Goal: Transaction & Acquisition: Purchase product/service

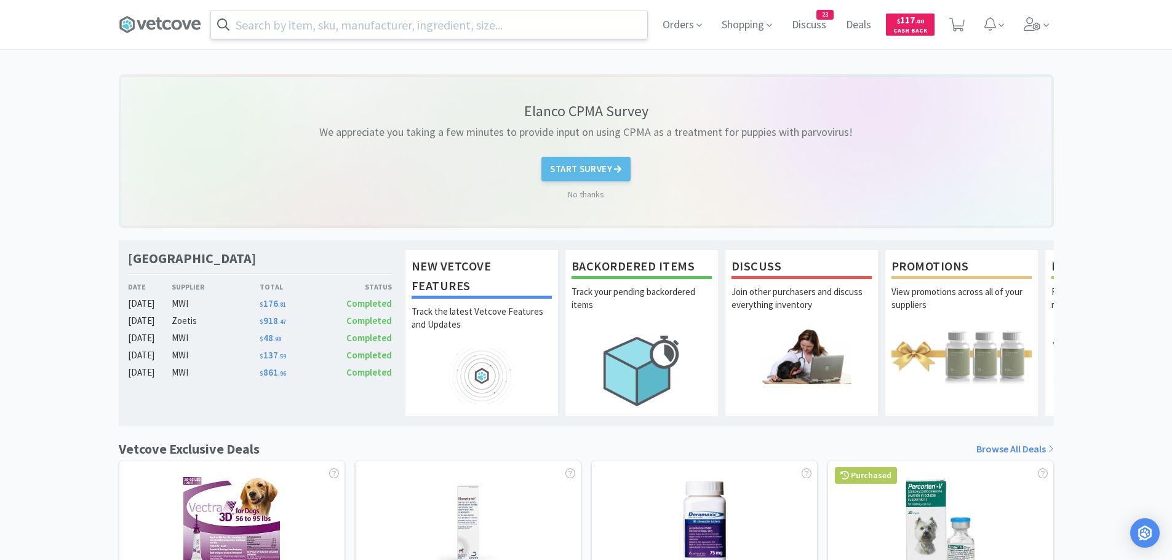
click at [512, 21] on input "text" at bounding box center [429, 24] width 436 height 28
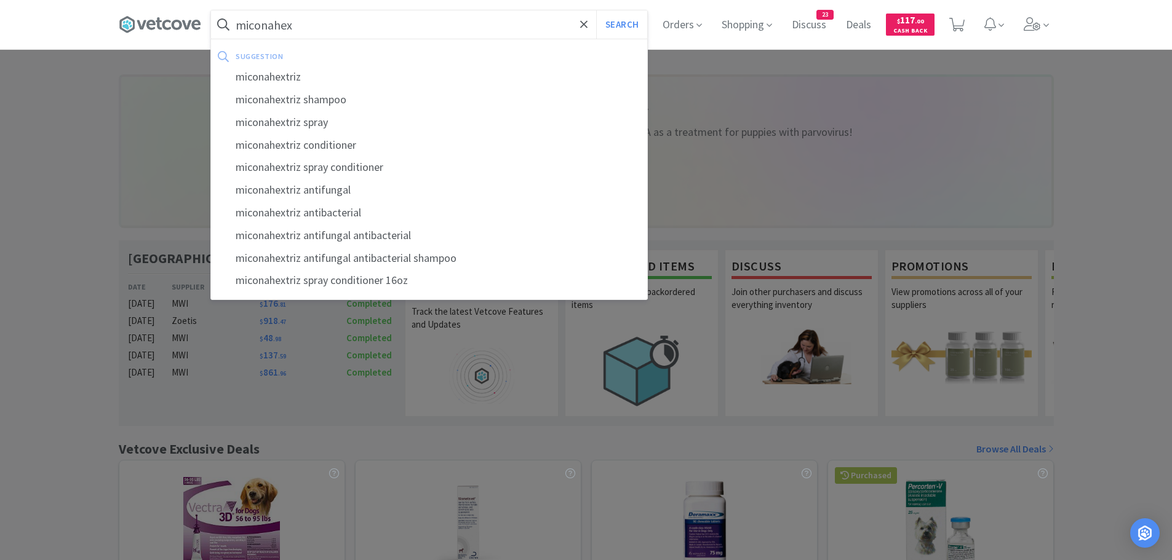
type input "miconahex"
click at [596, 10] on button "Search" at bounding box center [621, 24] width 51 height 28
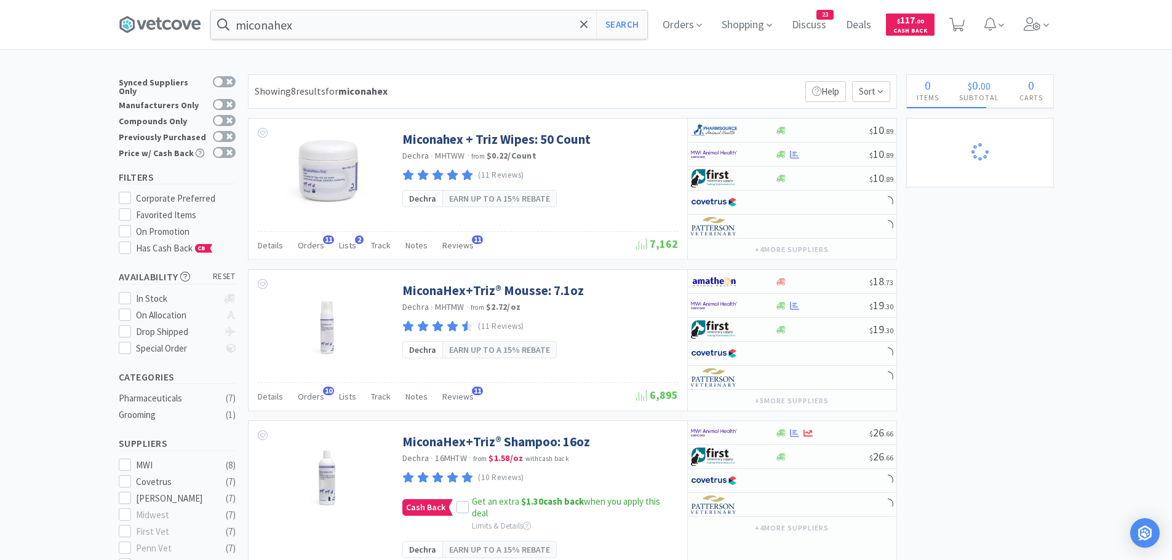
select select "3"
select select "2"
select select "1"
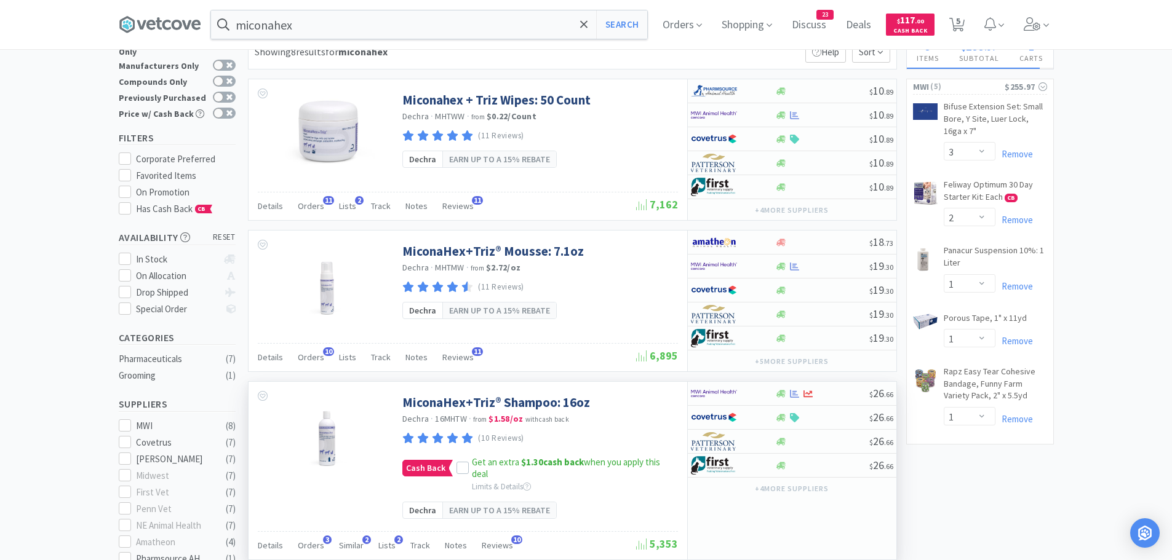
scroll to position [62, 0]
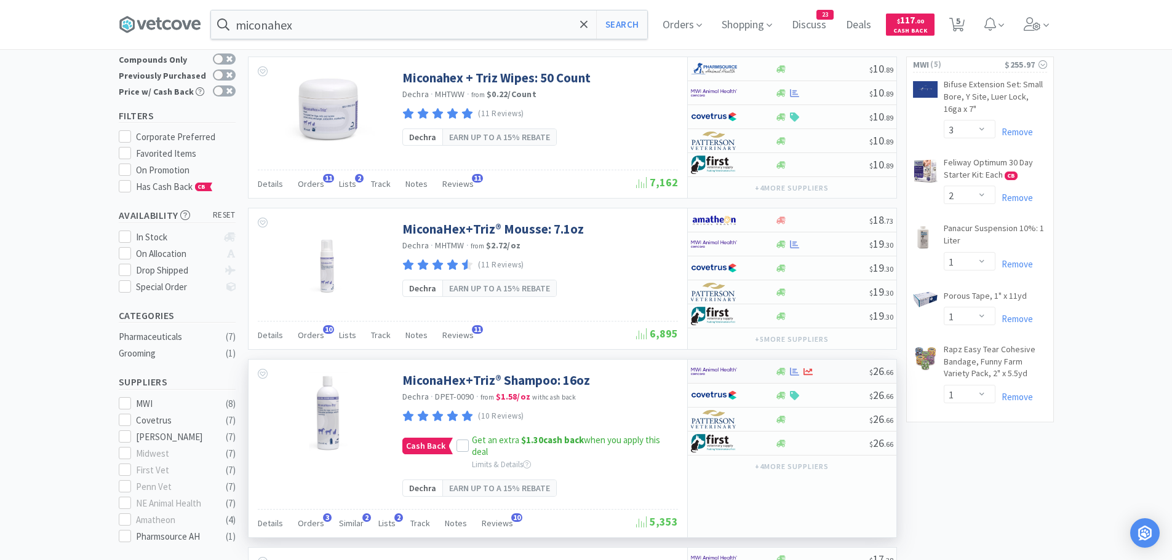
click at [761, 378] on div at bounding box center [733, 371] width 84 height 21
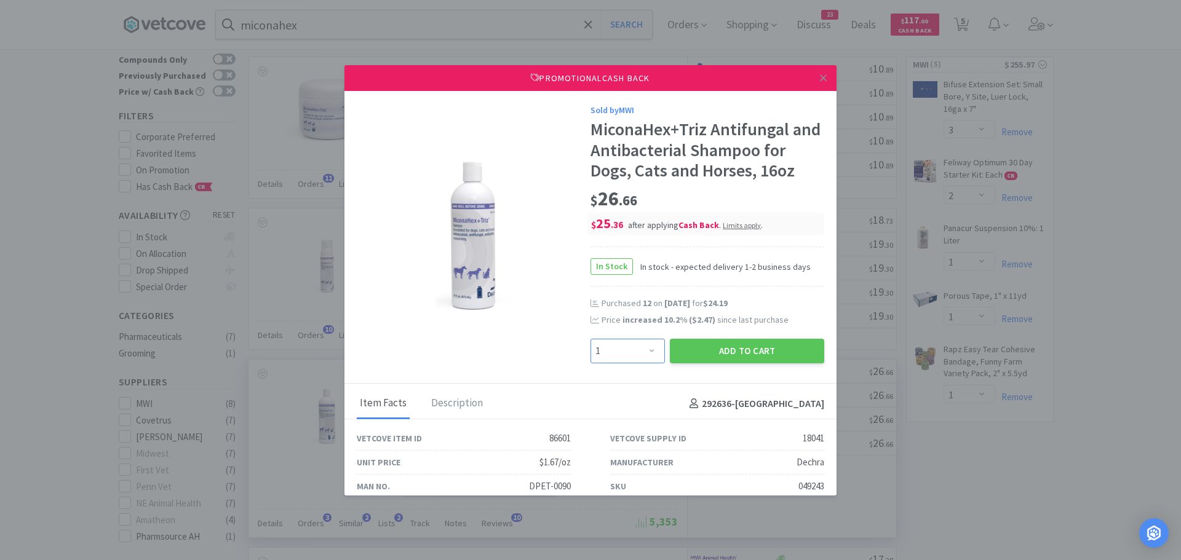
click at [631, 349] on select "Enter Quantity 1 2 3 4 5 6 7 8 9 10 11 12 13 14 15 16 17 18 19 20 Enter Quantity" at bounding box center [628, 351] width 74 height 25
select select "2"
click at [591, 339] on select "Enter Quantity 1 2 3 4 5 6 7 8 9 10 11 12 13 14 15 16 17 18 19 20 Enter Quantity" at bounding box center [628, 351] width 74 height 25
click at [742, 354] on button "Add to Cart" at bounding box center [747, 351] width 154 height 25
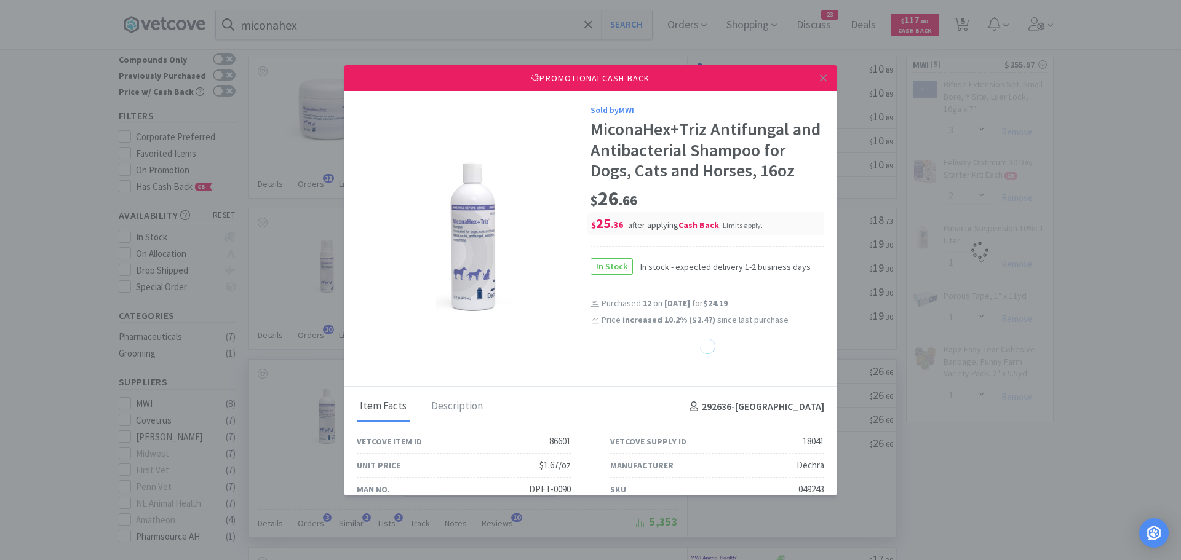
select select "1"
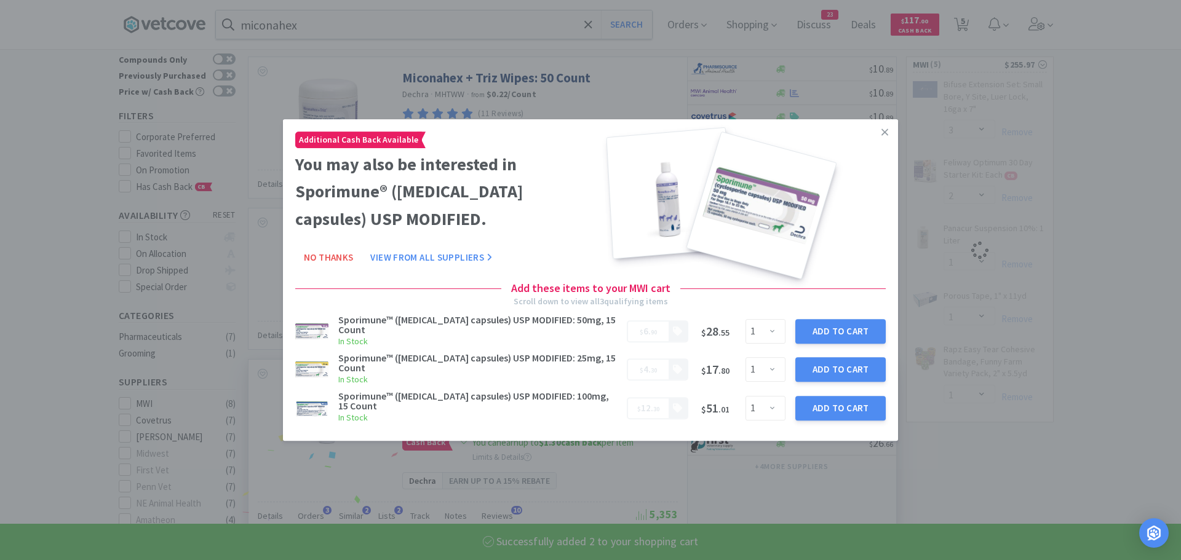
select select "2"
select select "1"
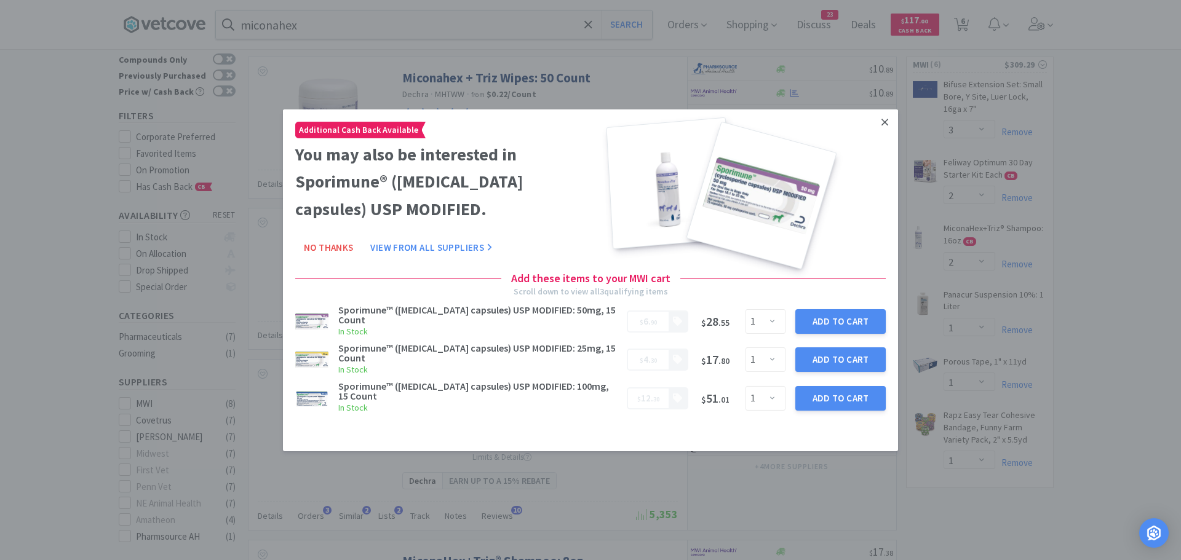
click at [880, 123] on link at bounding box center [885, 122] width 22 height 26
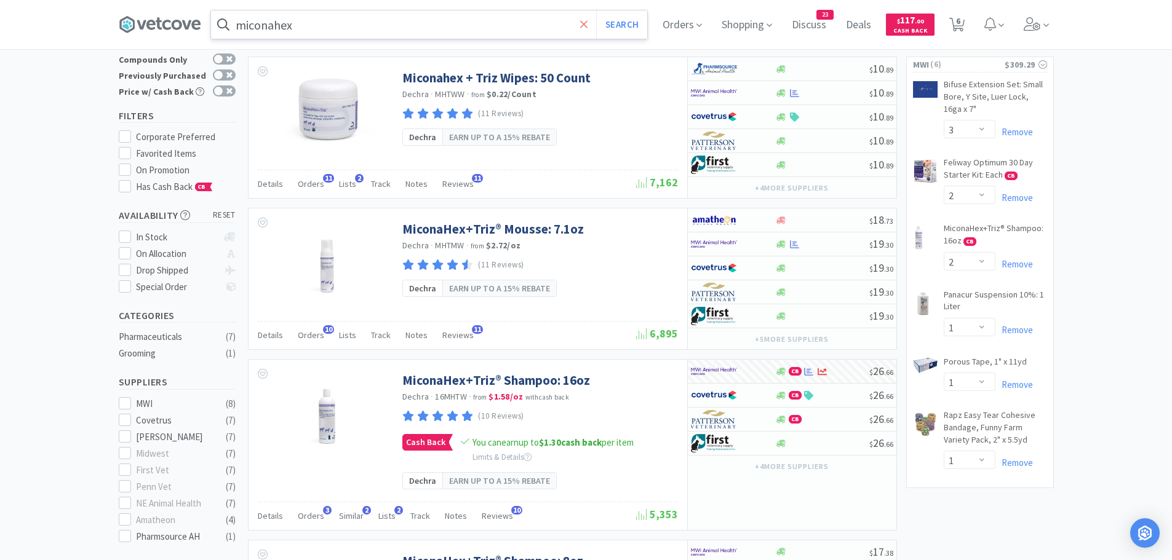
click at [584, 20] on icon at bounding box center [584, 24] width 8 height 12
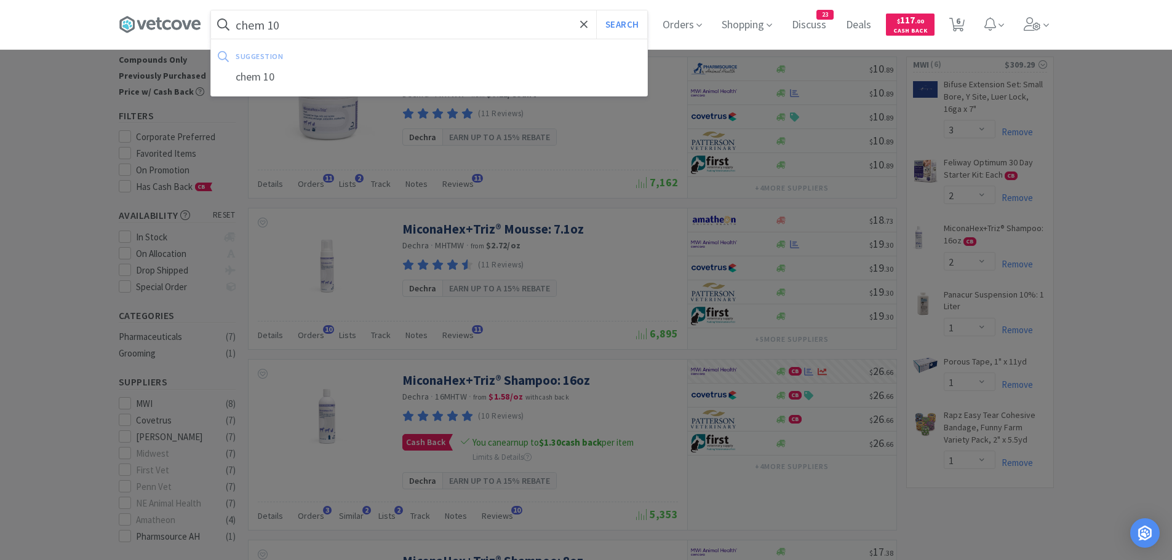
type input "chem 10"
click at [596, 10] on button "Search" at bounding box center [621, 24] width 51 height 28
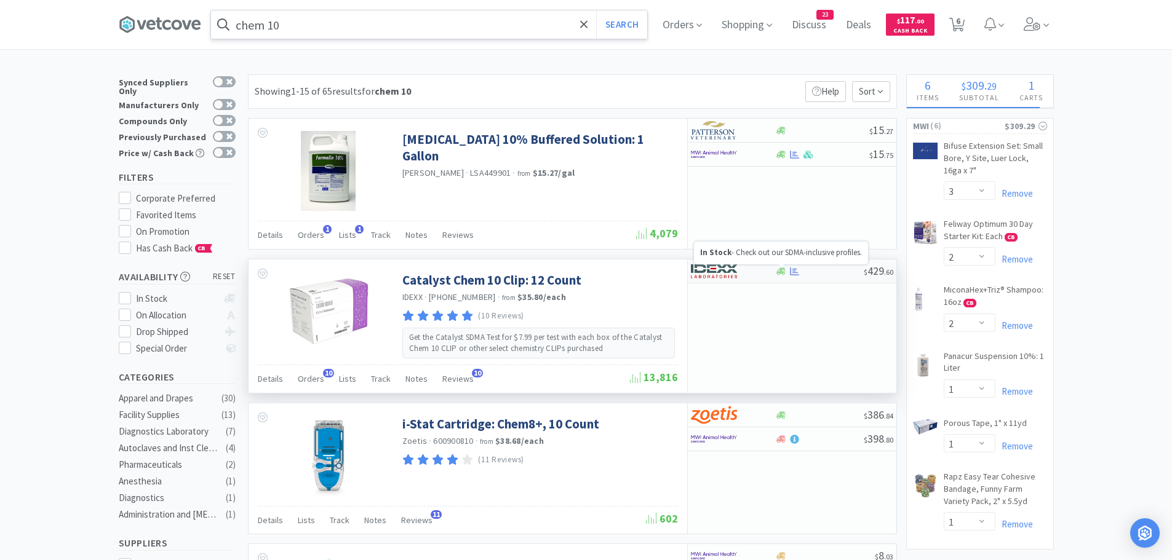
click at [769, 274] on div at bounding box center [733, 271] width 84 height 21
select select "1"
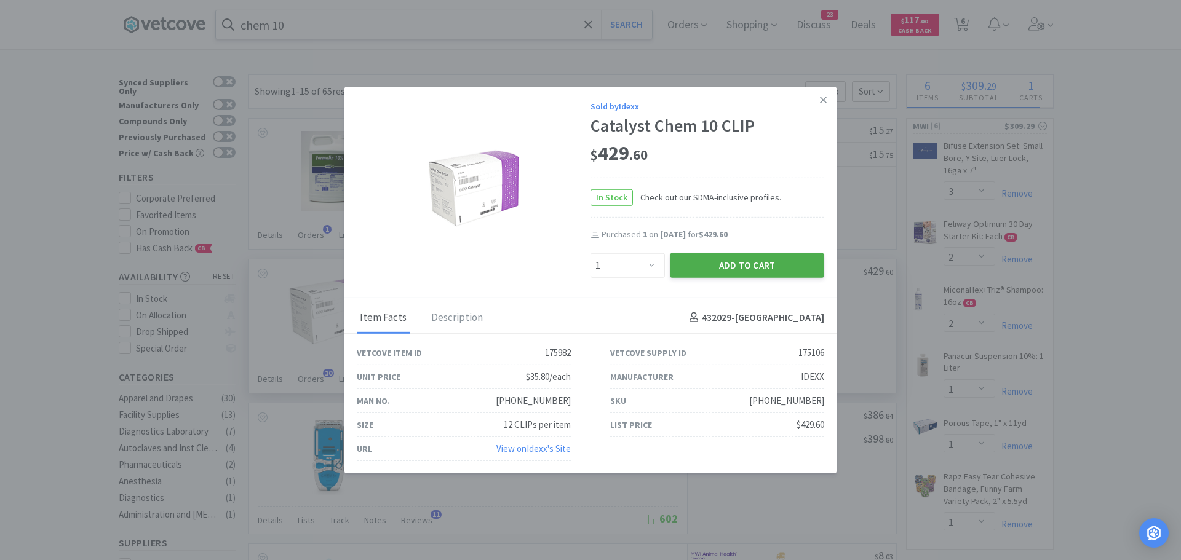
click at [714, 270] on button "Add to Cart" at bounding box center [747, 265] width 154 height 25
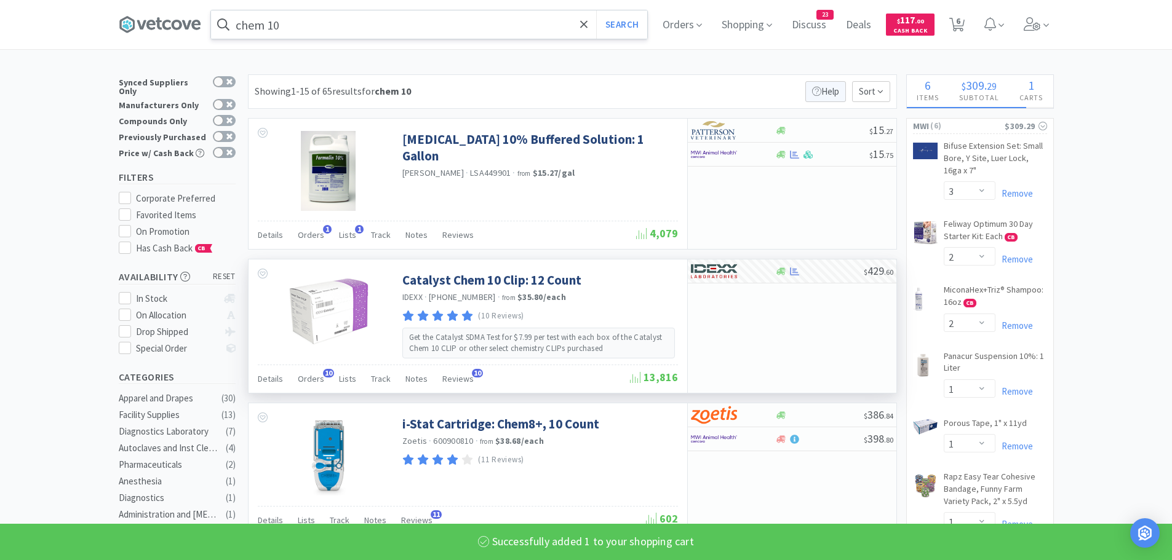
select select "1"
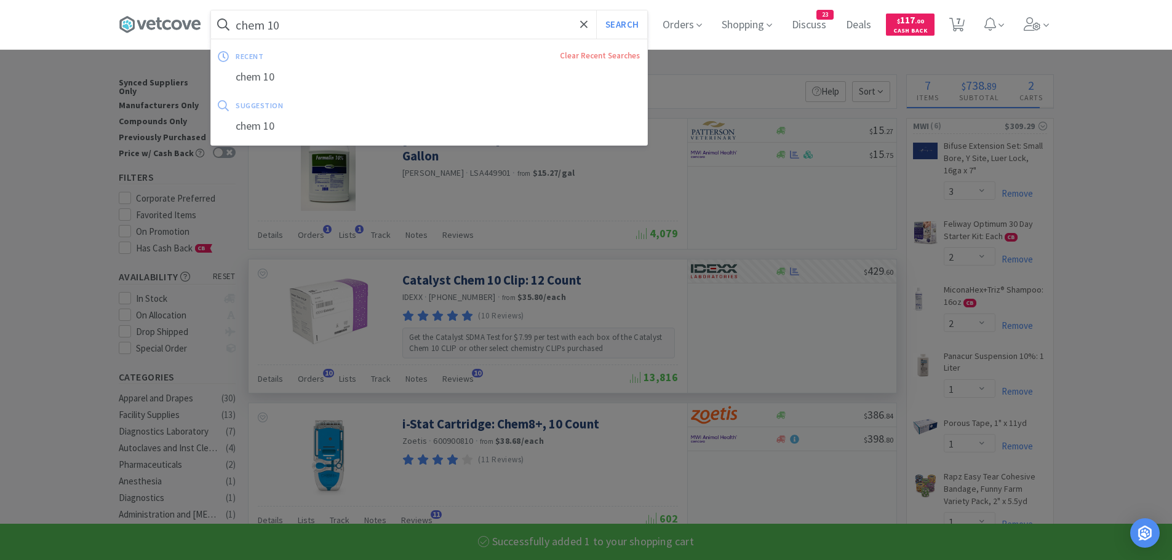
click at [576, 28] on input "chem 10" at bounding box center [429, 24] width 436 height 28
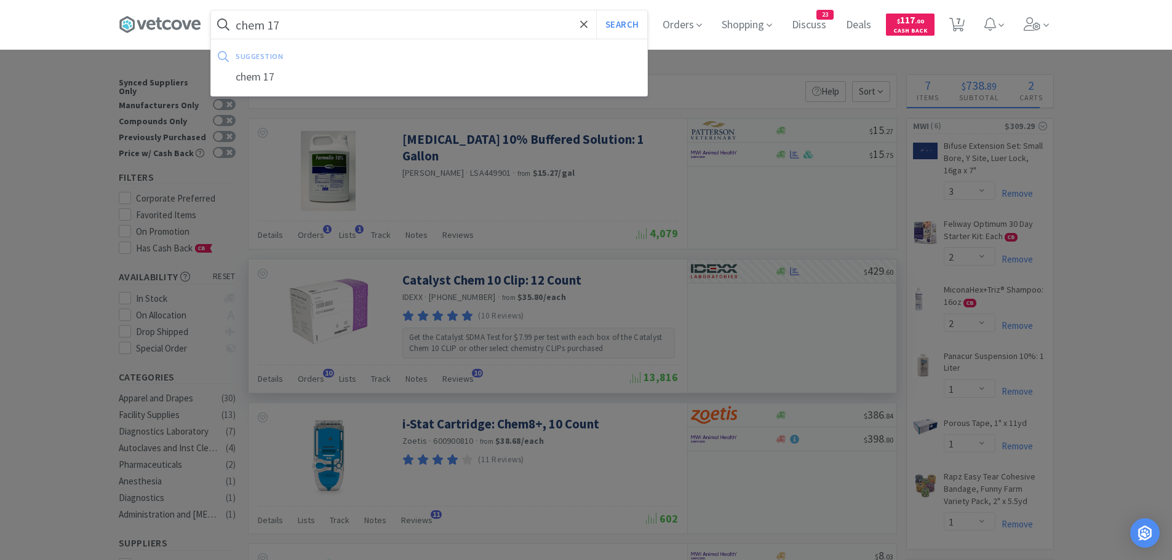
type input "chem 17"
click at [596, 10] on button "Search" at bounding box center [621, 24] width 51 height 28
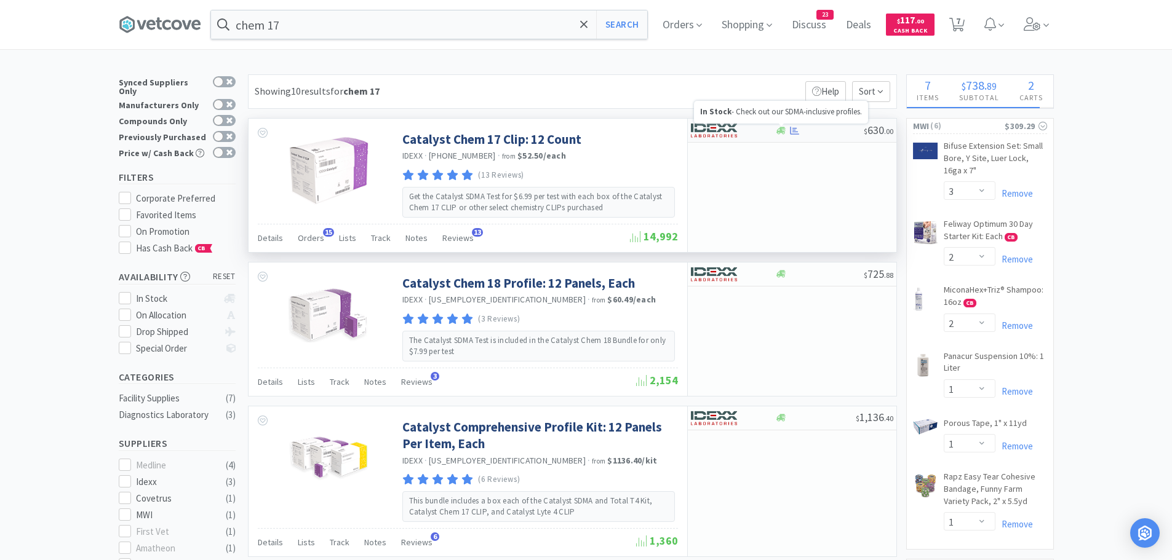
click at [785, 134] on icon at bounding box center [780, 130] width 9 height 9
select select "1"
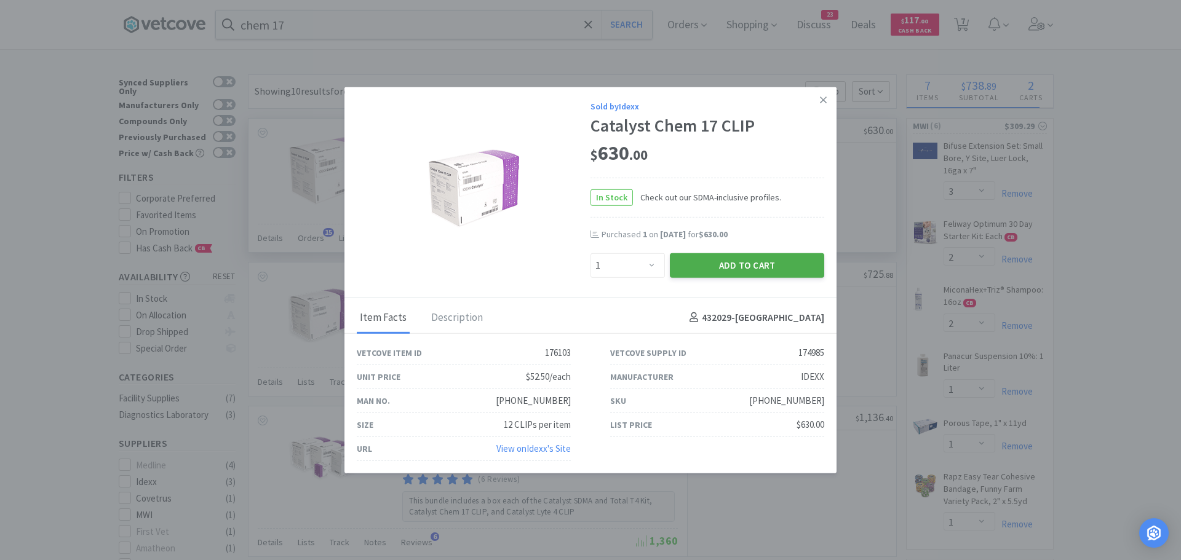
click at [713, 260] on button "Add to Cart" at bounding box center [747, 265] width 154 height 25
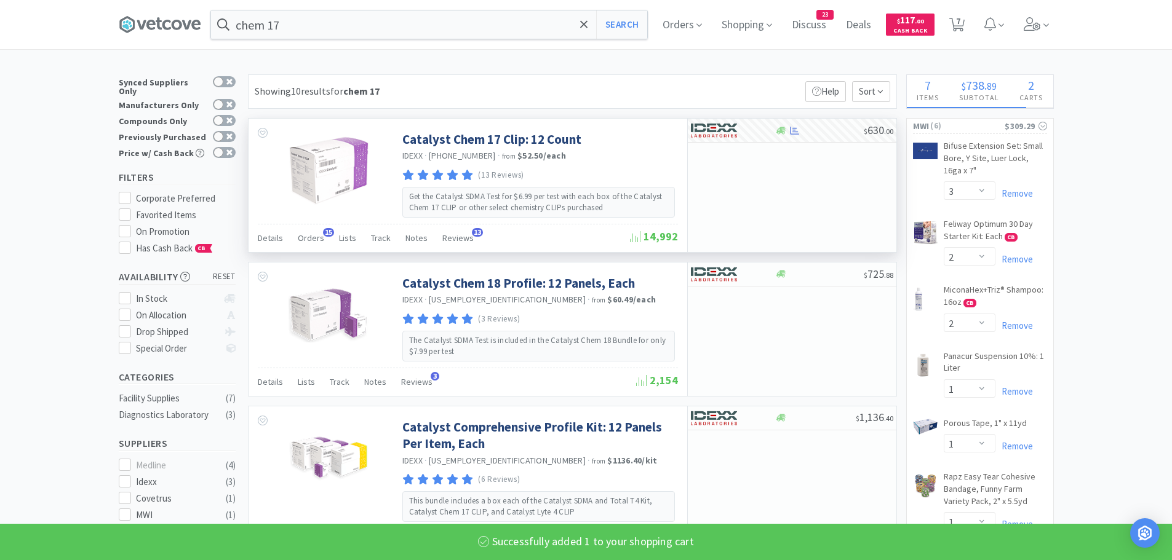
select select "1"
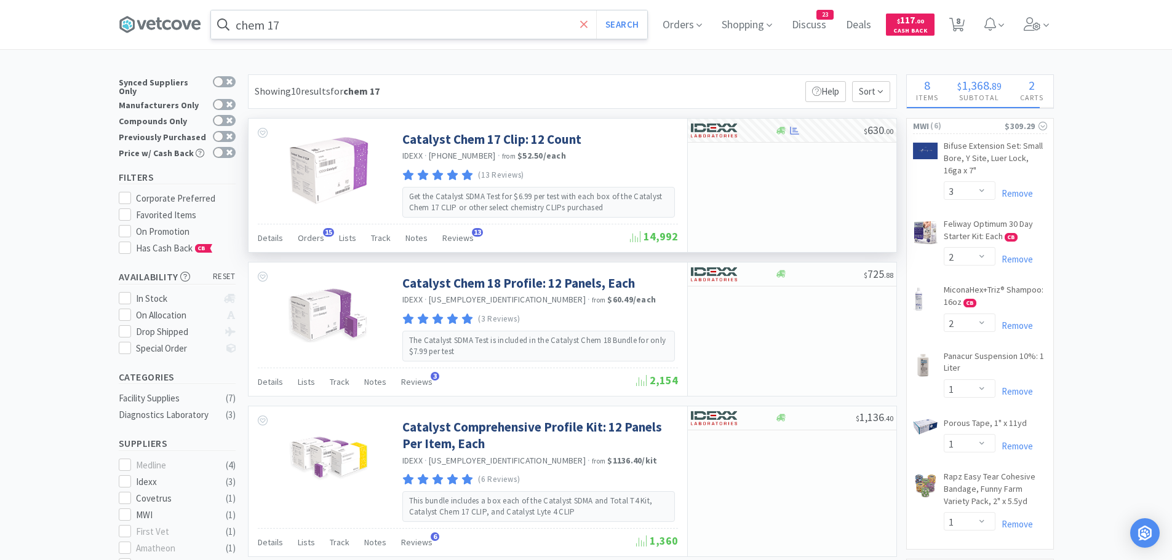
click at [586, 25] on icon at bounding box center [584, 24] width 8 height 12
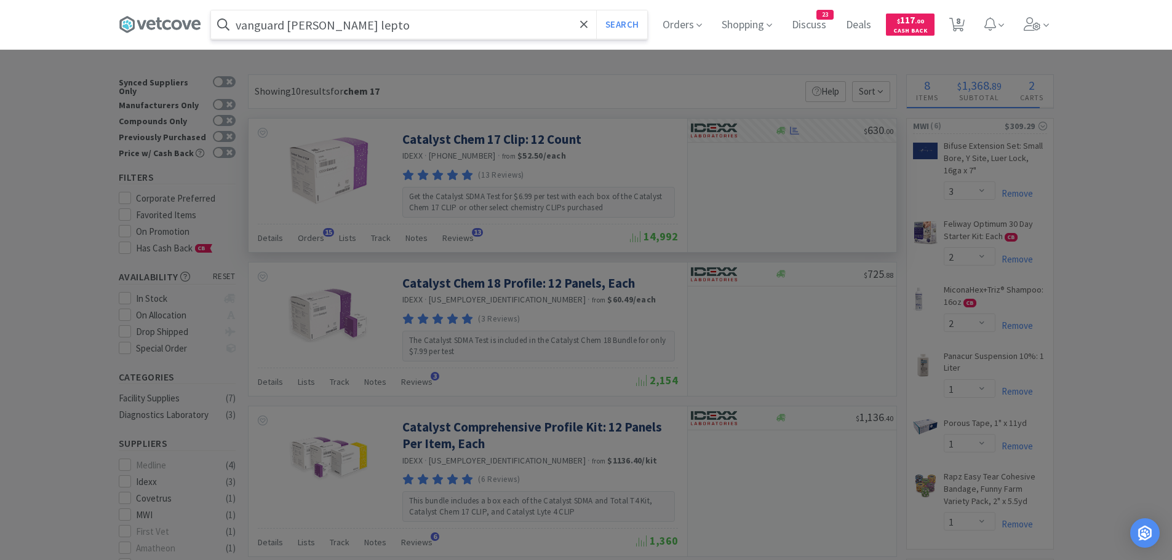
type input "vanguard [PERSON_NAME] lepto"
click at [596, 10] on button "Search" at bounding box center [621, 24] width 51 height 28
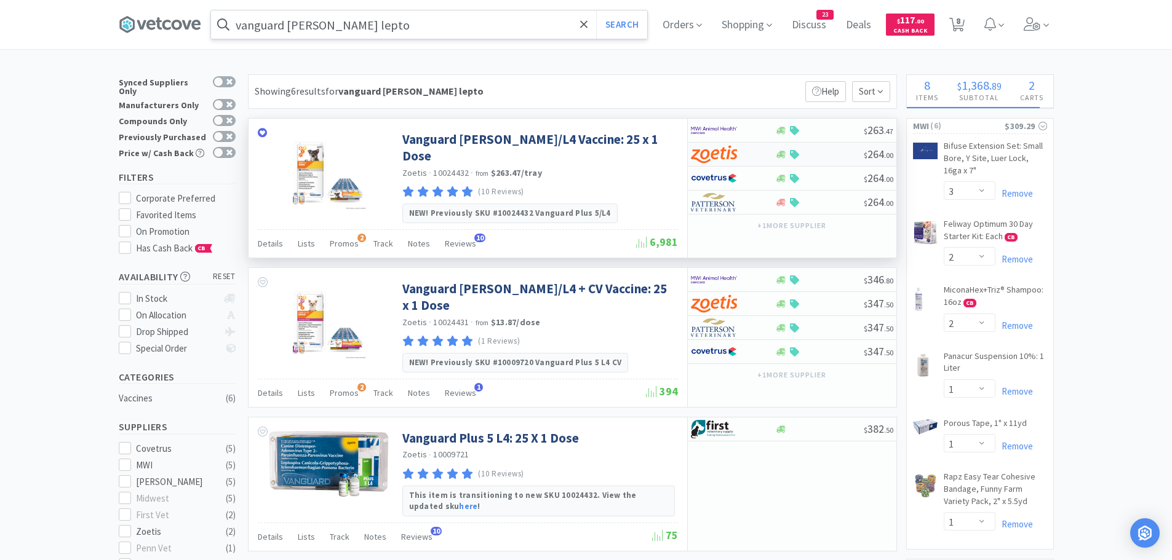
click at [740, 154] on div at bounding box center [725, 154] width 68 height 21
select select "25"
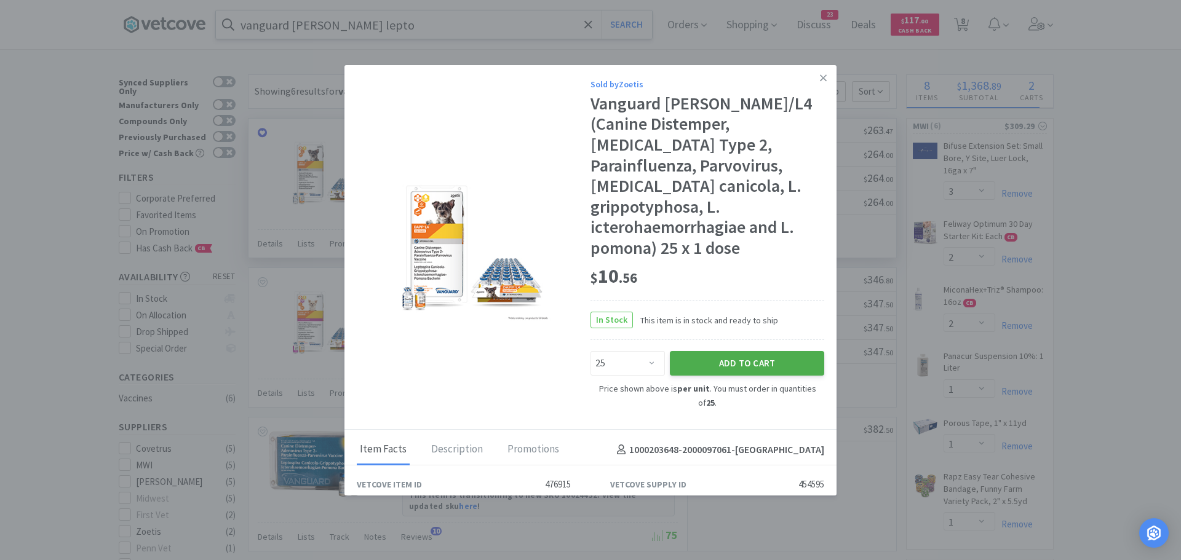
click at [686, 351] on button "Add to Cart" at bounding box center [747, 363] width 154 height 25
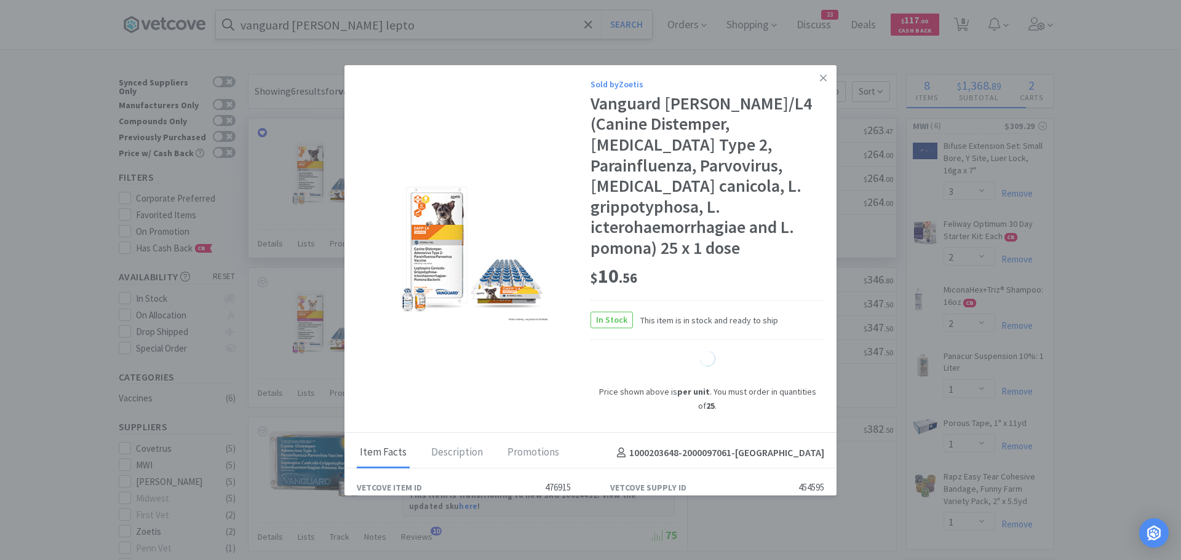
select select "25"
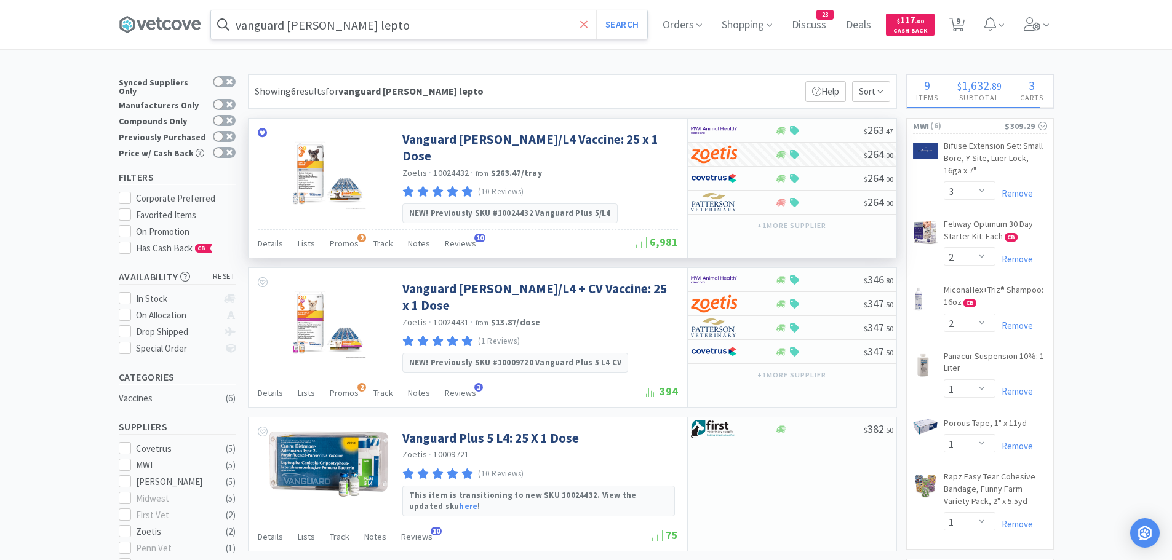
click at [591, 22] on span at bounding box center [584, 25] width 14 height 26
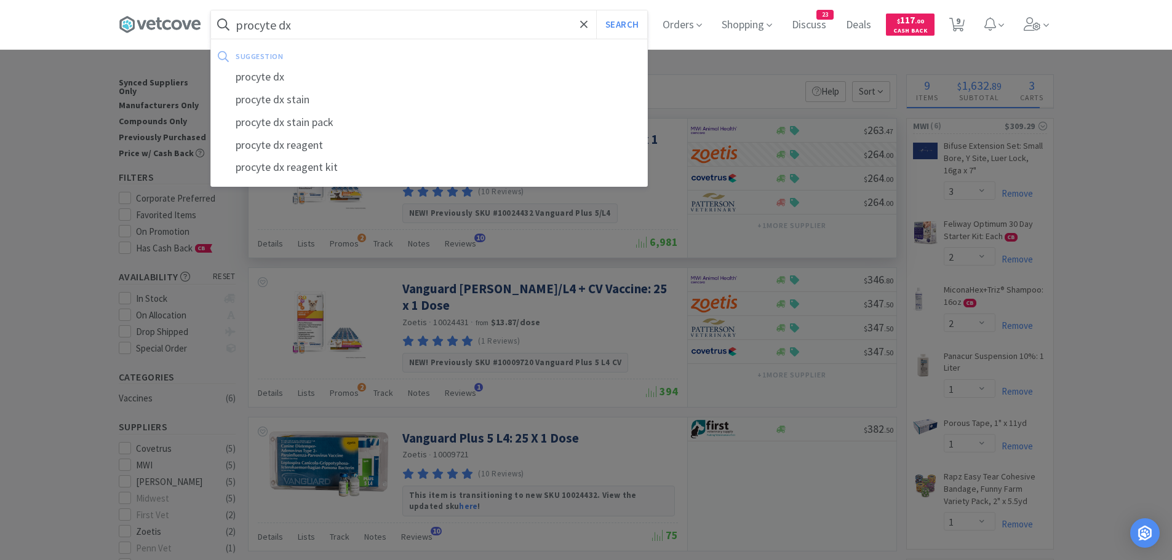
type input "procyte dx"
click at [596, 10] on button "Search" at bounding box center [621, 24] width 51 height 28
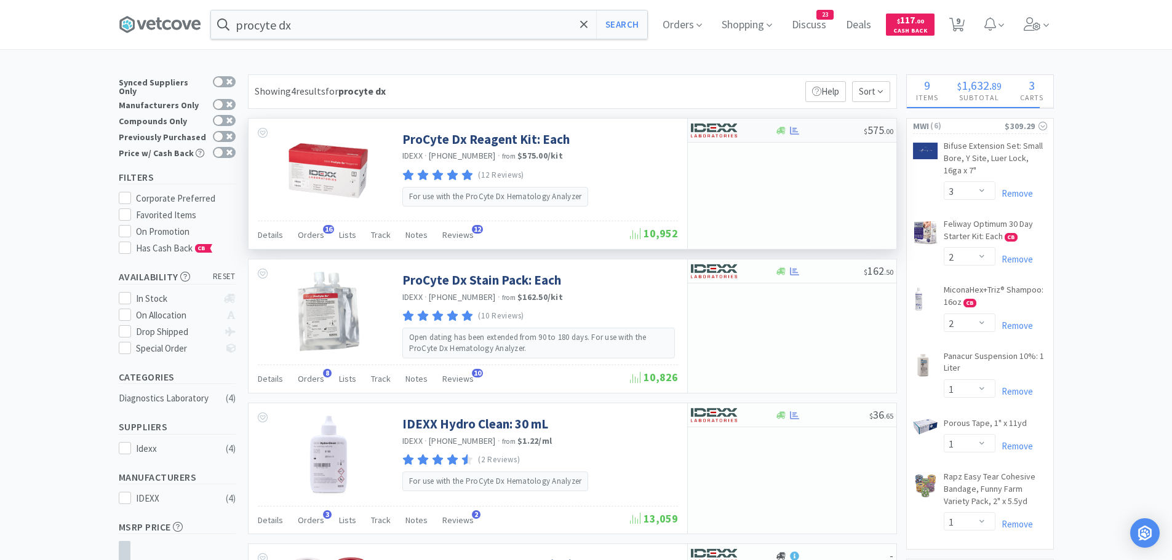
click at [771, 127] on div at bounding box center [733, 130] width 84 height 21
select select "1"
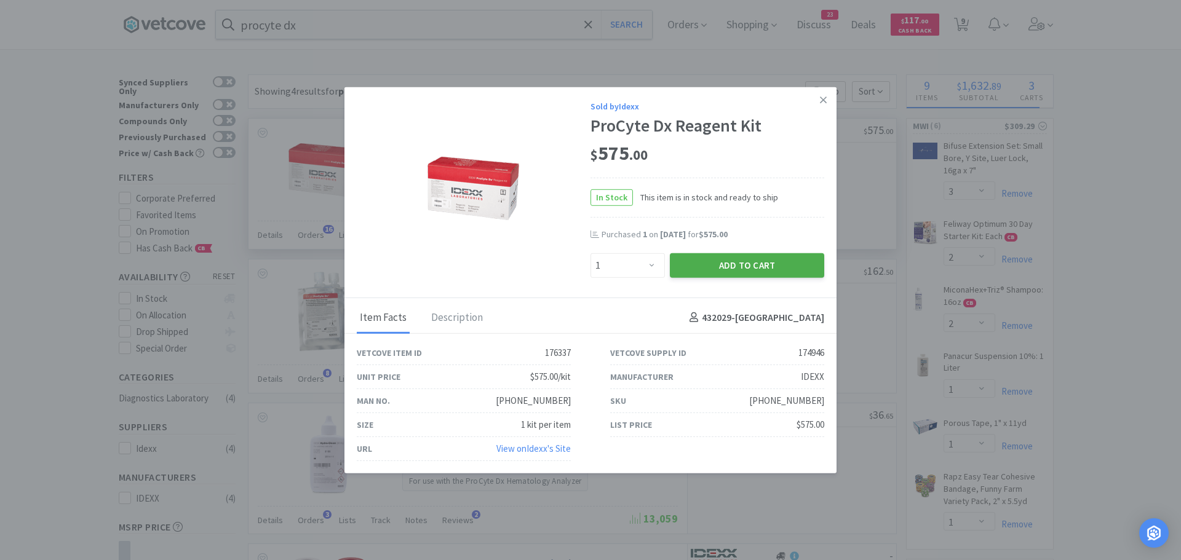
click at [726, 261] on button "Add to Cart" at bounding box center [747, 265] width 154 height 25
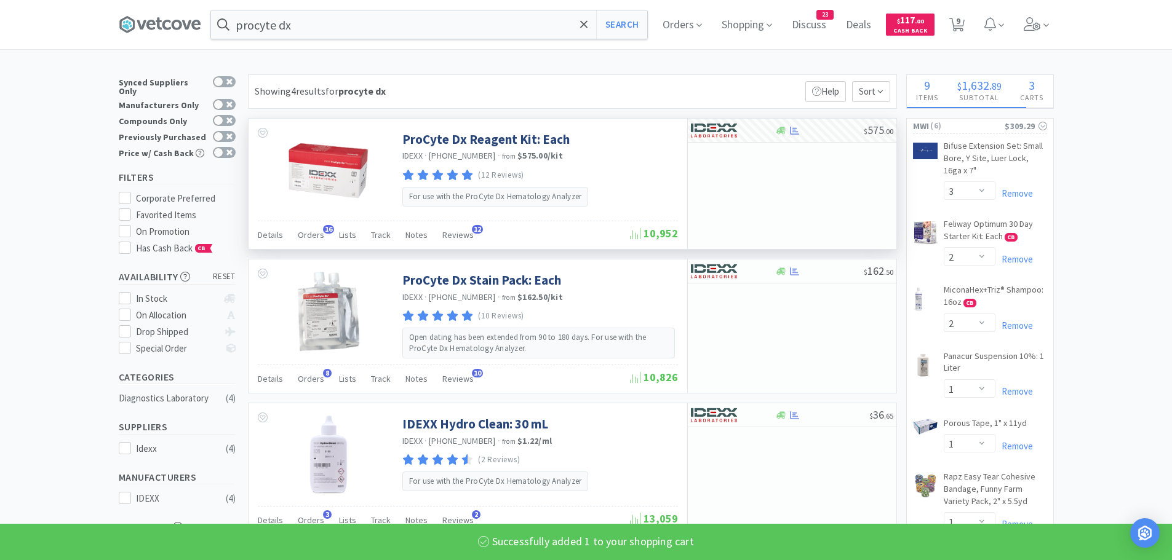
select select "1"
click at [582, 23] on span at bounding box center [584, 25] width 14 height 26
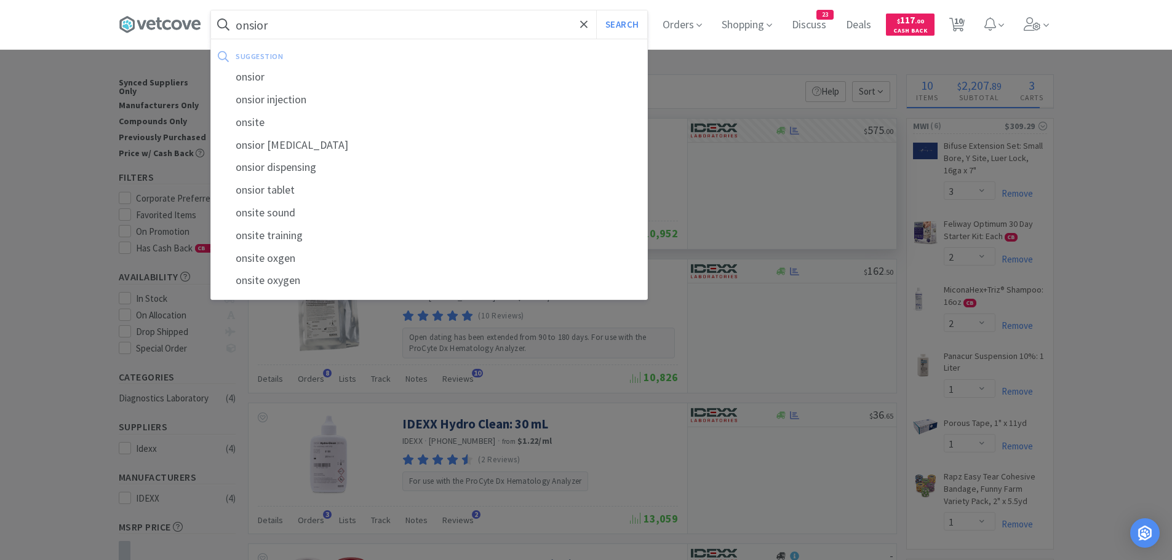
type input "onsior"
click at [596, 10] on button "Search" at bounding box center [621, 24] width 51 height 28
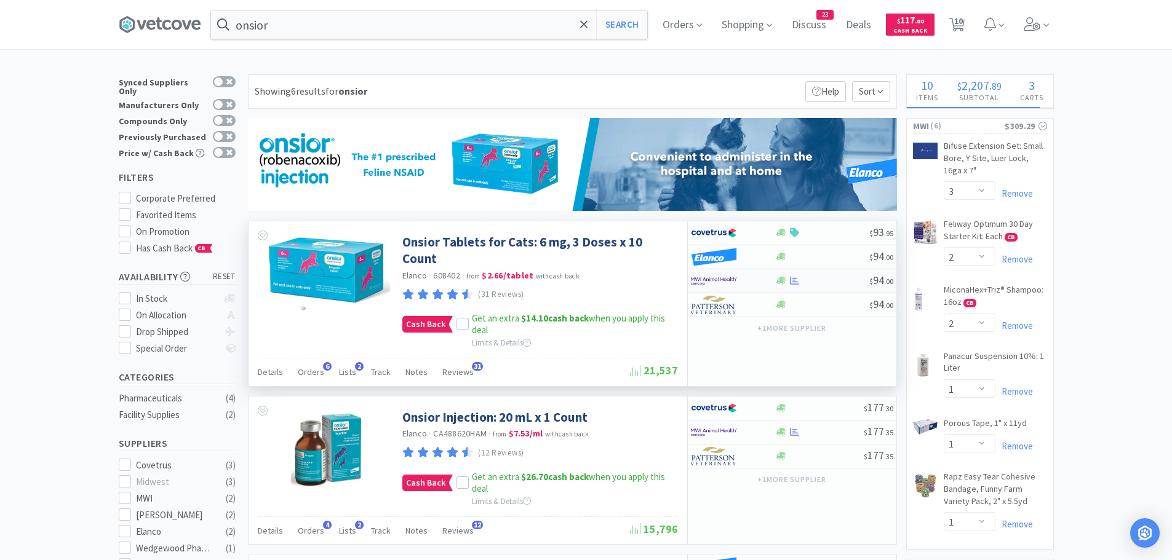
click at [763, 284] on div at bounding box center [733, 281] width 84 height 21
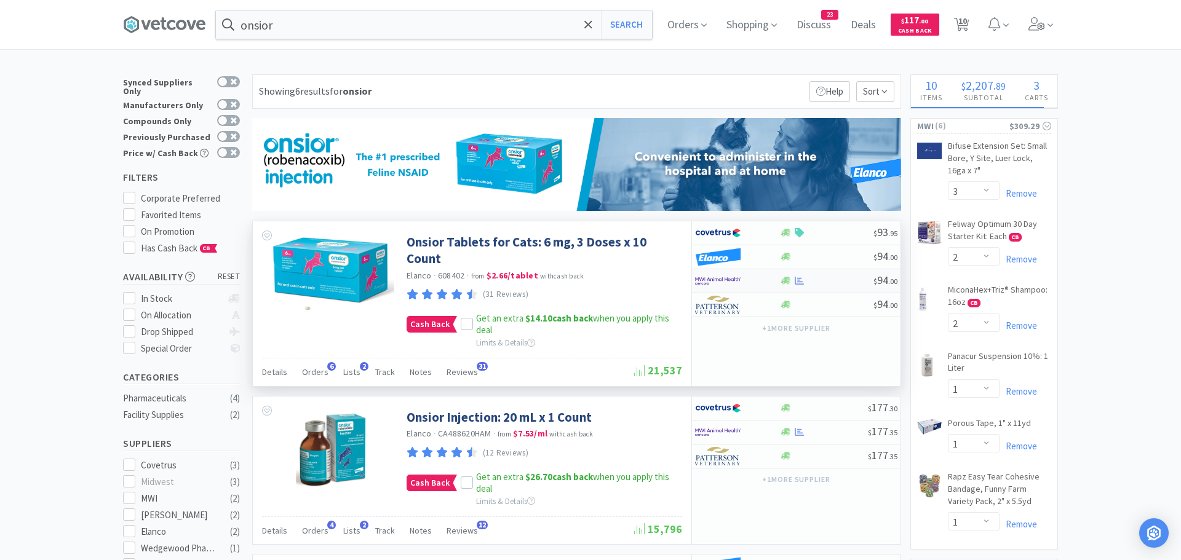
select select "1"
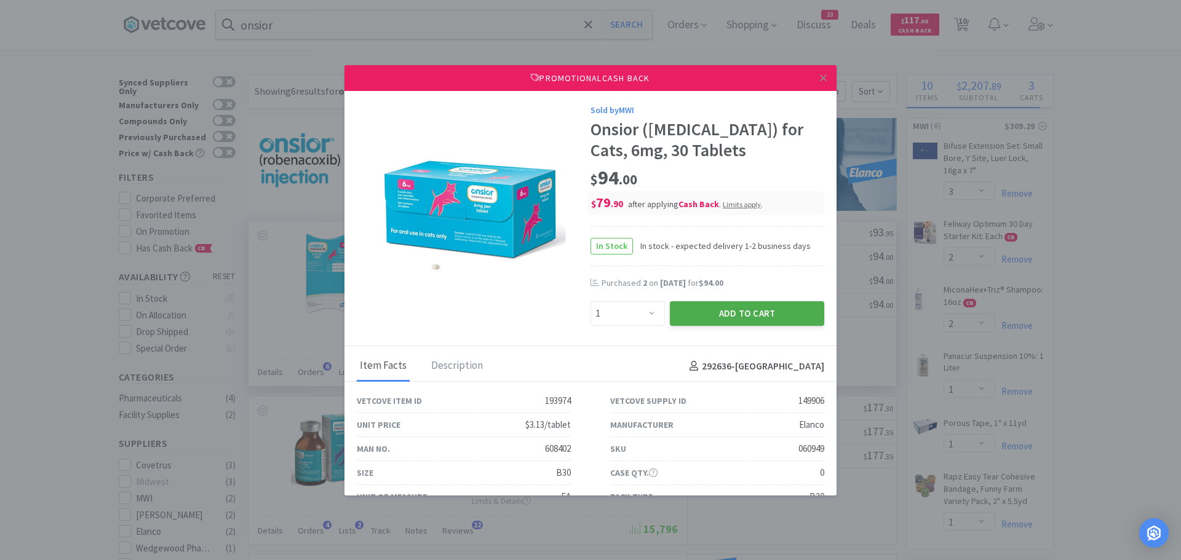
click at [693, 311] on button "Add to Cart" at bounding box center [747, 313] width 154 height 25
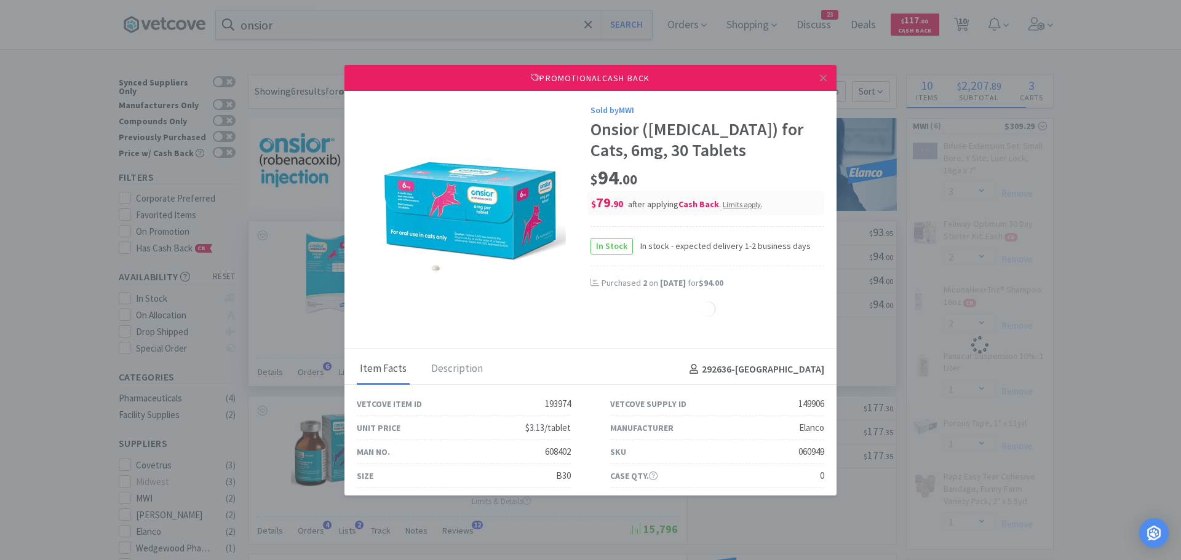
select select "1"
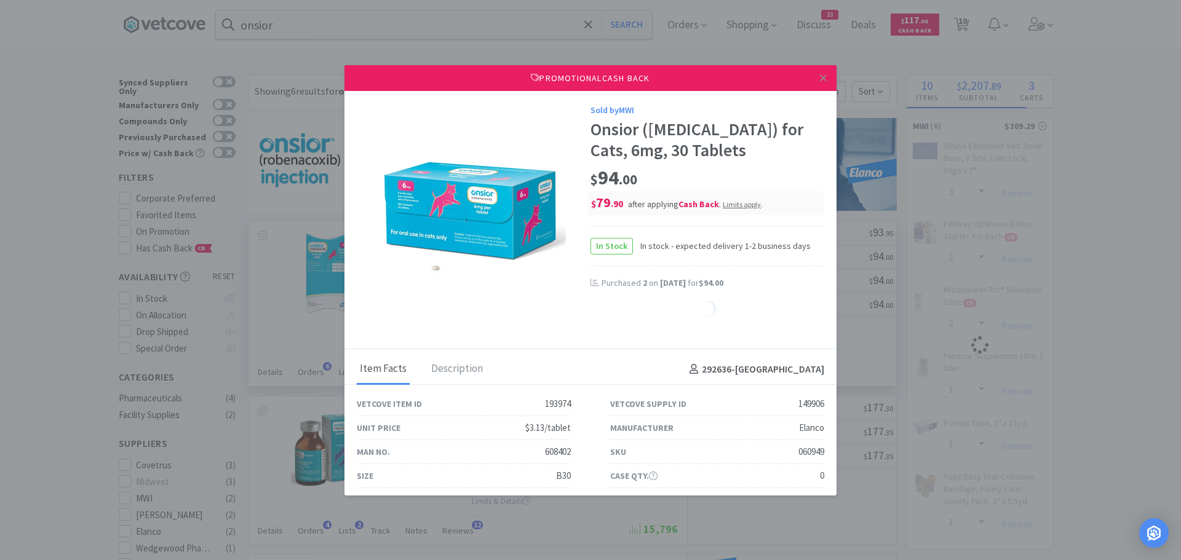
select select "1"
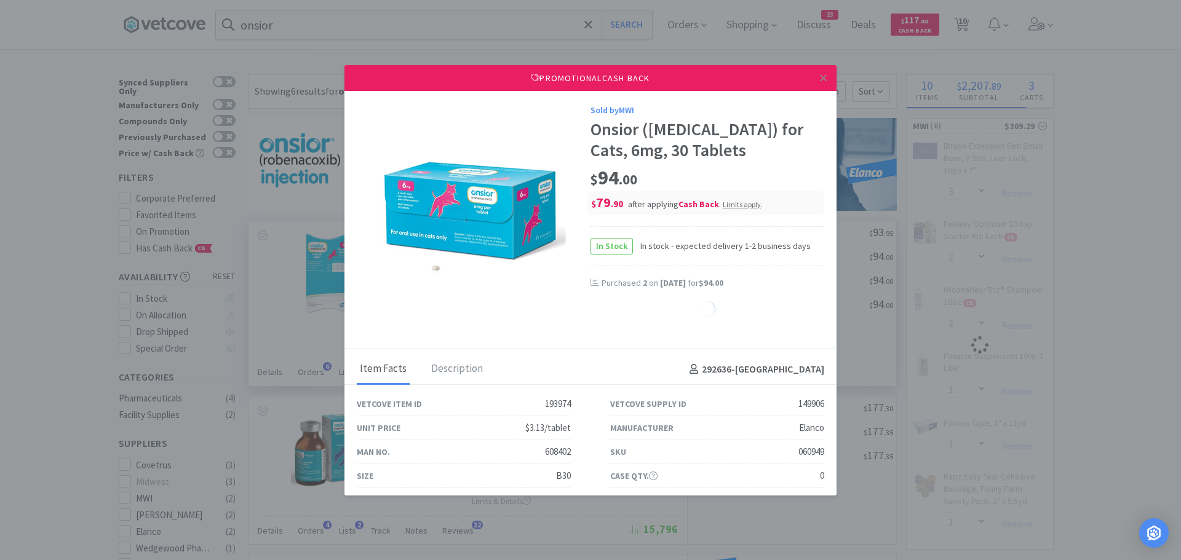
select select "1"
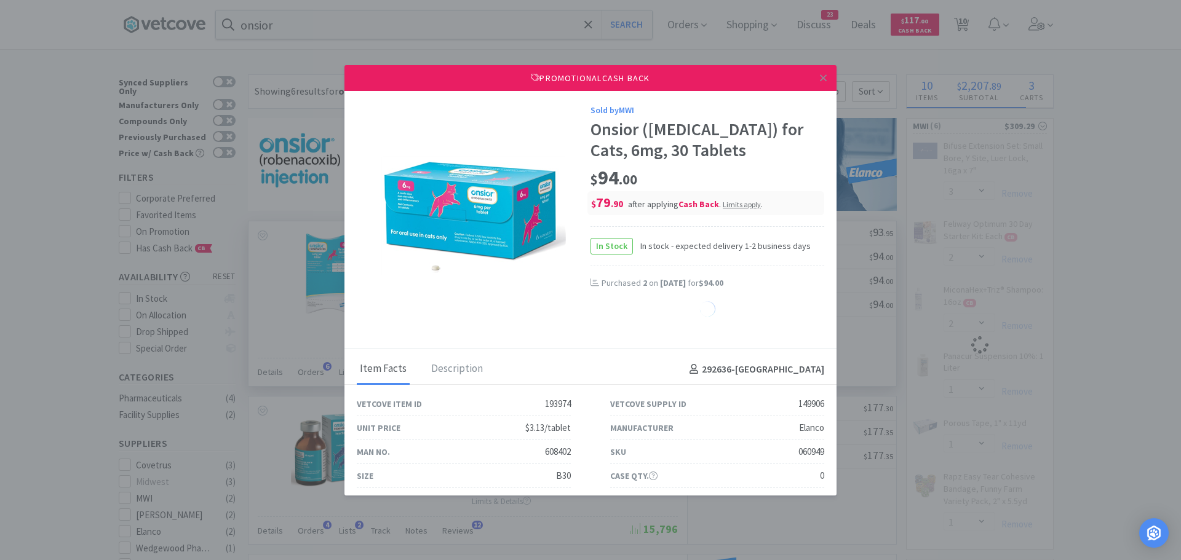
select select "1"
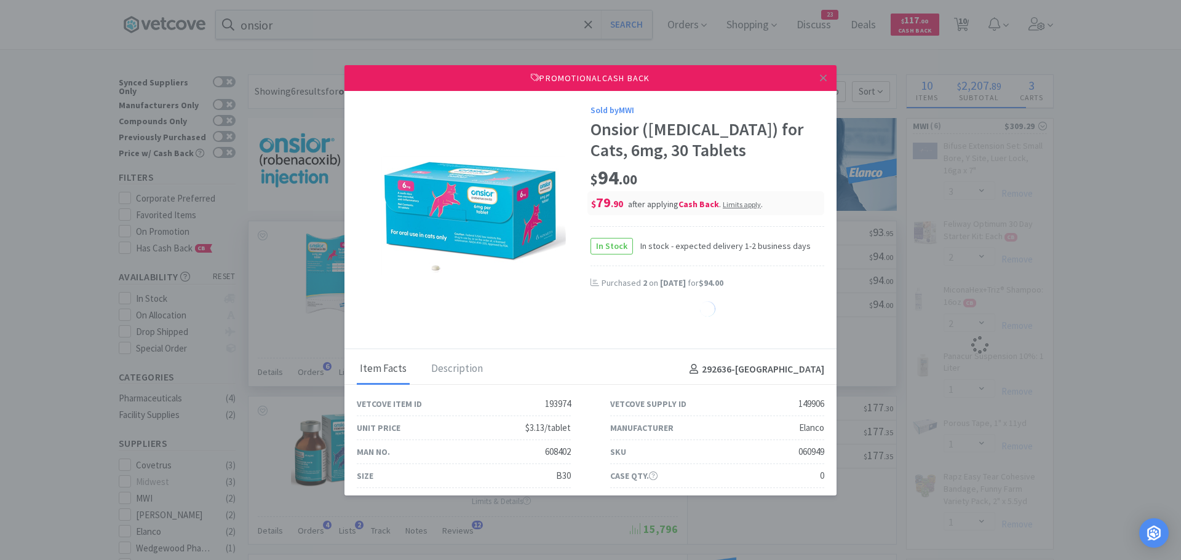
select select "1"
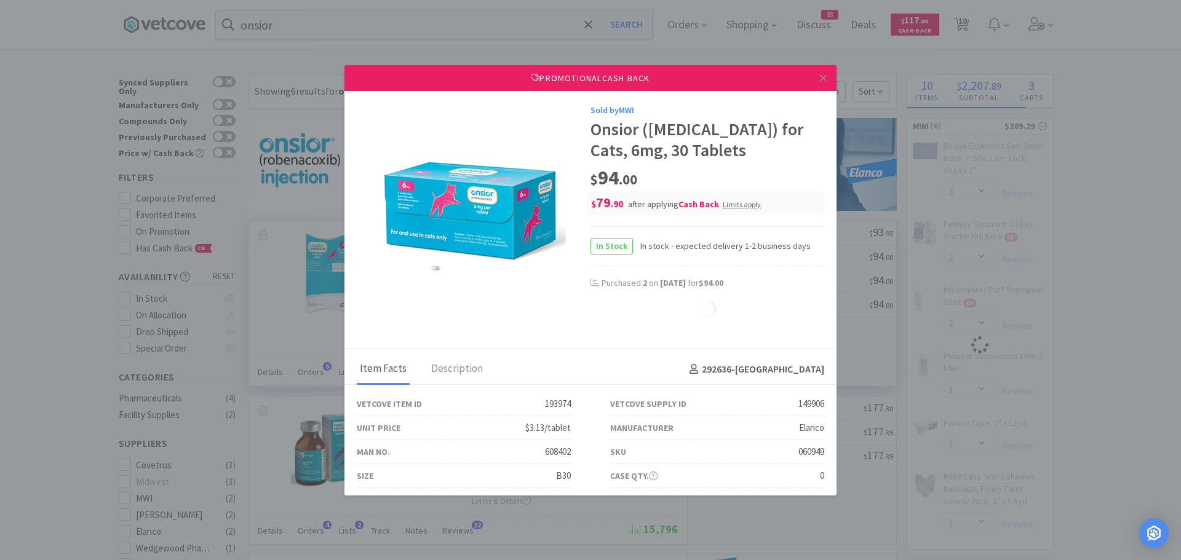
select select "1"
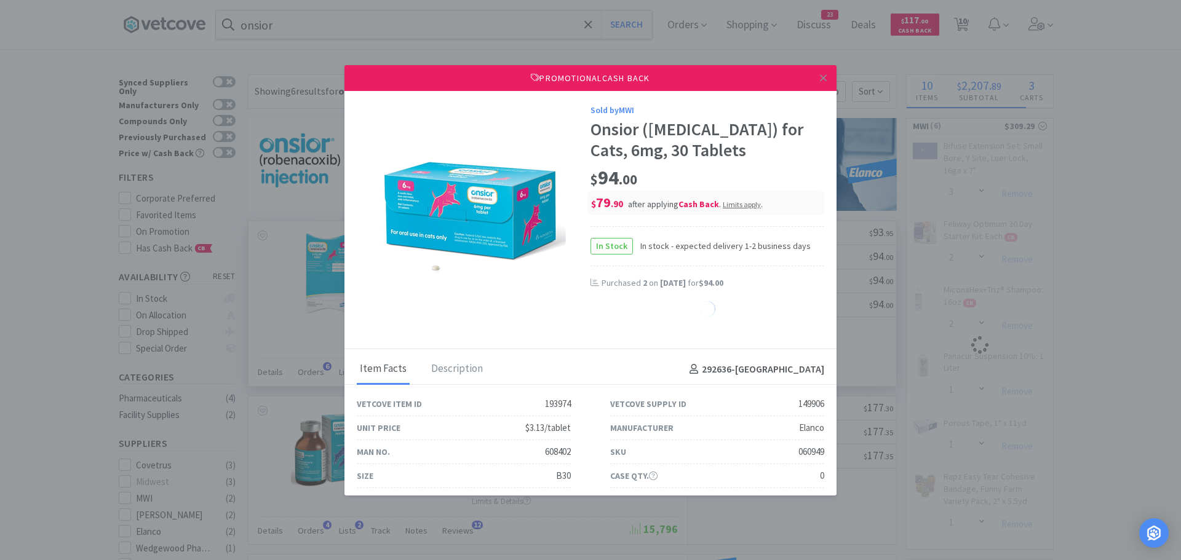
select select "1"
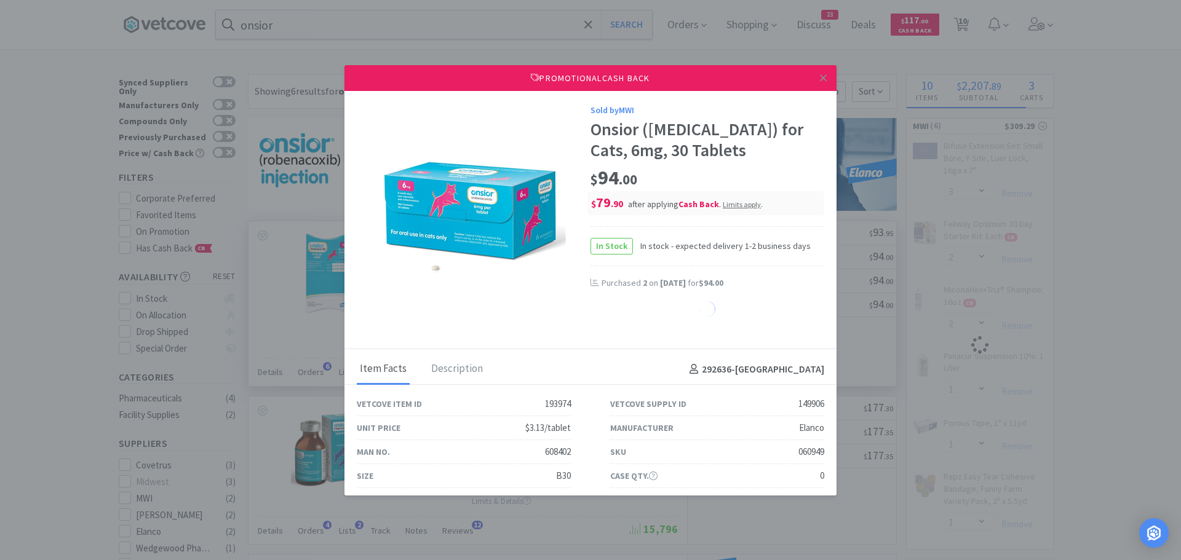
select select "1"
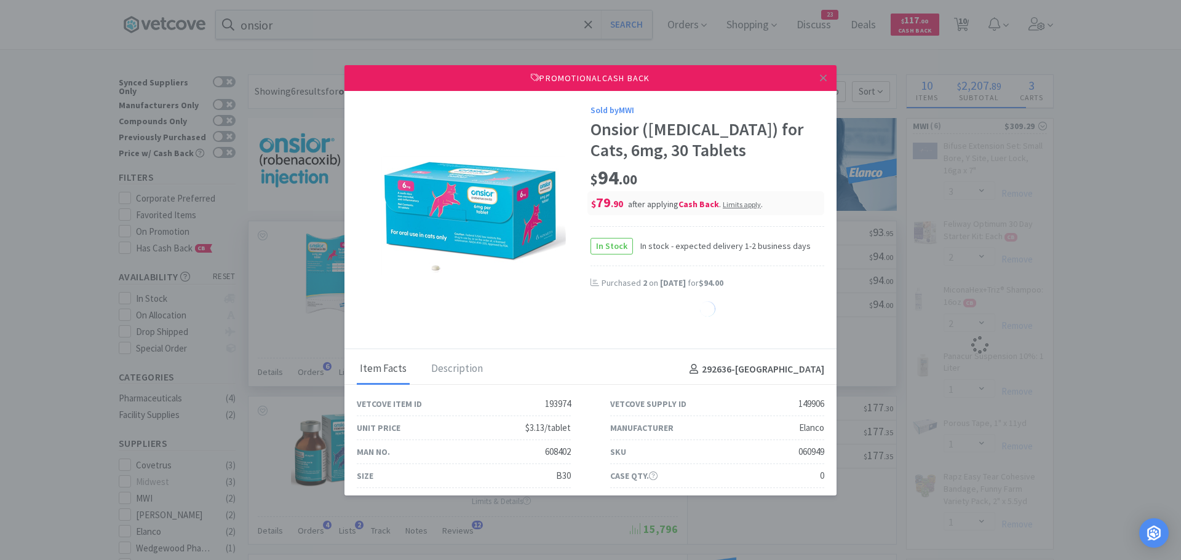
select select "1"
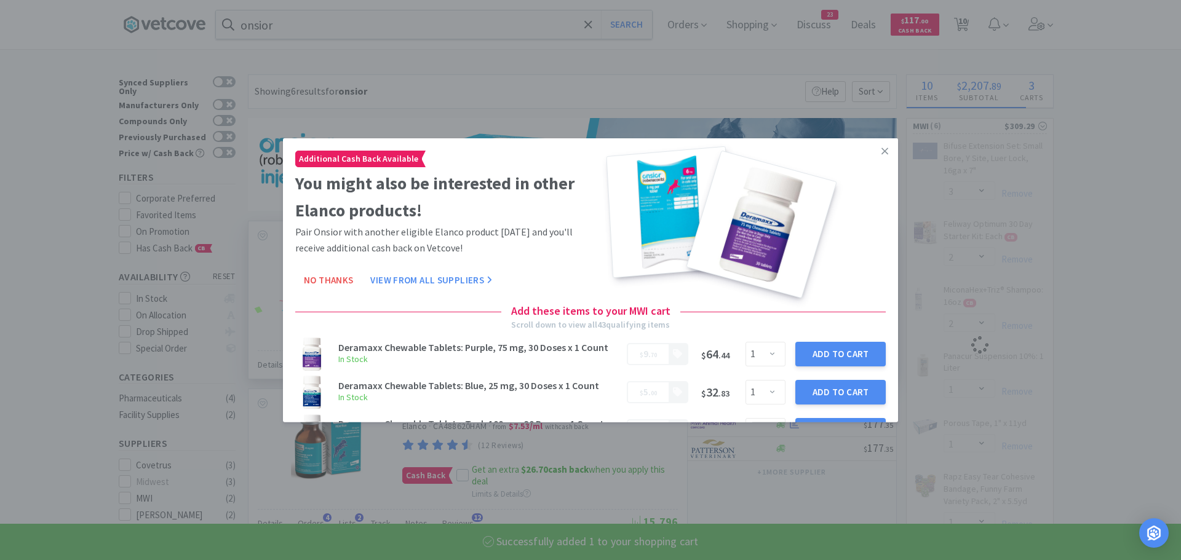
select select "1"
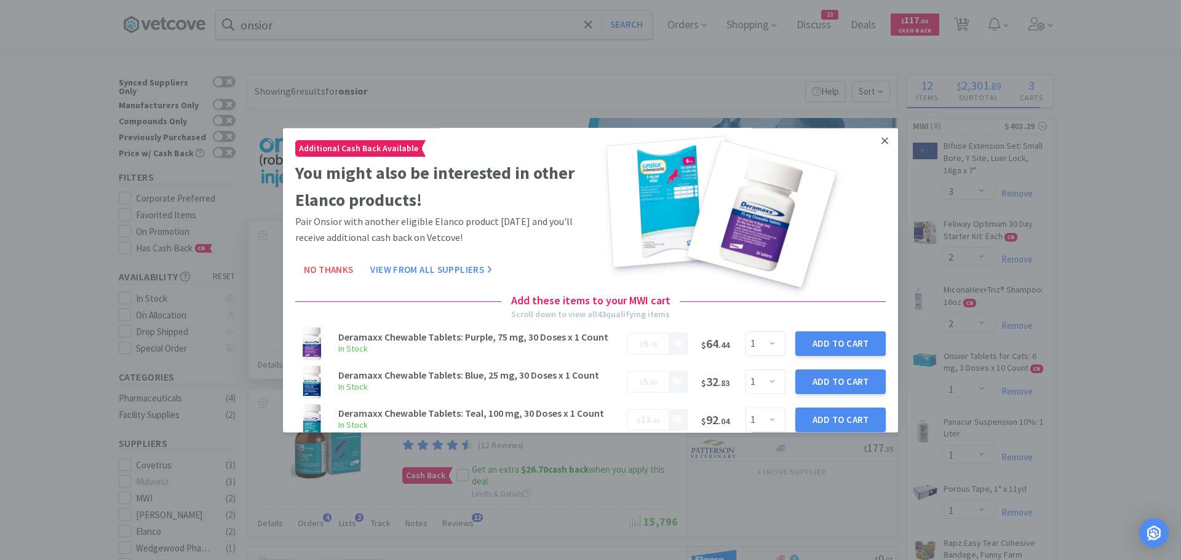
click at [881, 139] on icon at bounding box center [884, 140] width 7 height 11
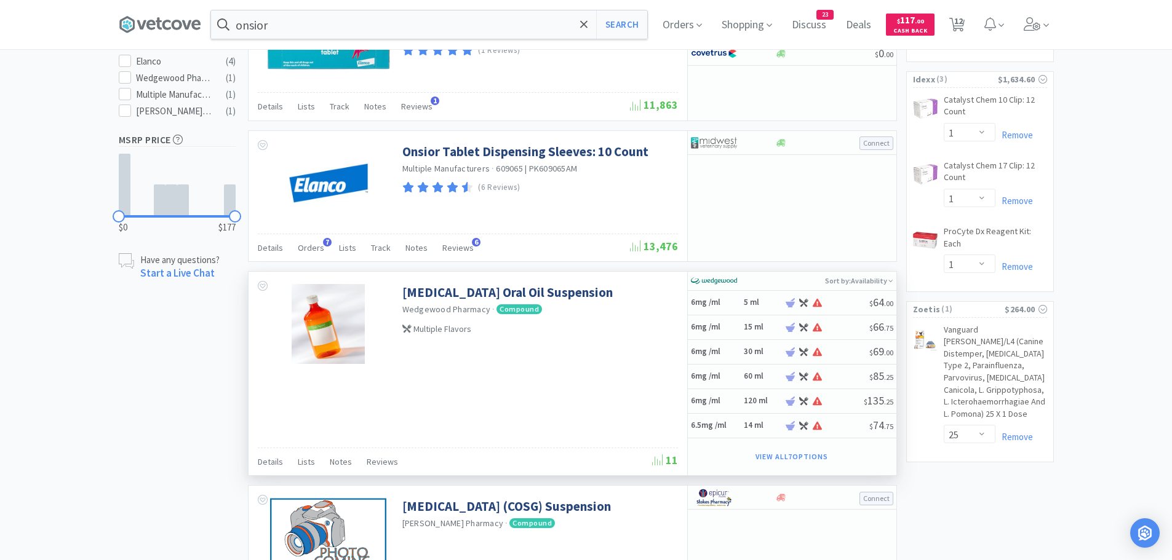
scroll to position [689, 0]
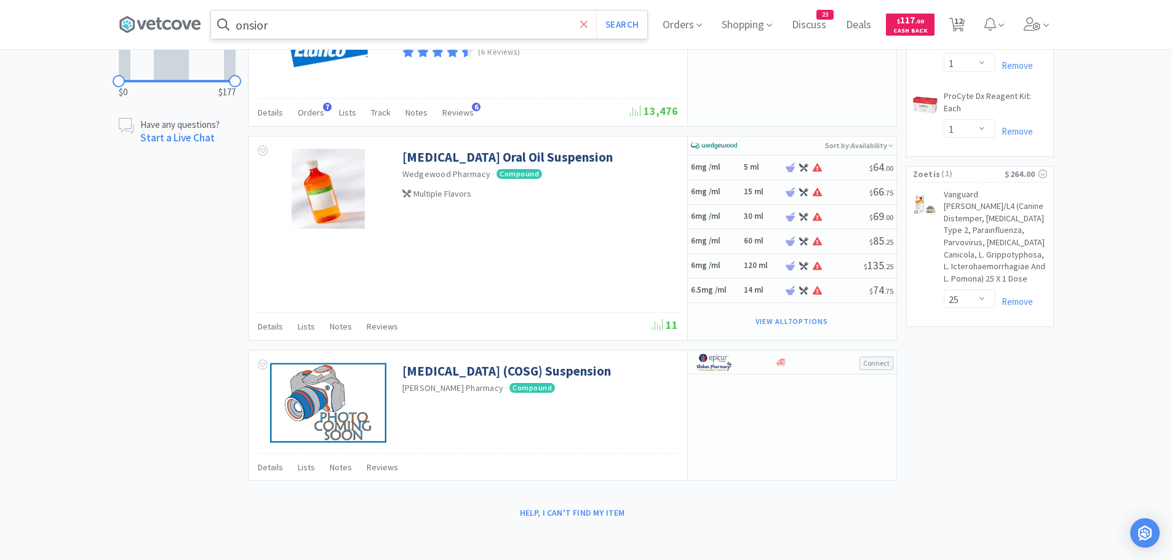
click at [587, 27] on icon at bounding box center [584, 24] width 8 height 12
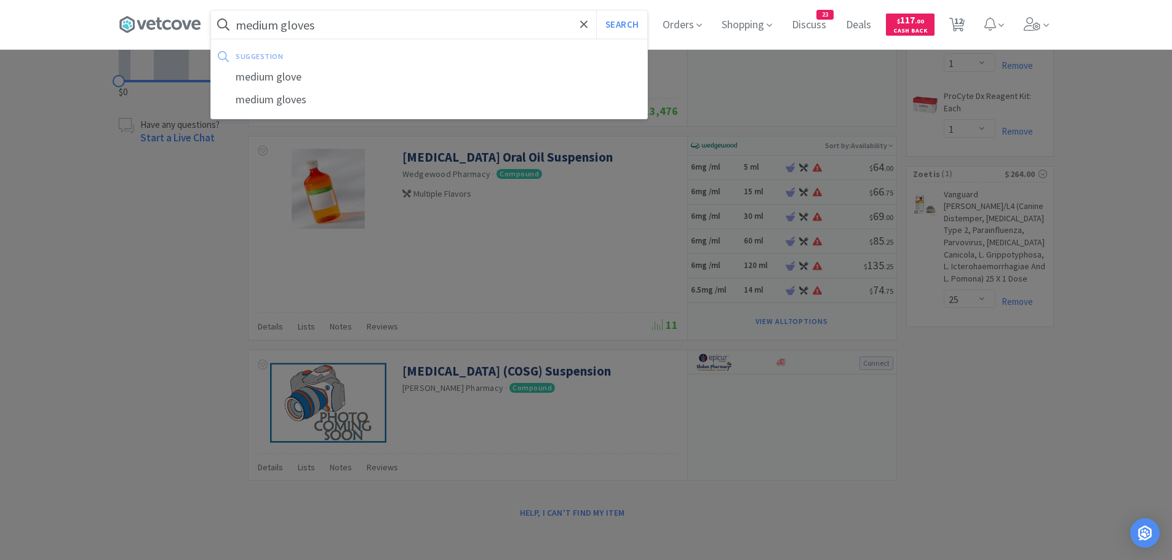
type input "medium gloves"
click at [596, 10] on button "Search" at bounding box center [621, 24] width 51 height 28
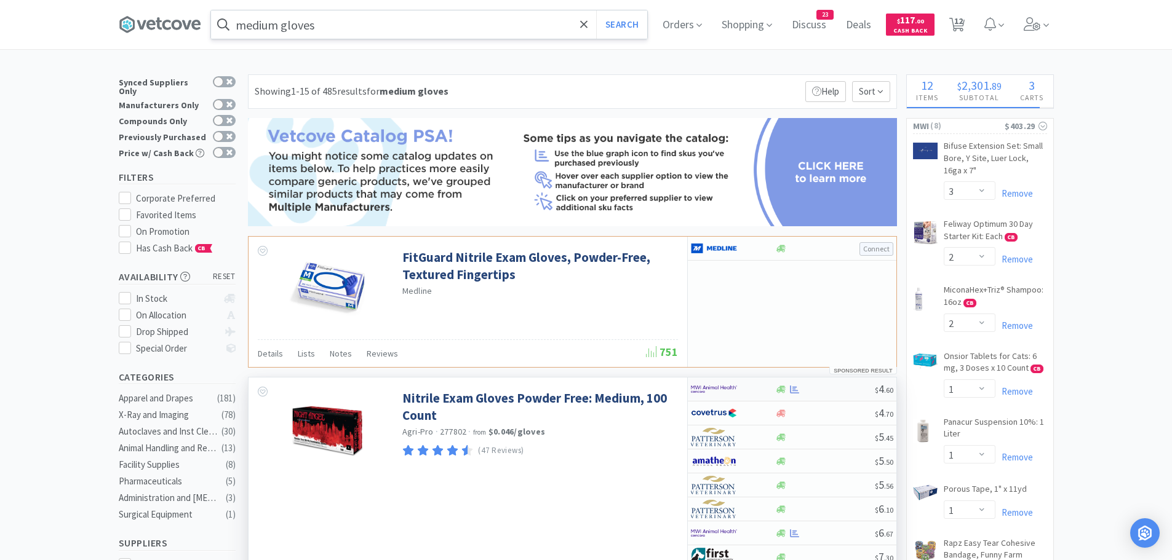
click at [747, 390] on div at bounding box center [725, 389] width 68 height 21
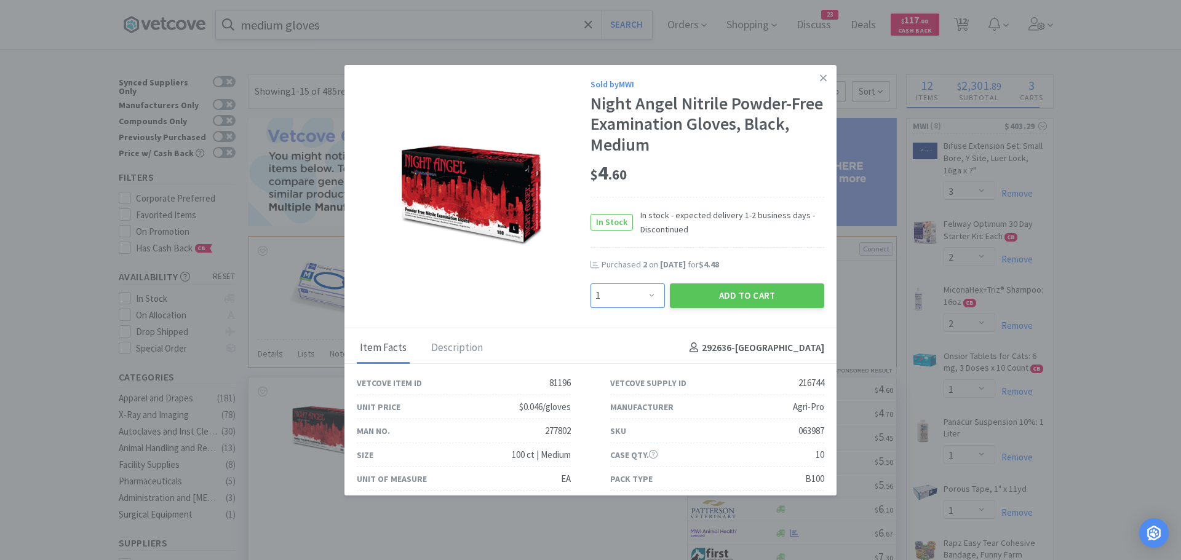
click at [624, 296] on select "Enter Quantity 1 2 3 4 5 6 7 8 9 10 11 12 13 14 15 16 17 18 19 20 Enter Quantity" at bounding box center [628, 296] width 74 height 25
select select "2"
click at [591, 284] on select "Enter Quantity 1 2 3 4 5 6 7 8 9 10 11 12 13 14 15 16 17 18 19 20 Enter Quantity" at bounding box center [628, 296] width 74 height 25
click at [740, 297] on button "Add to Cart" at bounding box center [747, 296] width 154 height 25
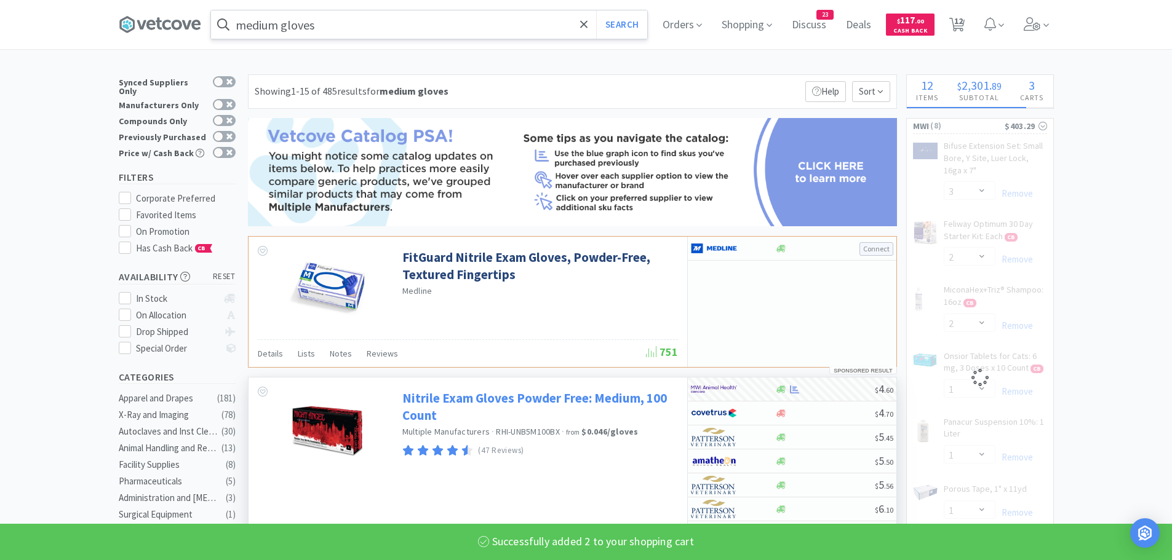
select select "2"
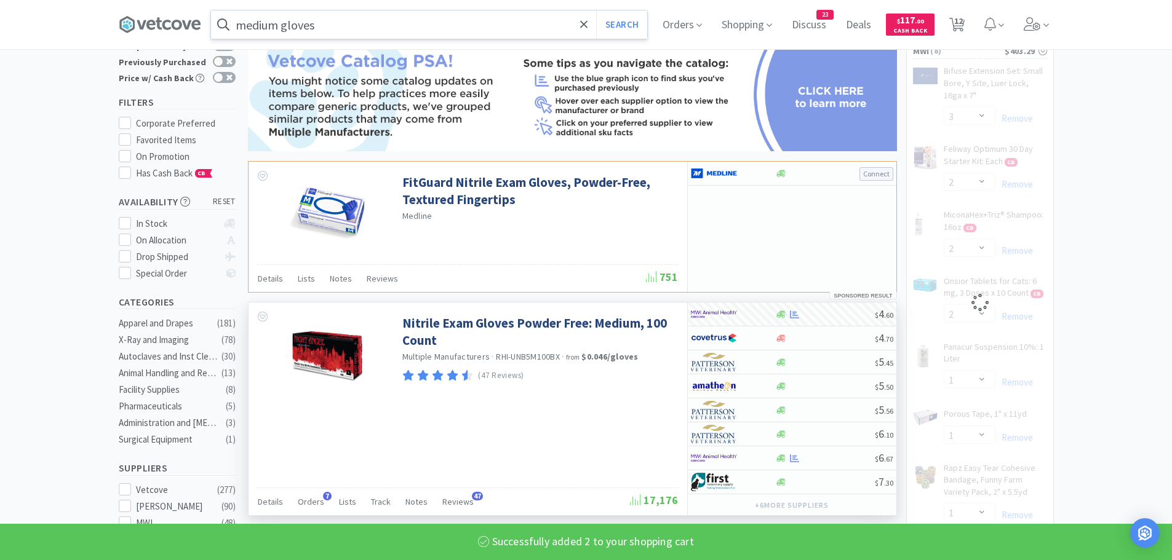
select select "1"
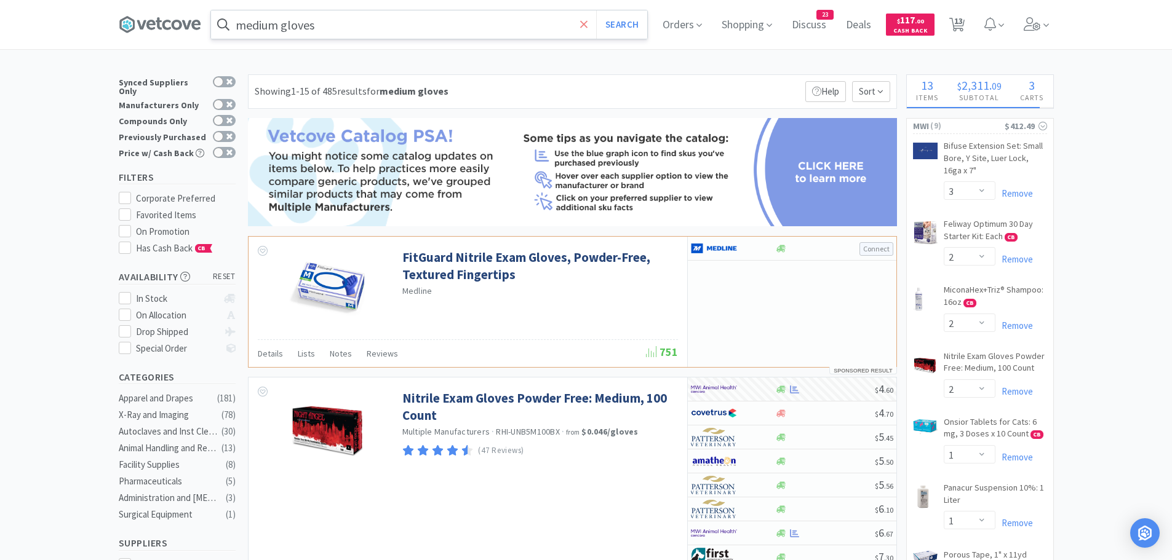
click at [583, 24] on span at bounding box center [584, 25] width 14 height 26
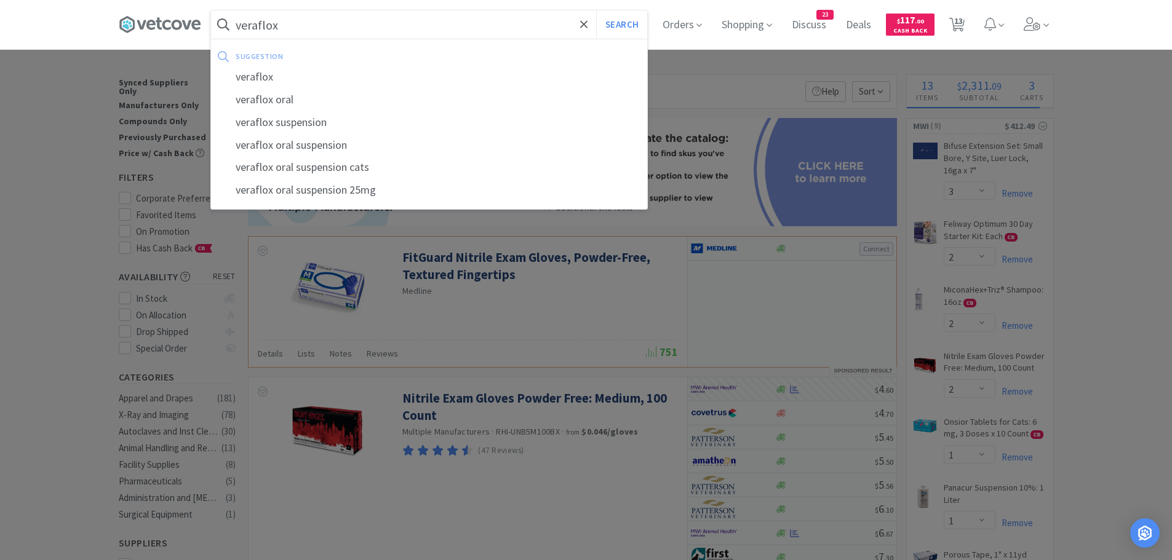
type input "veraflox"
click at [596, 10] on button "Search" at bounding box center [621, 24] width 51 height 28
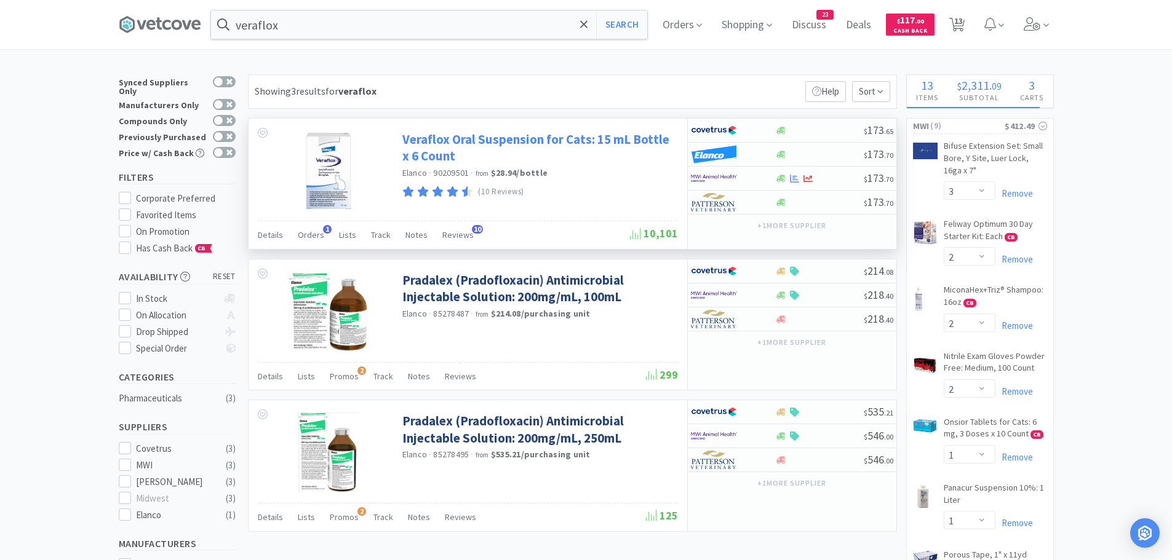
click at [578, 137] on link "Veraflox Oral Suspension for Cats: 15 mL Bottle x 6 Count" at bounding box center [538, 148] width 273 height 34
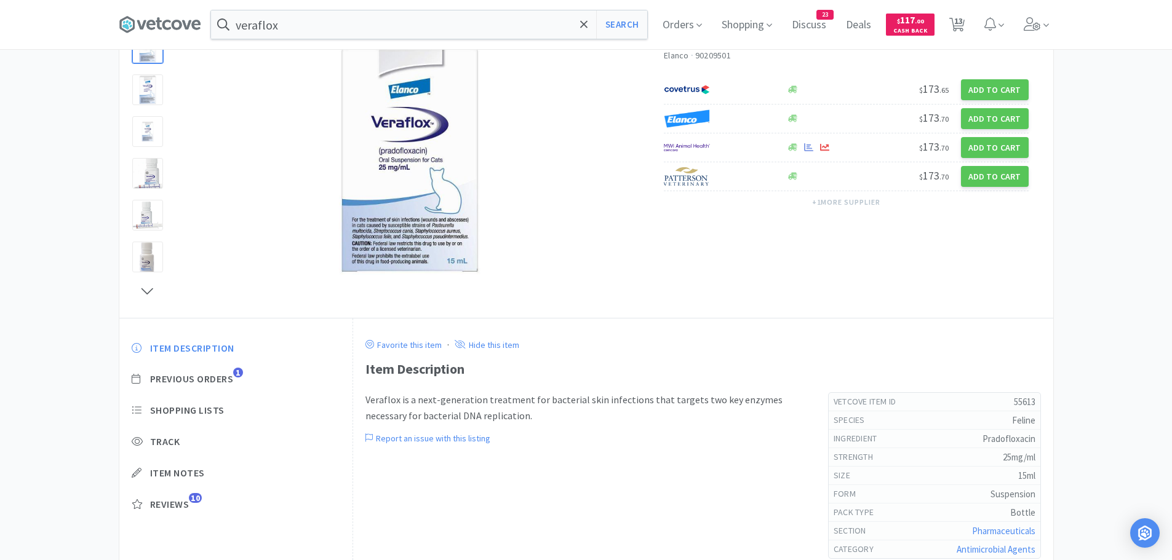
scroll to position [123, 0]
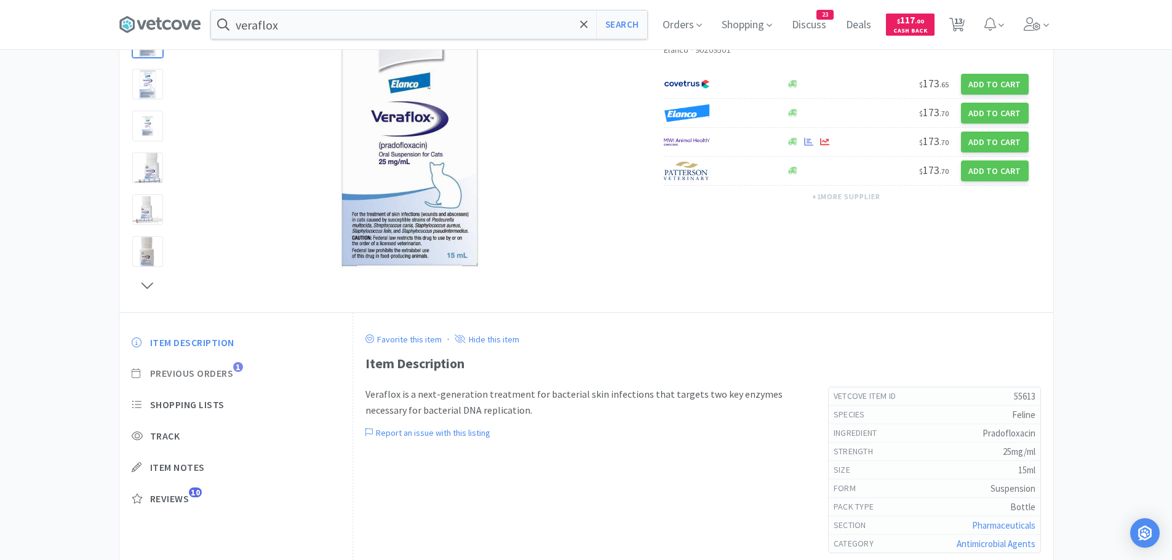
click at [220, 375] on span "Previous Orders" at bounding box center [192, 373] width 84 height 13
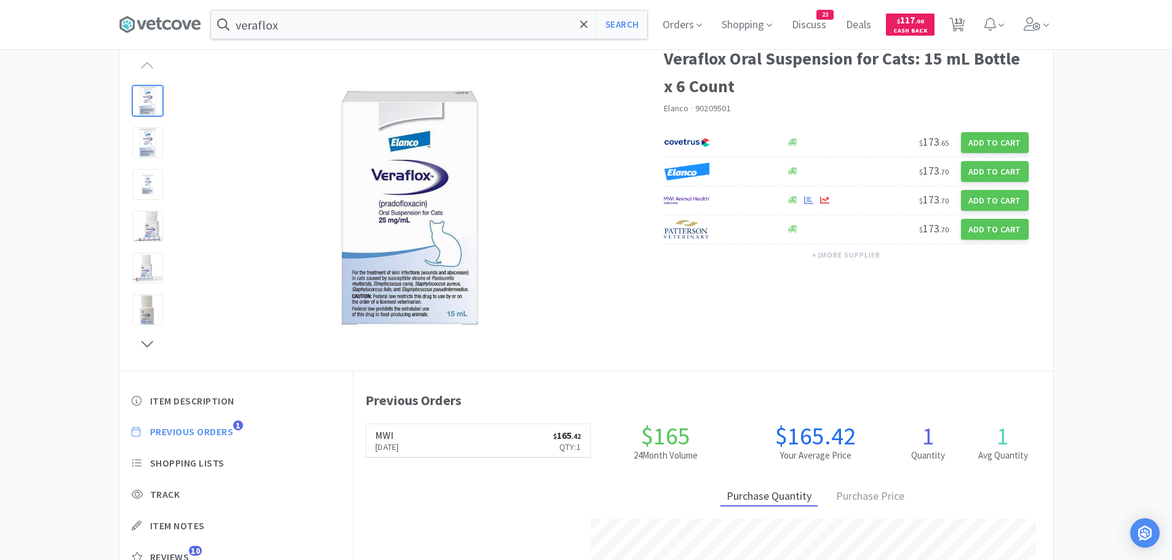
scroll to position [0, 0]
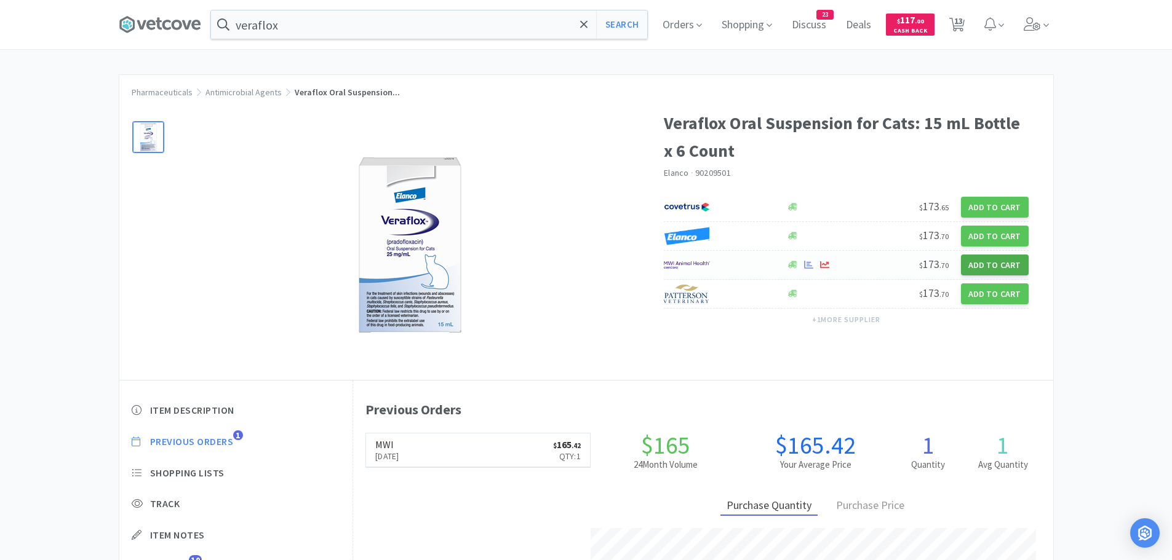
click at [980, 266] on button "Add to Cart" at bounding box center [995, 265] width 68 height 21
select select "1"
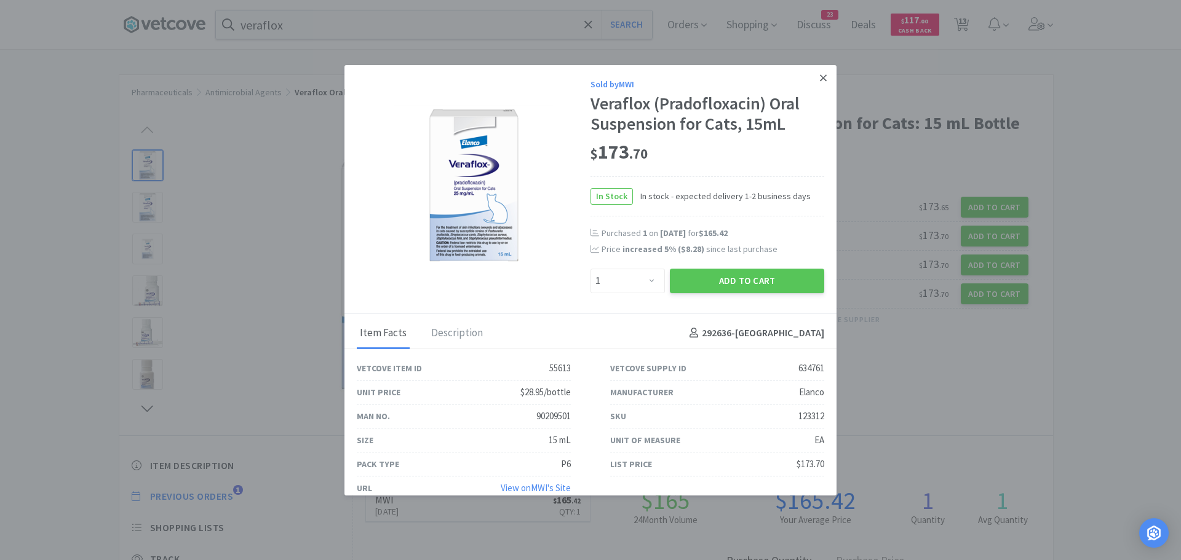
click at [820, 76] on icon at bounding box center [823, 78] width 7 height 11
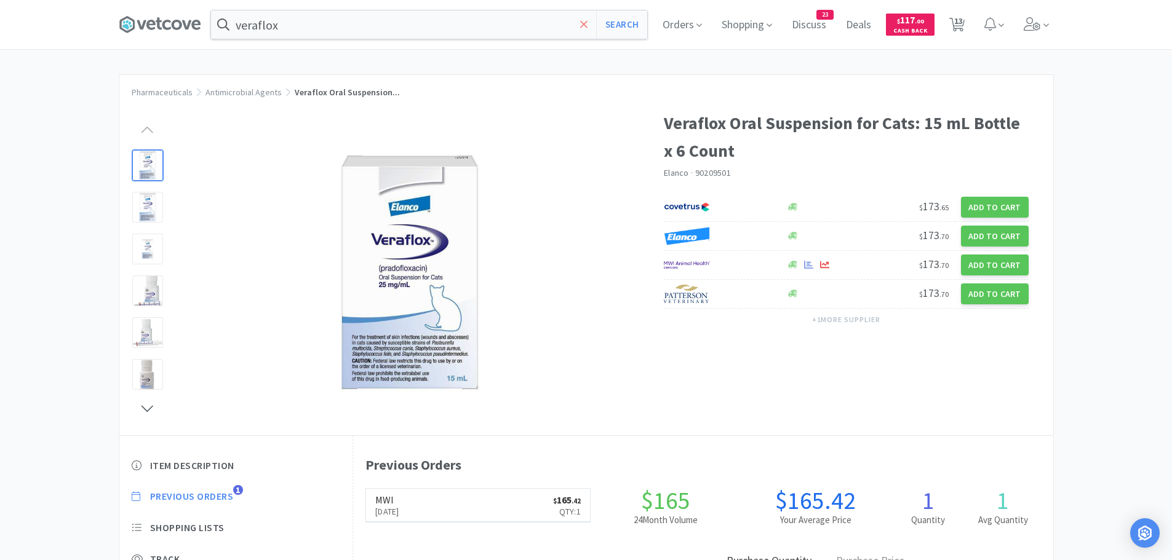
click at [587, 26] on icon at bounding box center [583, 23] width 7 height 7
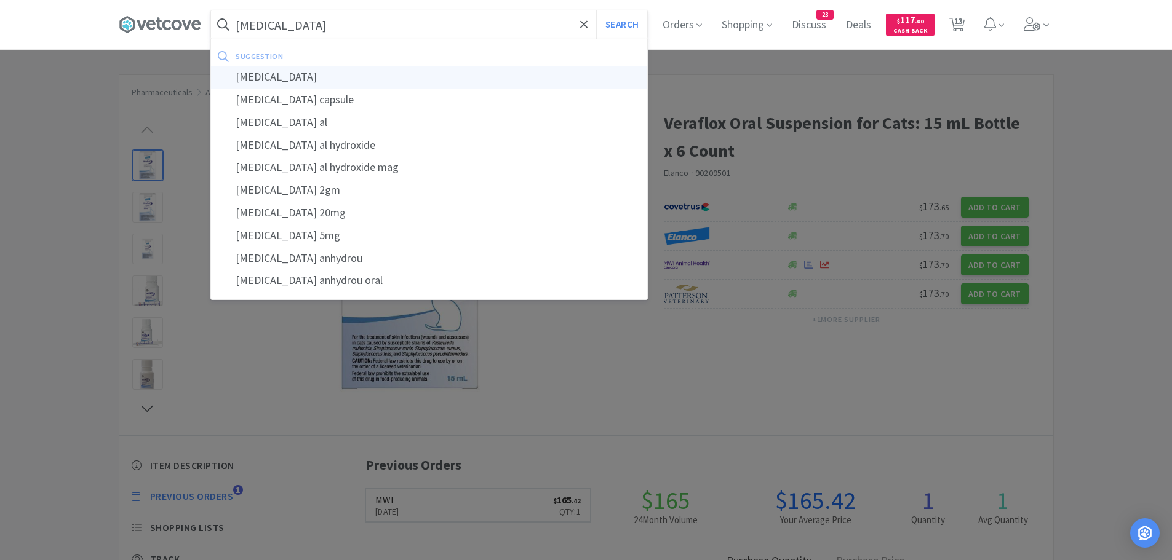
type input "[MEDICAL_DATA]"
click at [363, 80] on div "[MEDICAL_DATA]" at bounding box center [429, 77] width 436 height 23
select select "3"
select select "2"
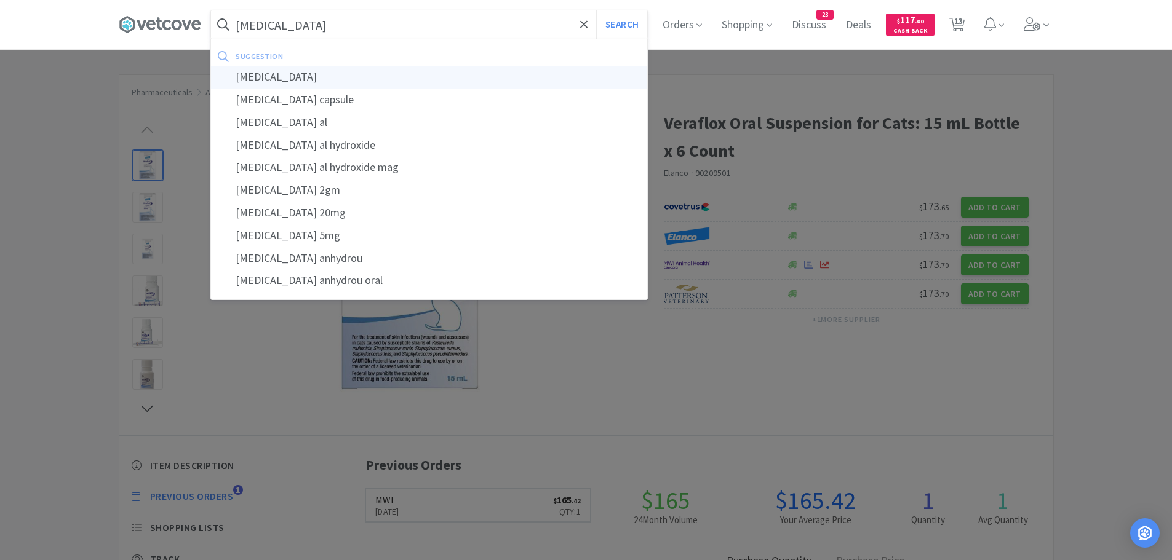
select select "2"
select select "1"
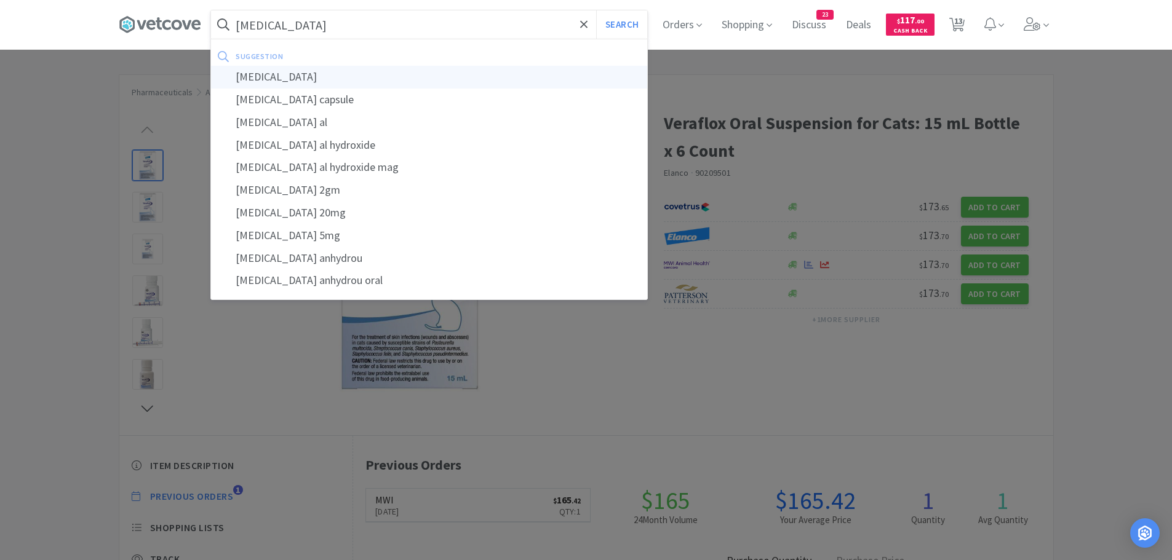
select select "1"
select select "25"
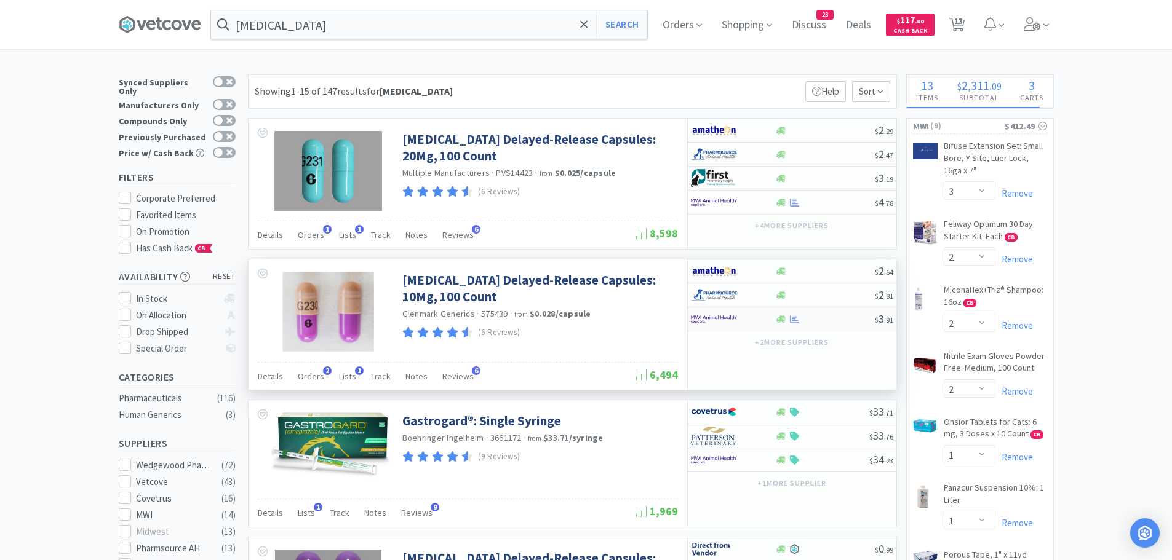
click at [766, 319] on div at bounding box center [733, 319] width 84 height 21
select select "1"
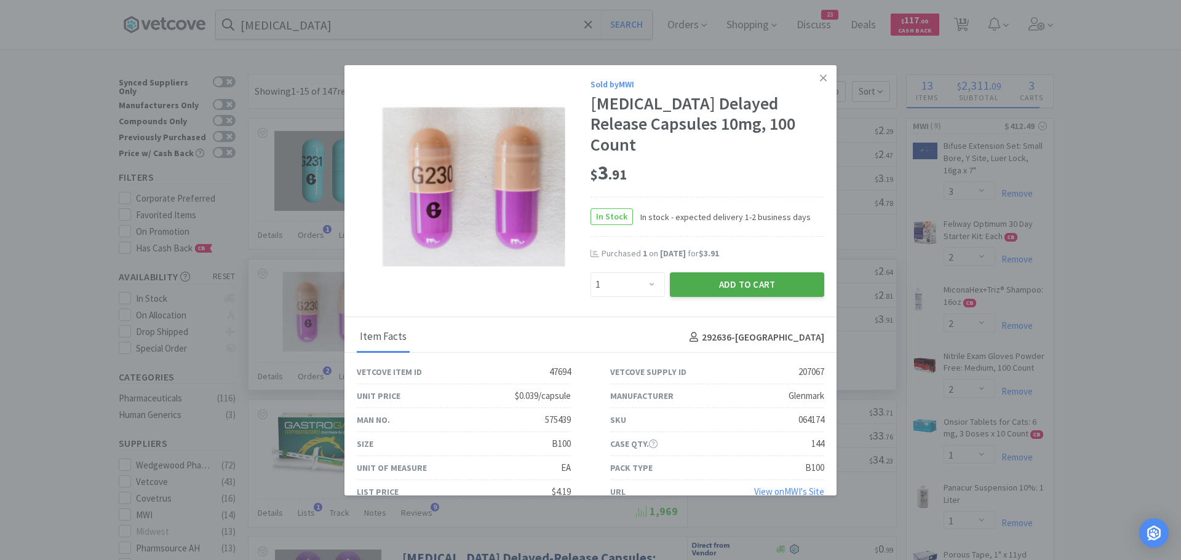
click at [701, 273] on button "Add to Cart" at bounding box center [747, 285] width 154 height 25
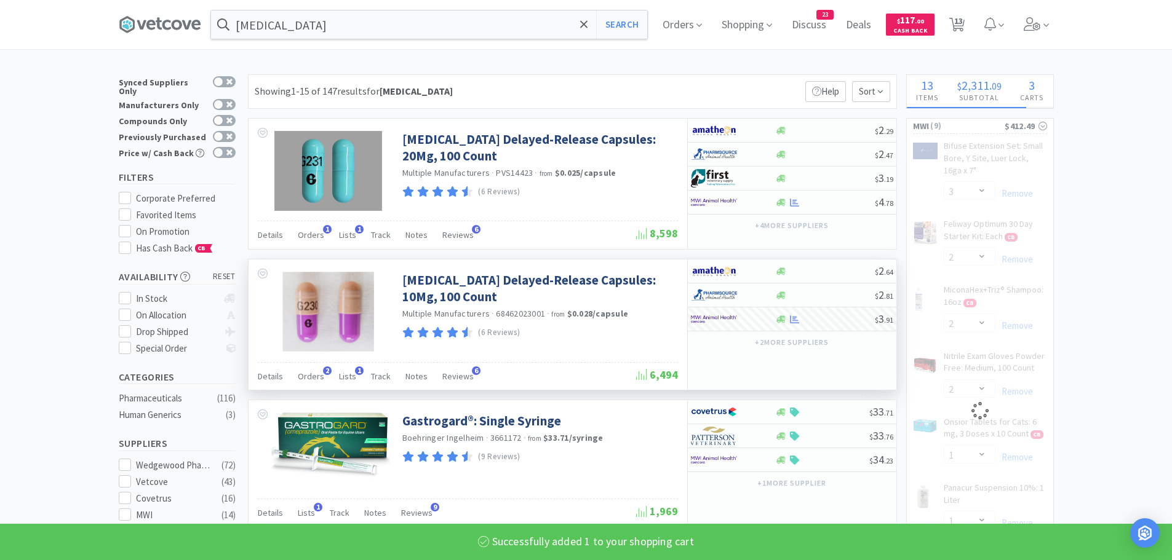
select select "1"
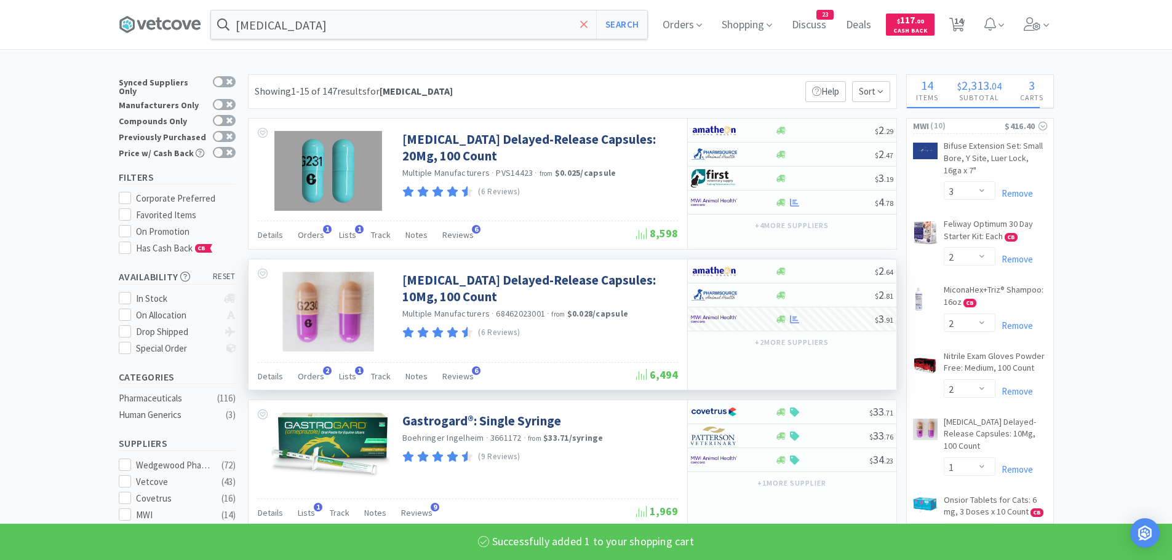
click at [587, 26] on icon at bounding box center [583, 23] width 7 height 7
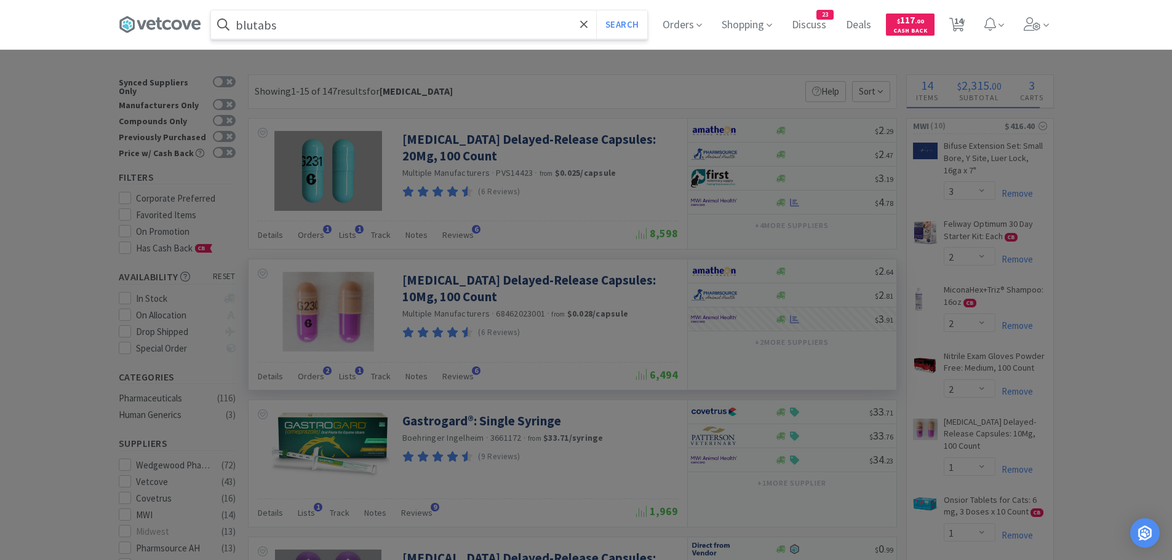
type input "blutabs"
click at [596, 10] on button "Search" at bounding box center [621, 24] width 51 height 28
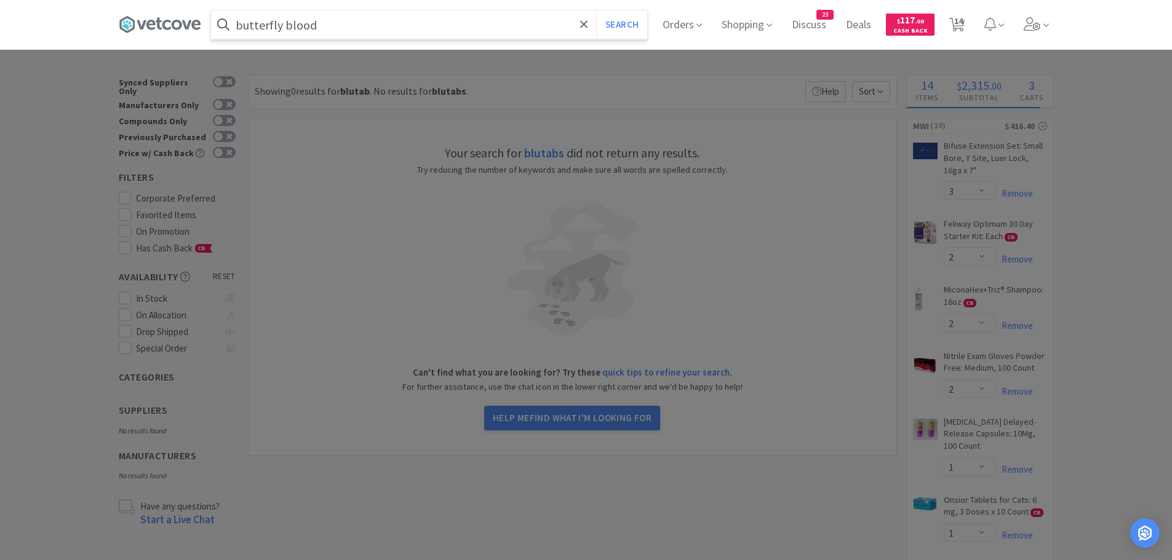
type input "butterfly blood"
click at [596, 10] on button "Search" at bounding box center [621, 24] width 51 height 28
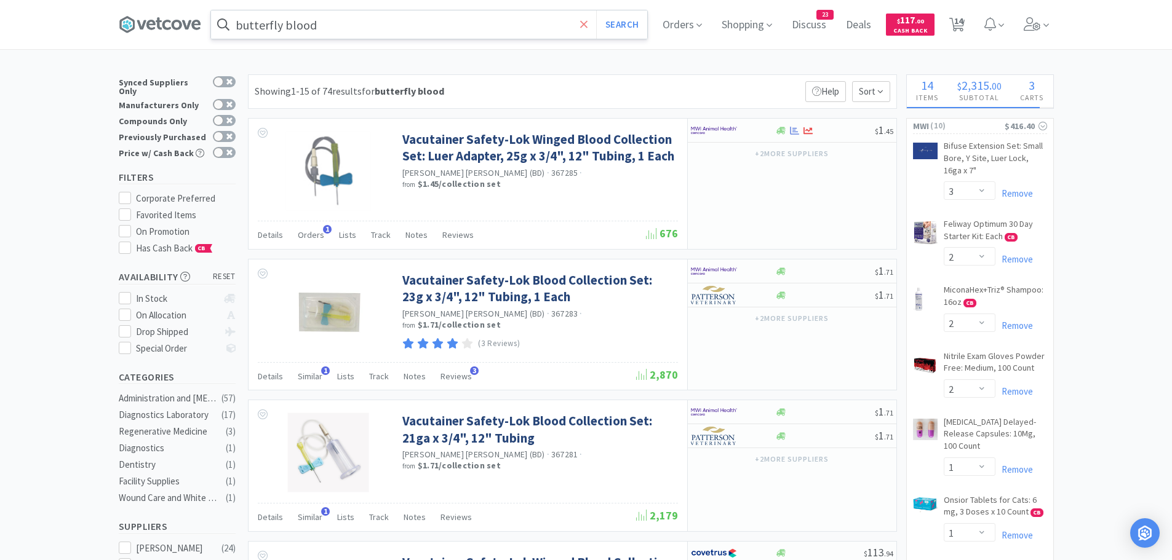
click at [587, 25] on icon at bounding box center [583, 23] width 7 height 7
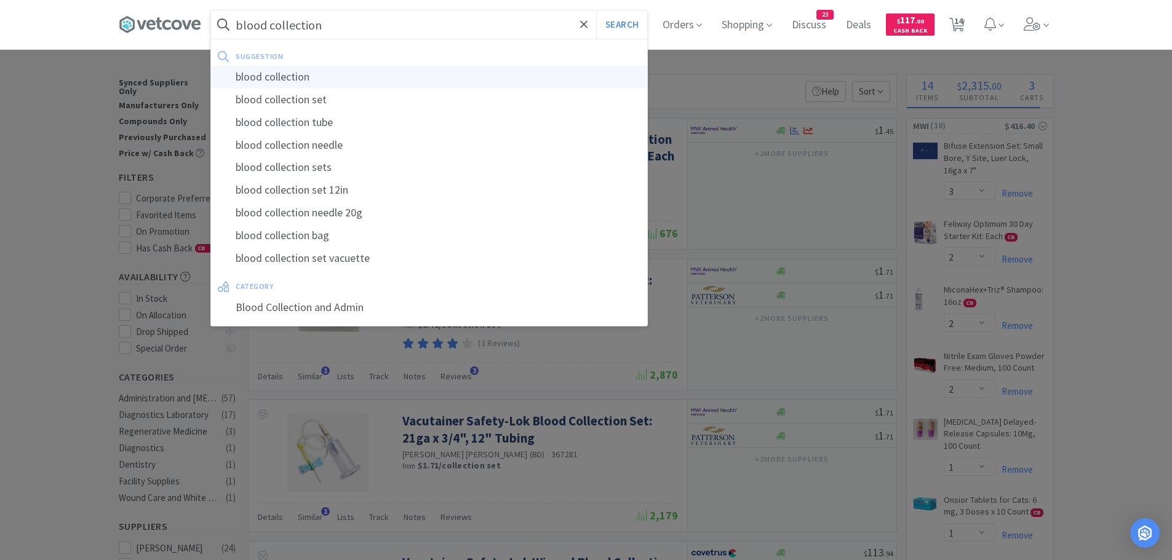
click at [338, 74] on div "blood collection" at bounding box center [429, 77] width 436 height 23
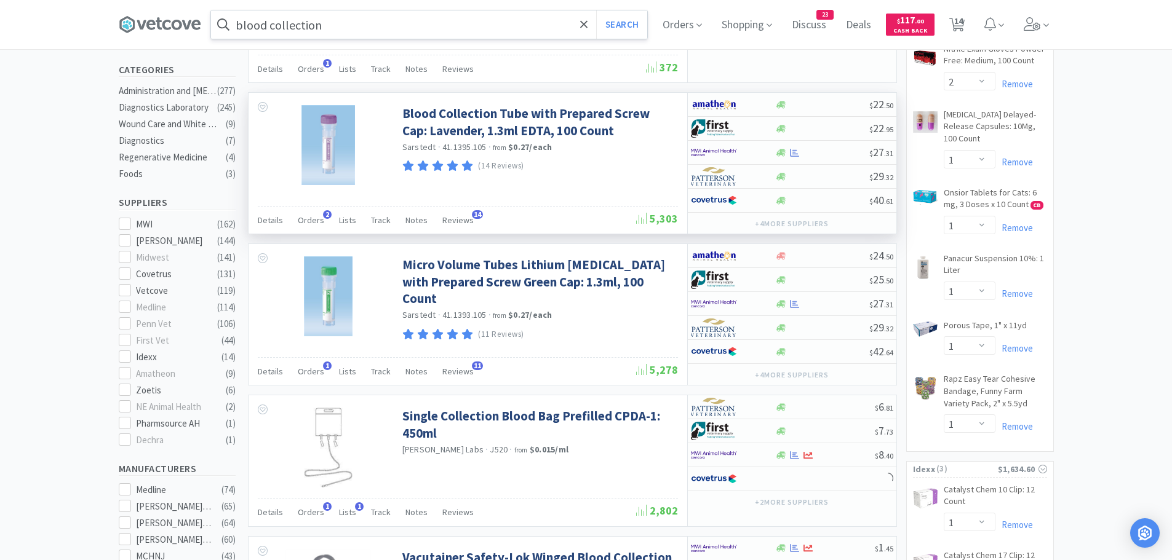
scroll to position [615, 0]
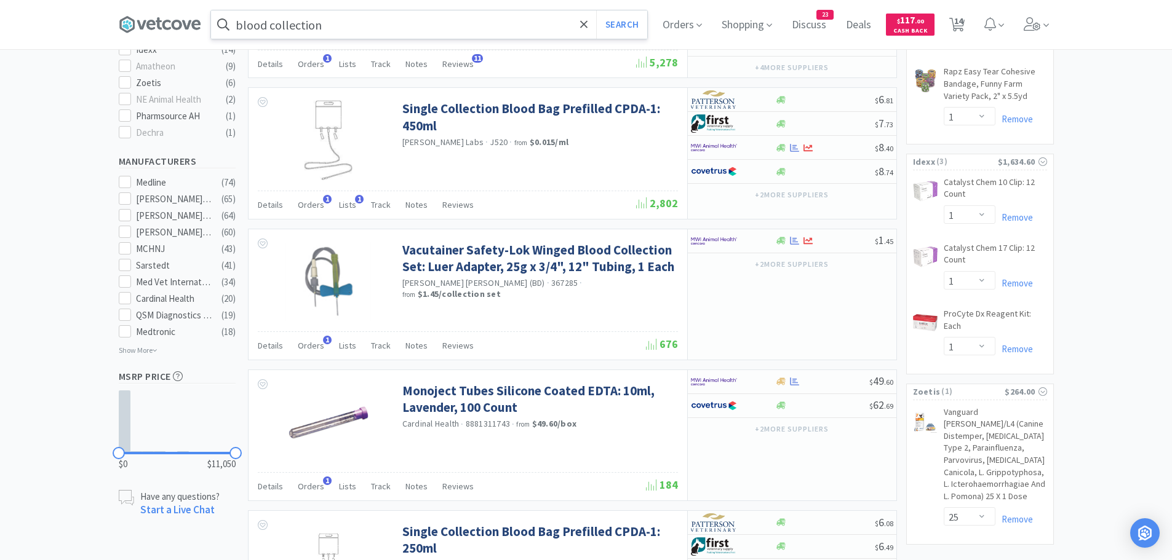
click at [410, 30] on input "blood collection" at bounding box center [429, 24] width 436 height 28
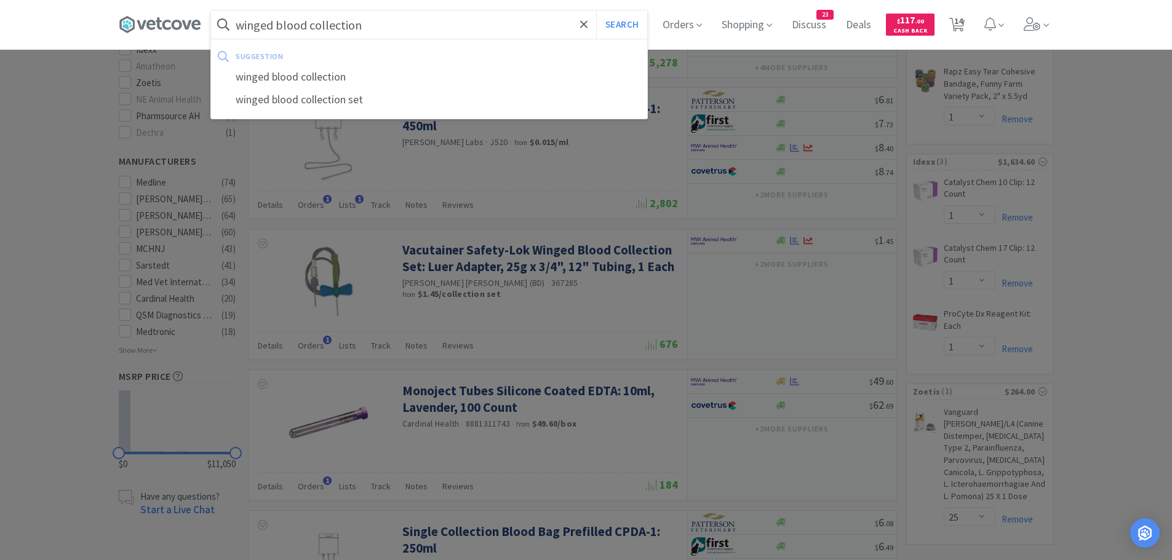
type input "winged blood collection"
click at [596, 10] on button "Search" at bounding box center [621, 24] width 51 height 28
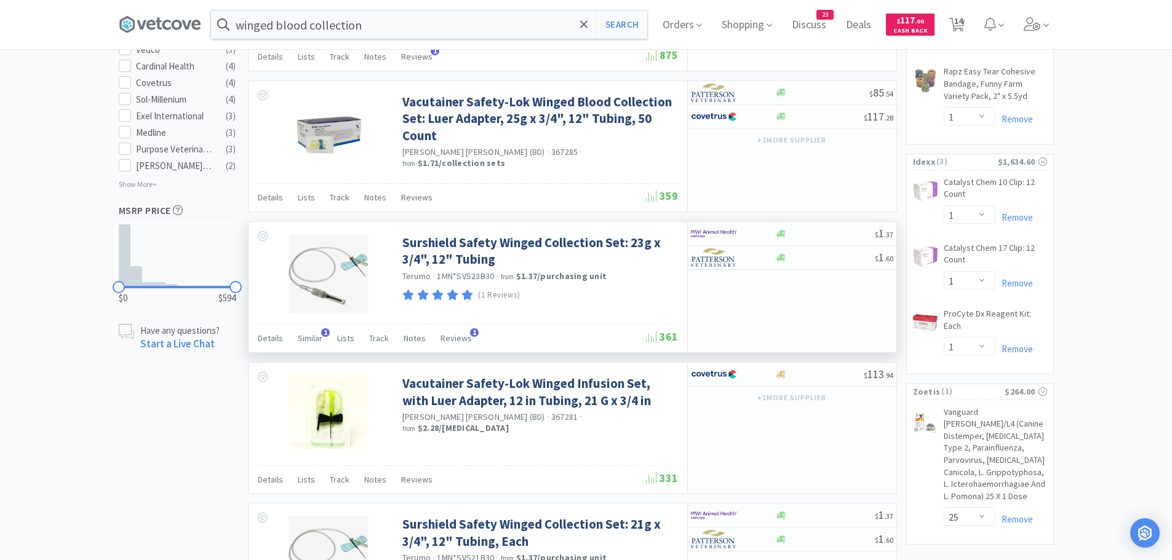
scroll to position [369, 0]
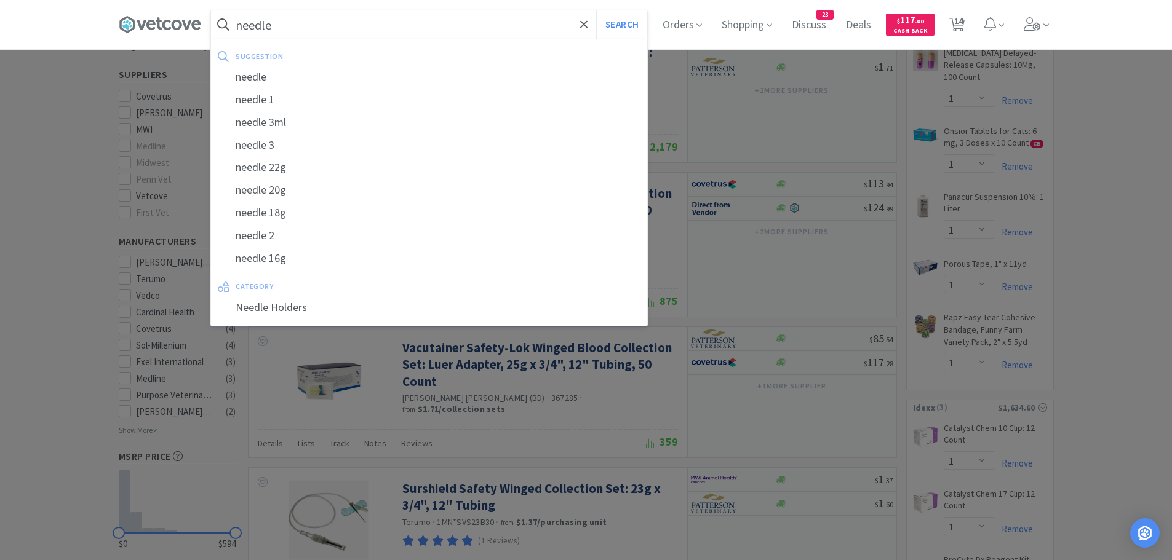
type input "needle"
click at [596, 10] on button "Search" at bounding box center [621, 24] width 51 height 28
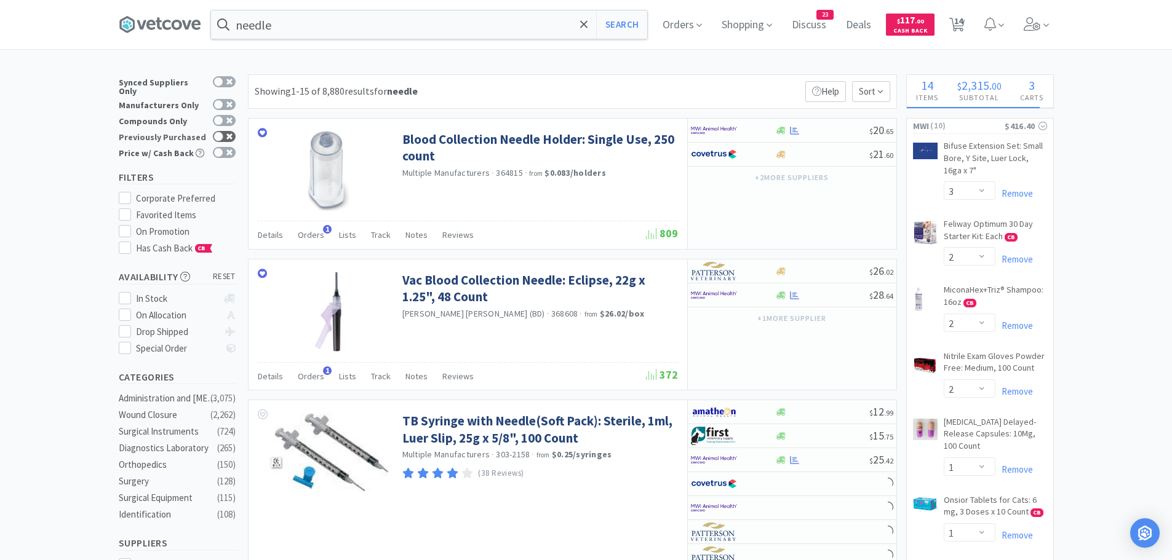
click at [223, 132] on div at bounding box center [218, 137] width 10 height 10
checkbox input "true"
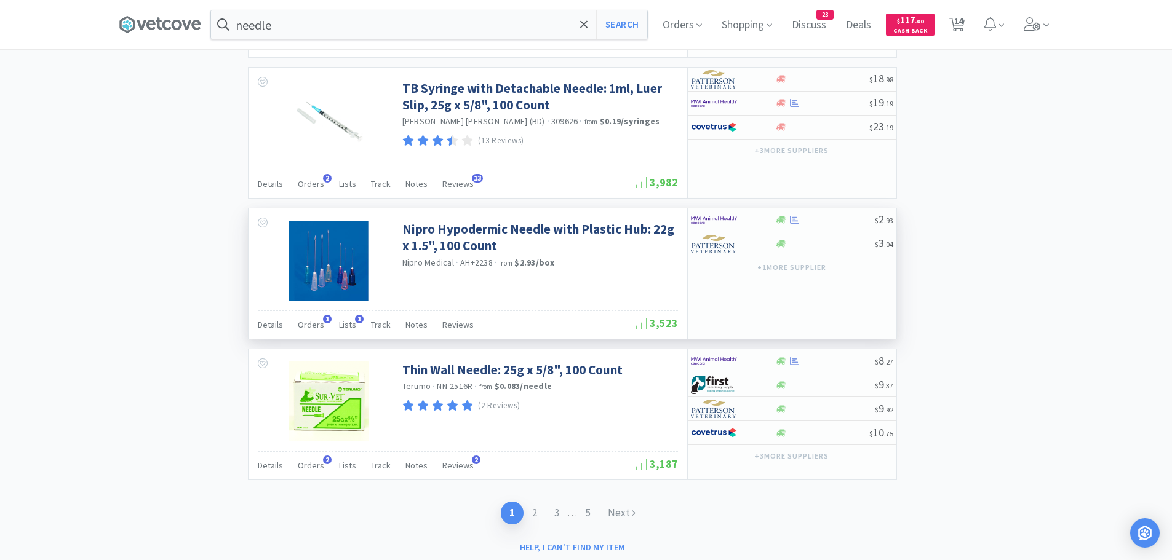
scroll to position [1976, 0]
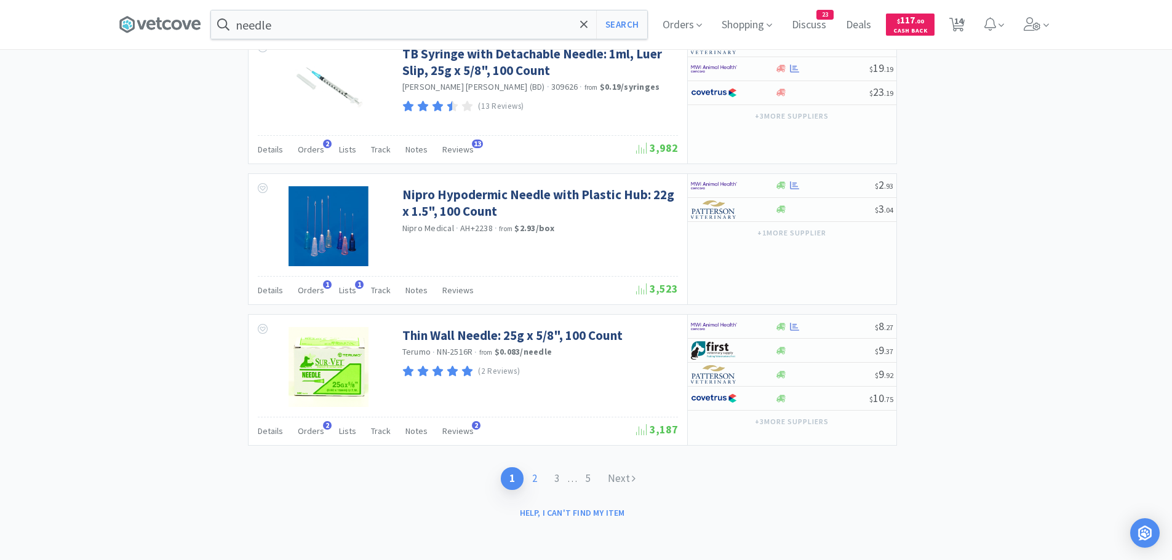
click at [531, 476] on link "2" at bounding box center [534, 478] width 22 height 23
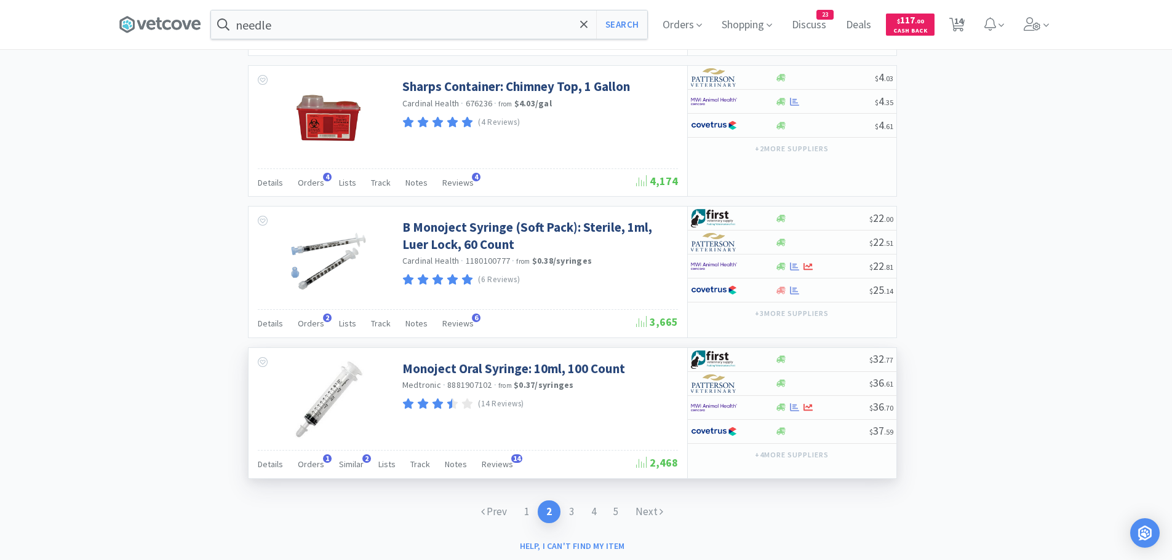
scroll to position [1919, 0]
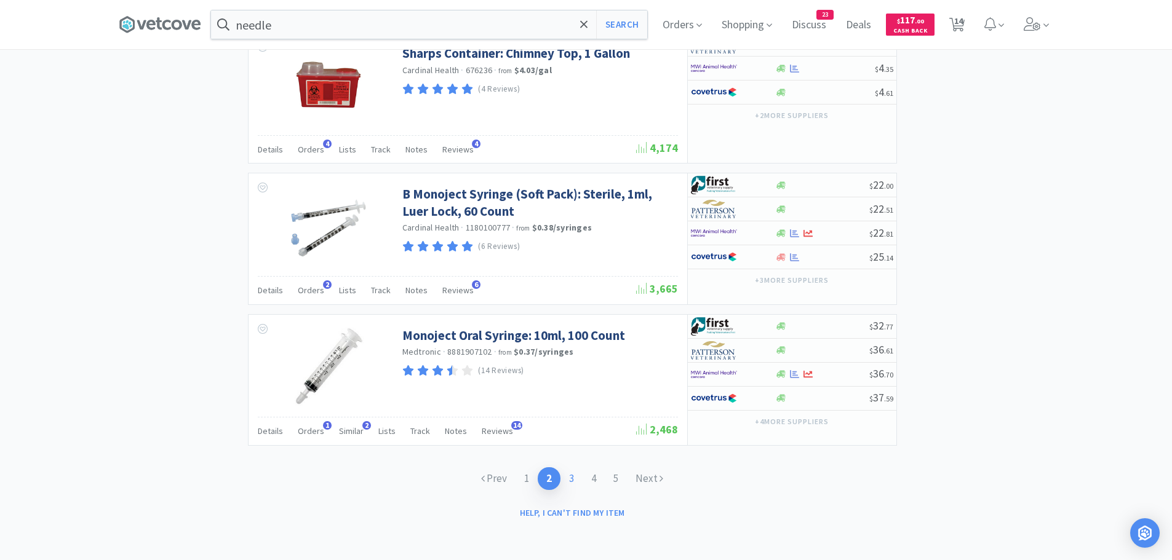
click at [570, 477] on link "3" at bounding box center [571, 478] width 22 height 23
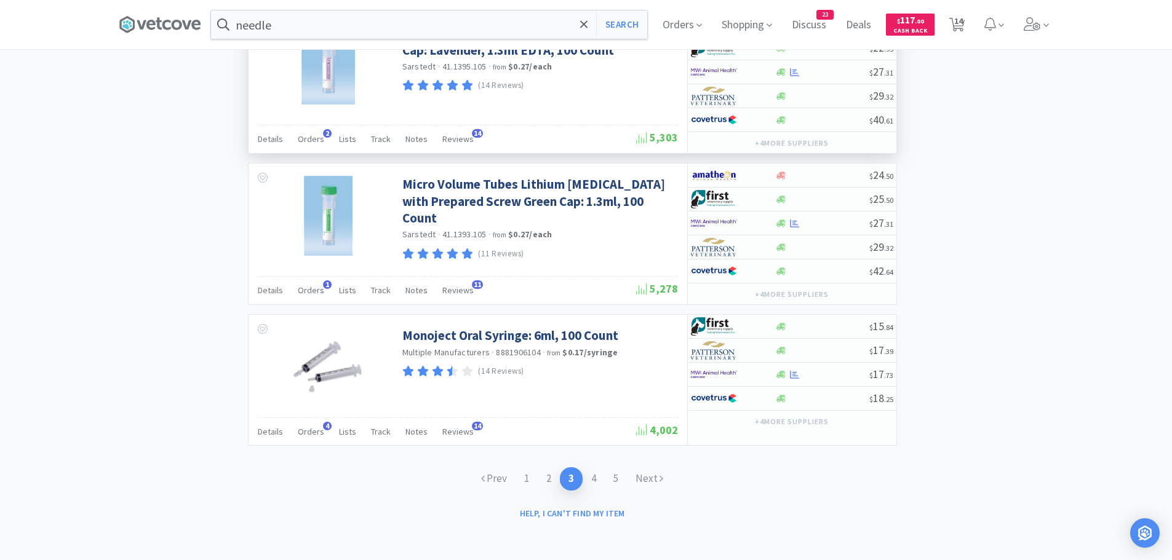
scroll to position [1799, 0]
click at [593, 482] on link "4" at bounding box center [594, 478] width 22 height 23
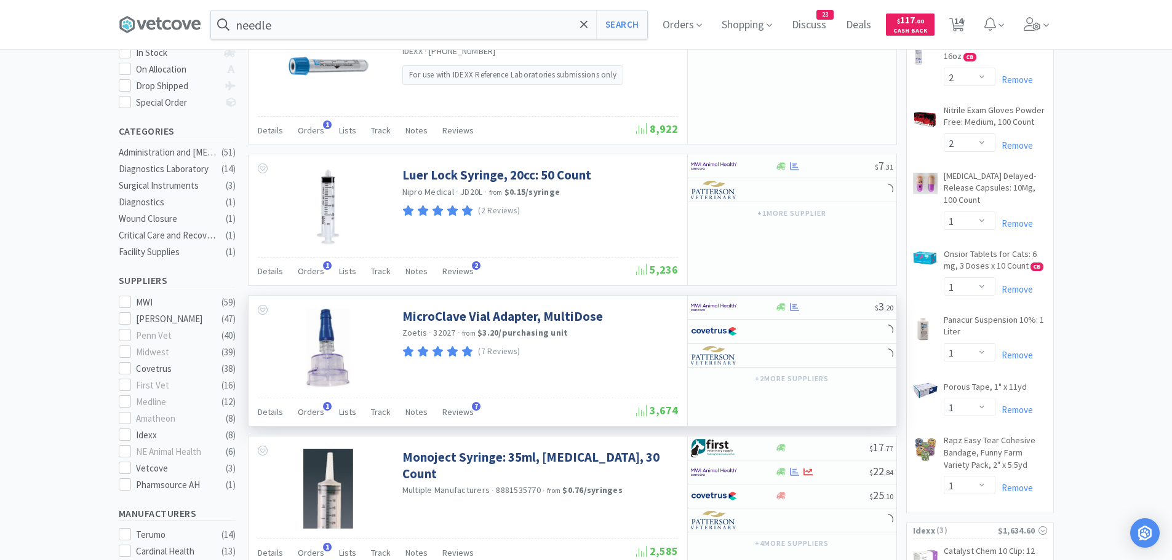
scroll to position [369, 0]
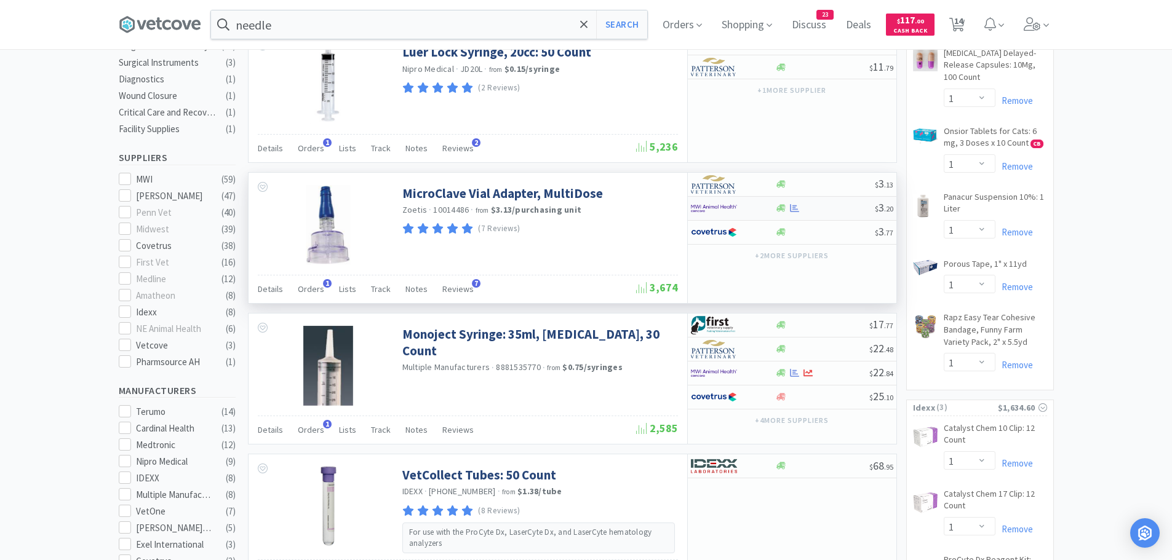
click at [727, 209] on img at bounding box center [714, 208] width 46 height 18
select select "10"
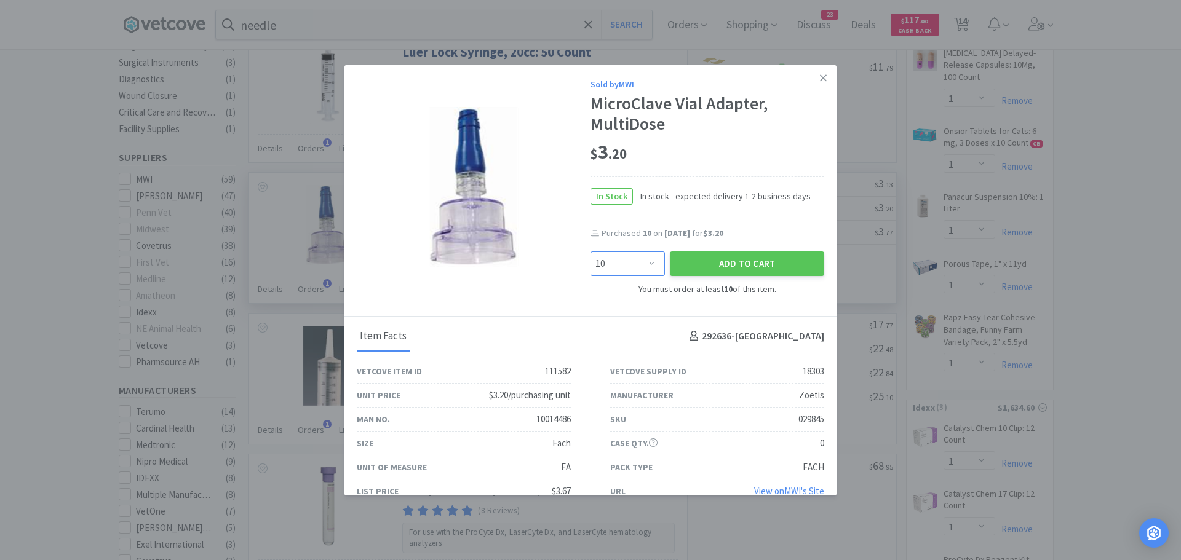
click at [622, 260] on select "Enter Quantity 10 20 30 40 50 60 70 80 90 100 110 120 130 140 150 160 170 180 1…" at bounding box center [628, 264] width 74 height 25
click at [701, 270] on button "Add to Cart" at bounding box center [747, 264] width 154 height 25
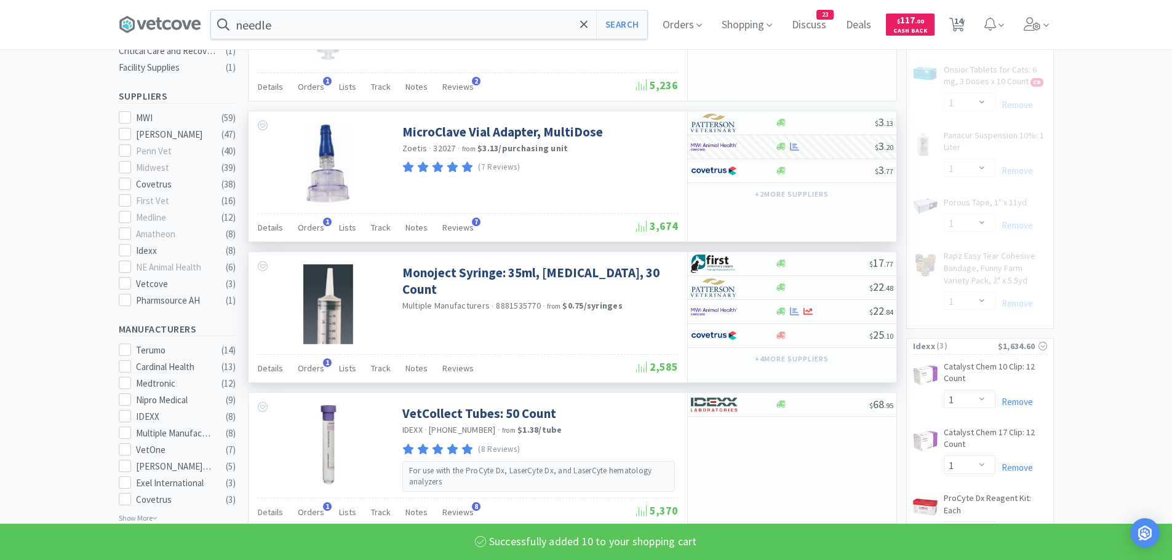
select select "10"
select select "2"
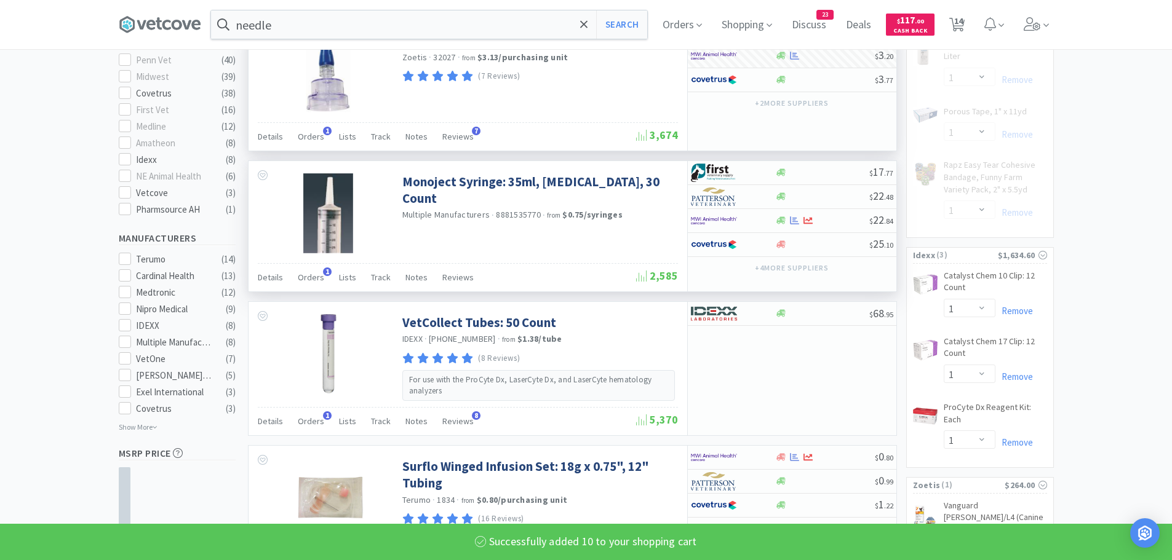
select select "1"
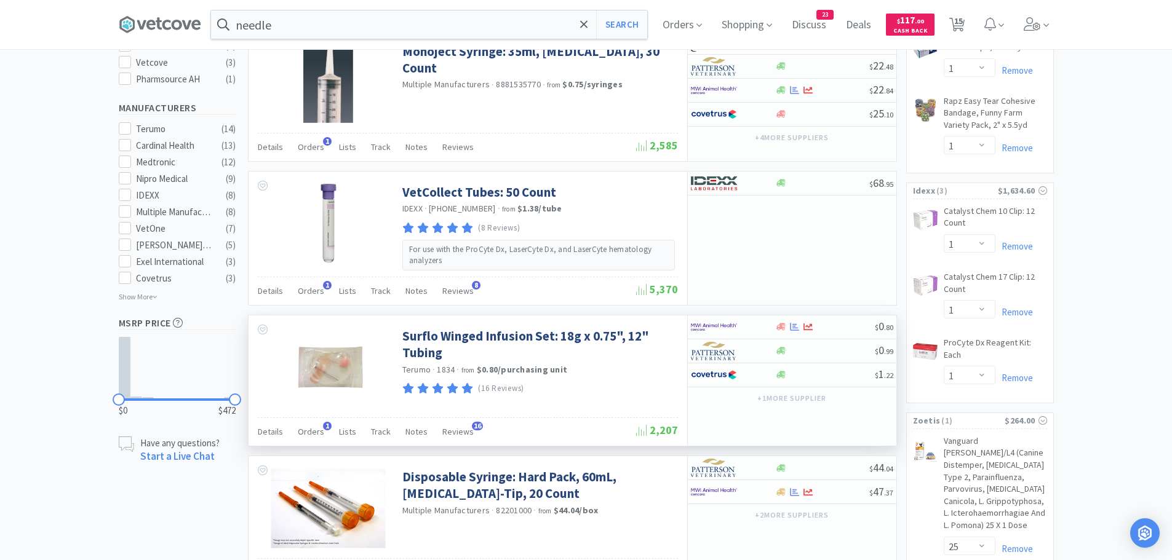
scroll to position [800, 0]
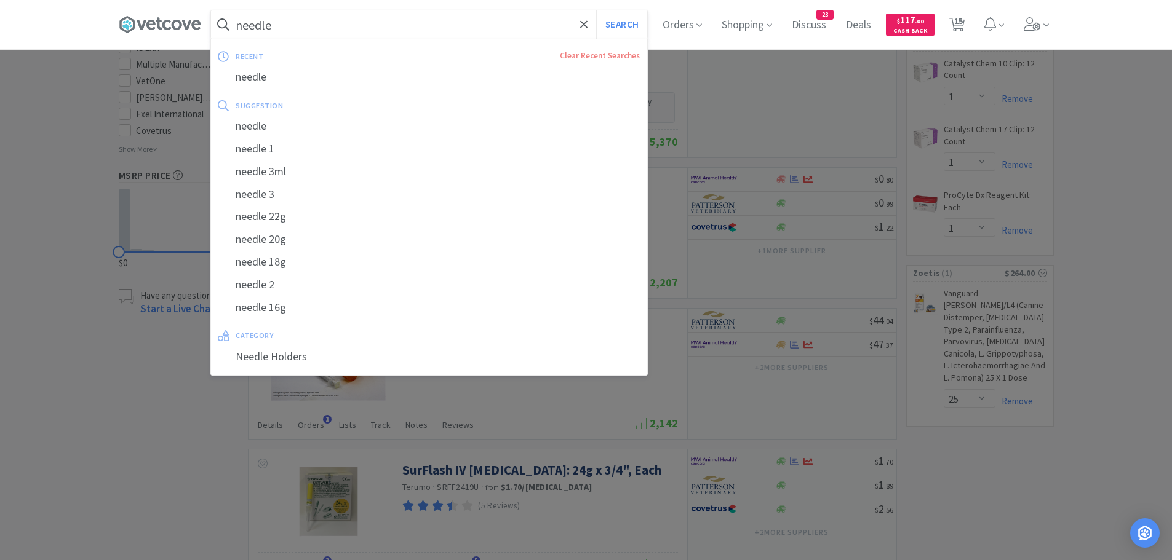
click at [484, 25] on input "needle" at bounding box center [429, 24] width 436 height 28
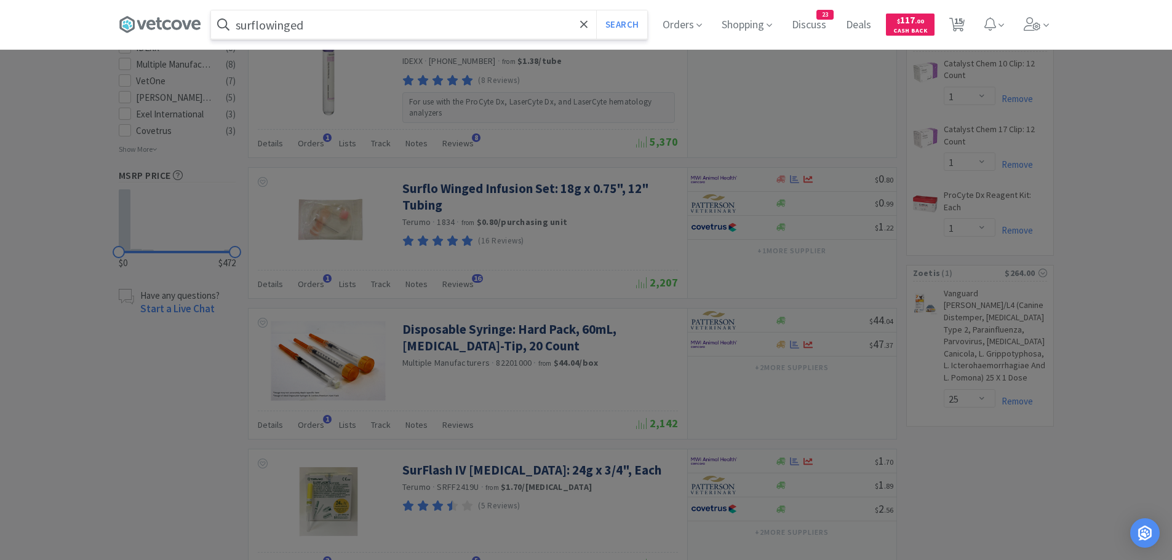
click at [596, 10] on button "Search" at bounding box center [621, 24] width 51 height 28
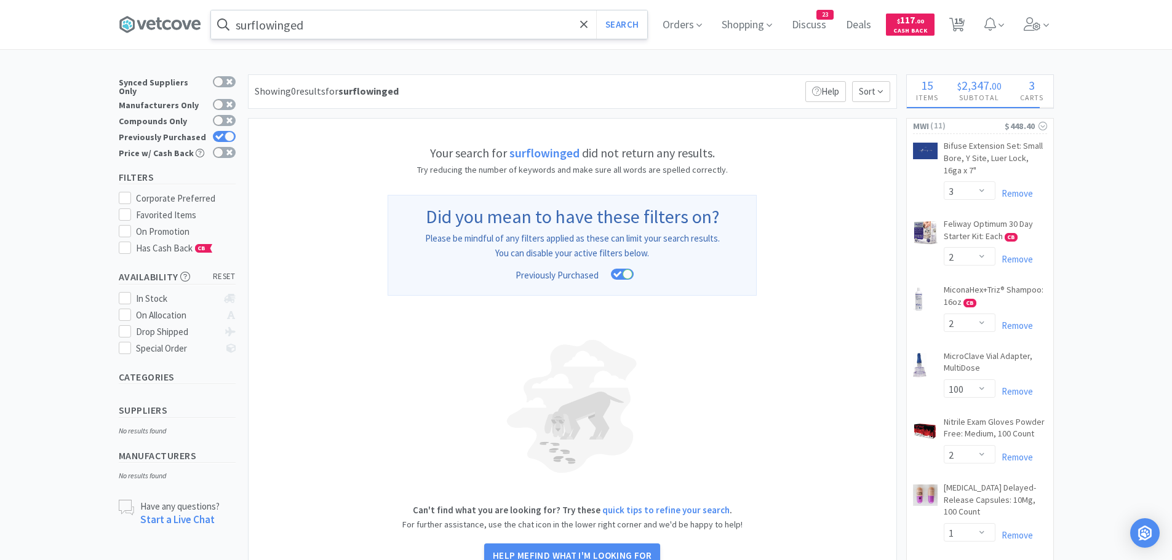
click at [268, 28] on input "surflowinged" at bounding box center [429, 24] width 436 height 28
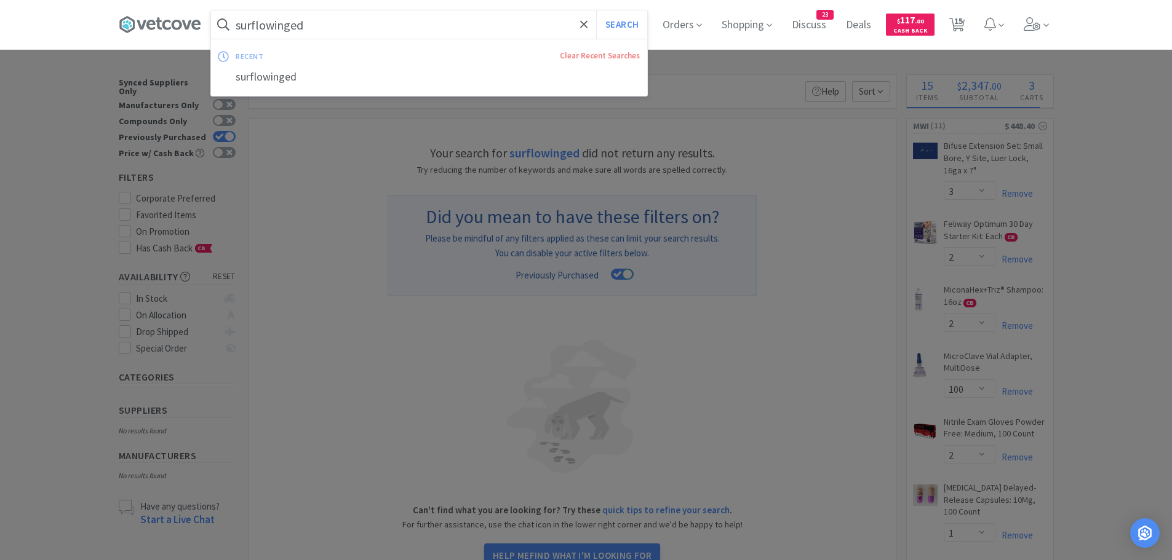
click at [268, 26] on input "surflowinged" at bounding box center [429, 24] width 436 height 28
click at [271, 26] on input "surflowinged" at bounding box center [429, 24] width 436 height 28
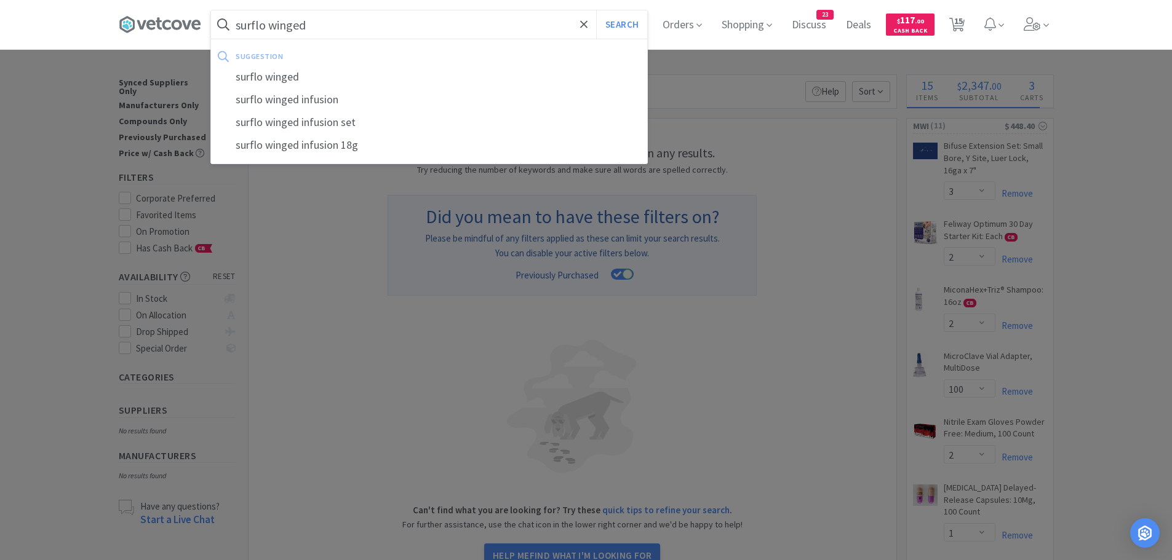
type input "surflo winged"
click at [596, 10] on button "Search" at bounding box center [621, 24] width 51 height 28
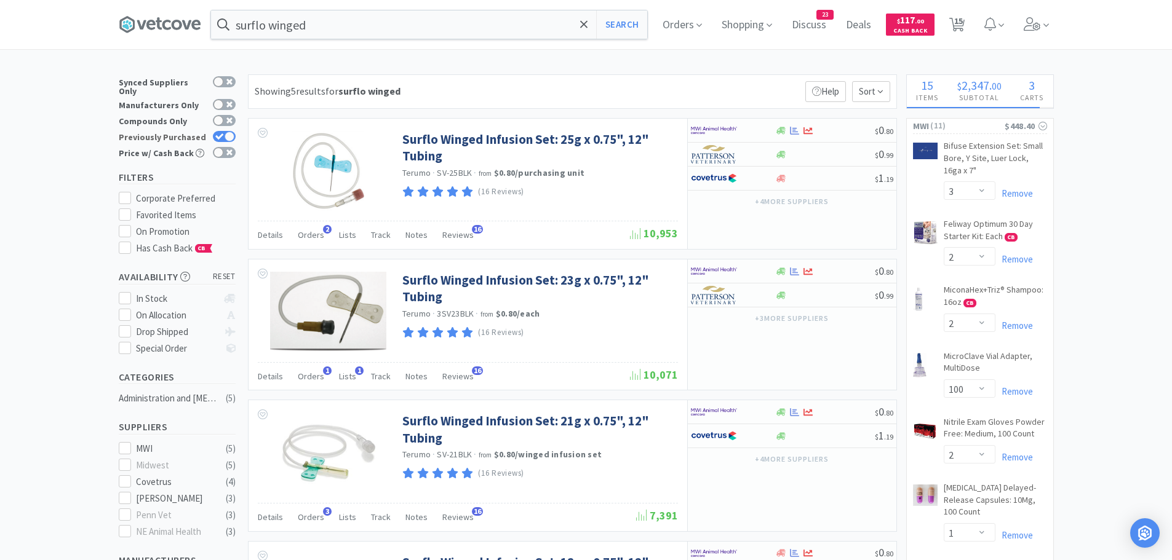
click at [227, 132] on div at bounding box center [230, 137] width 10 height 10
checkbox input "false"
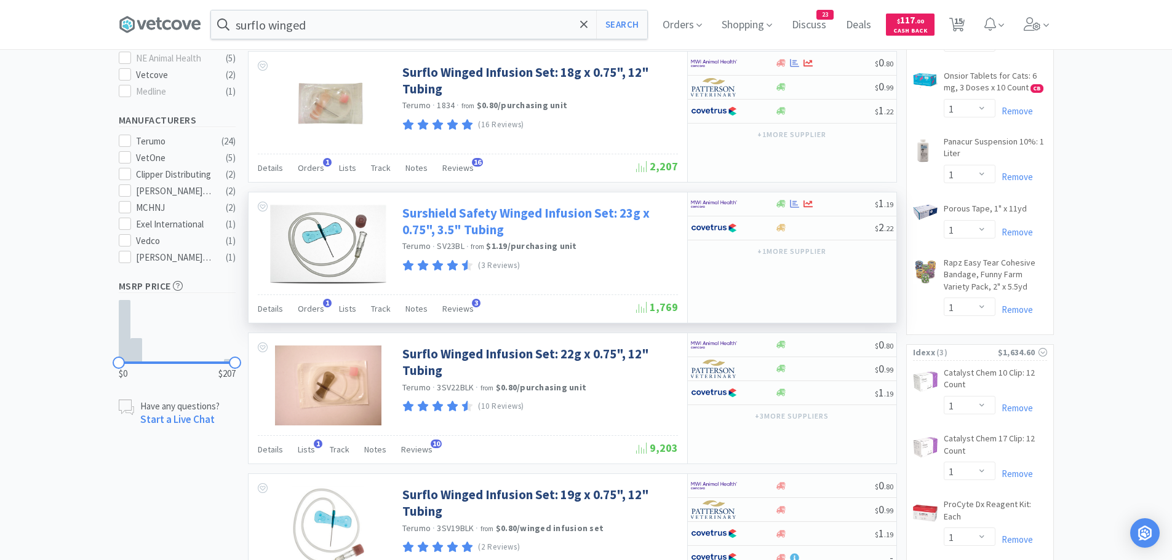
scroll to position [492, 0]
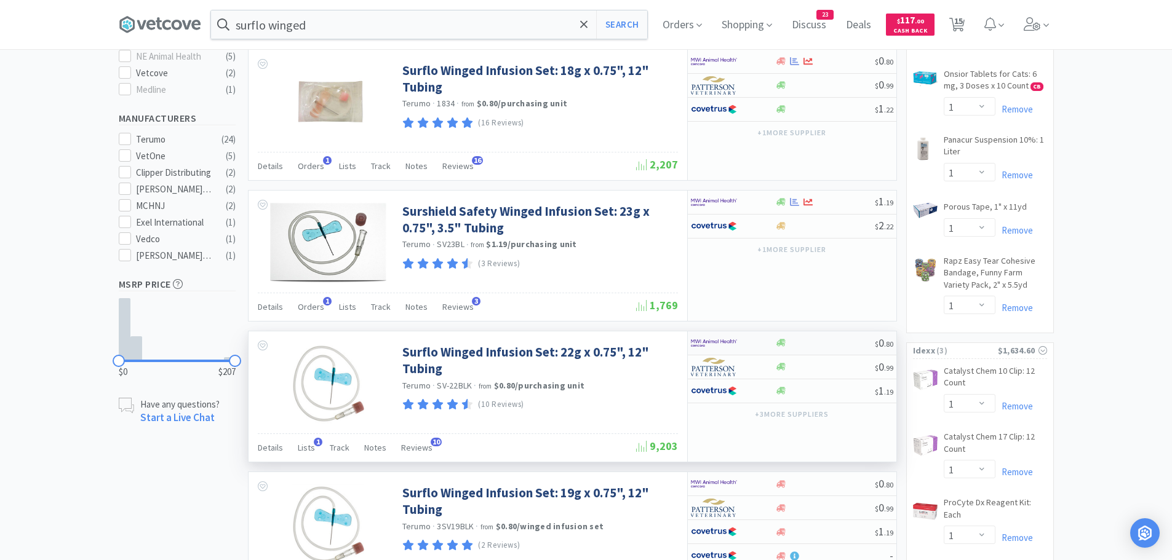
click at [712, 341] on img at bounding box center [714, 343] width 46 height 18
select select "50"
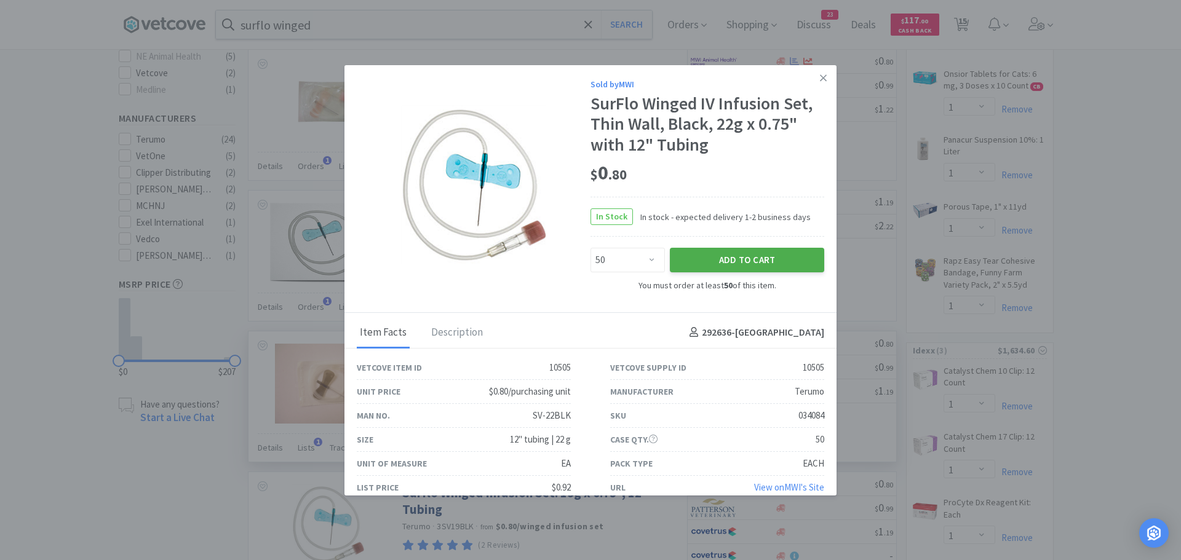
click at [708, 263] on button "Add to Cart" at bounding box center [747, 260] width 154 height 25
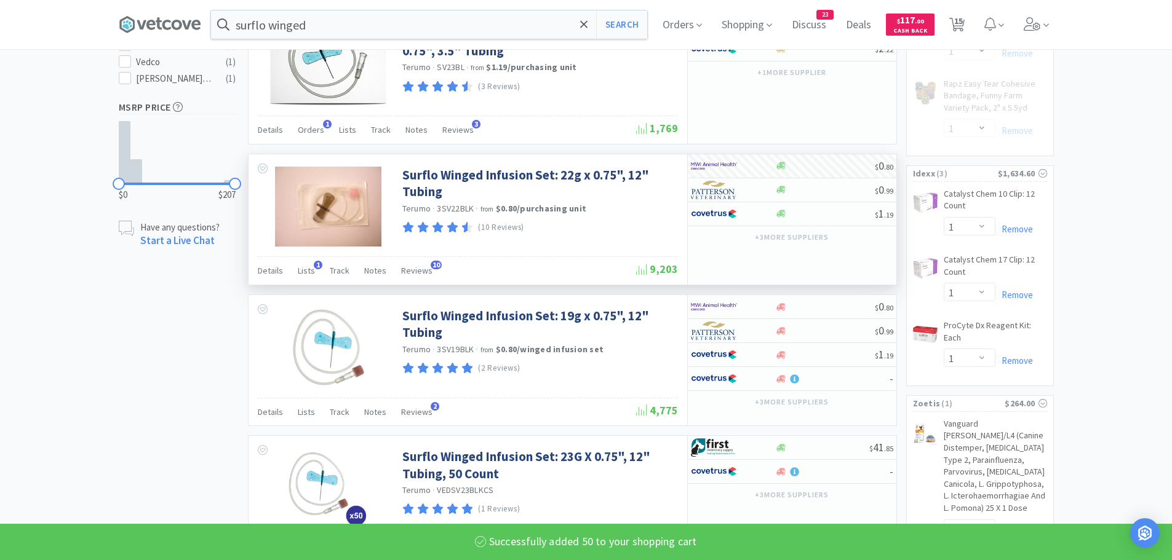
scroll to position [677, 0]
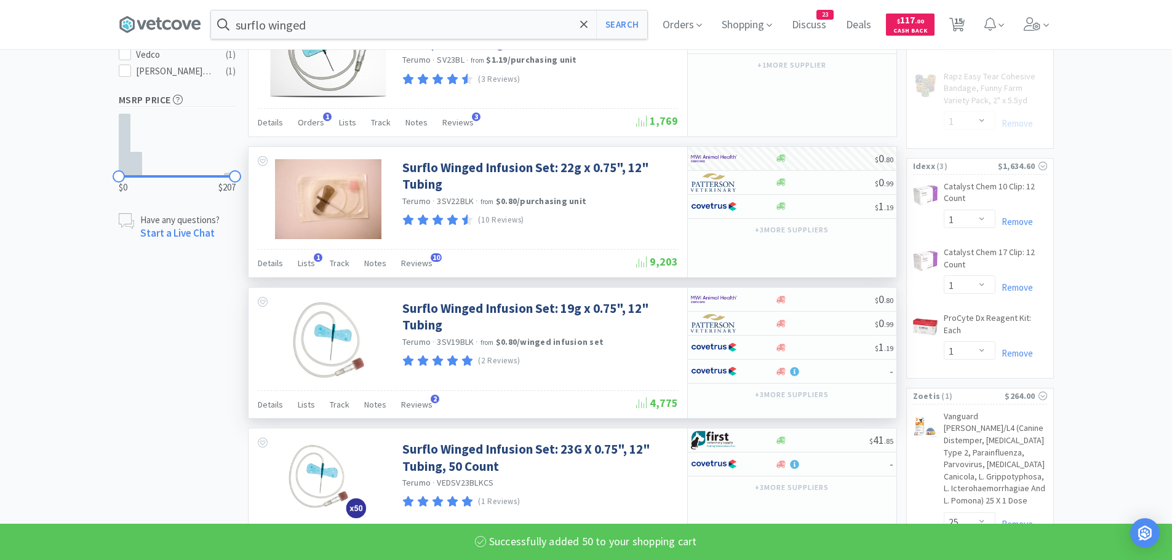
select select "50"
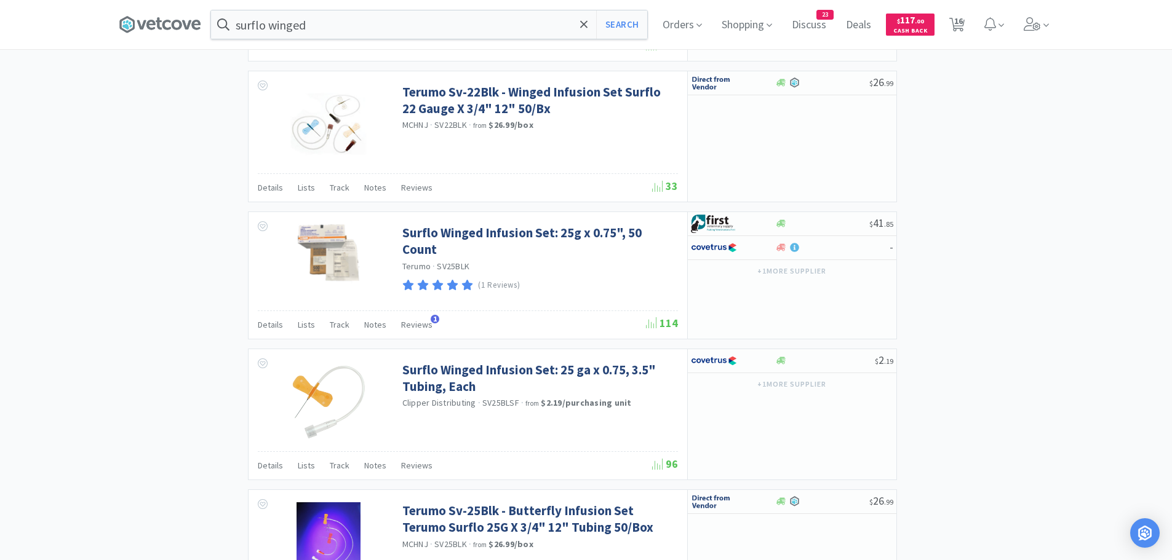
scroll to position [1722, 0]
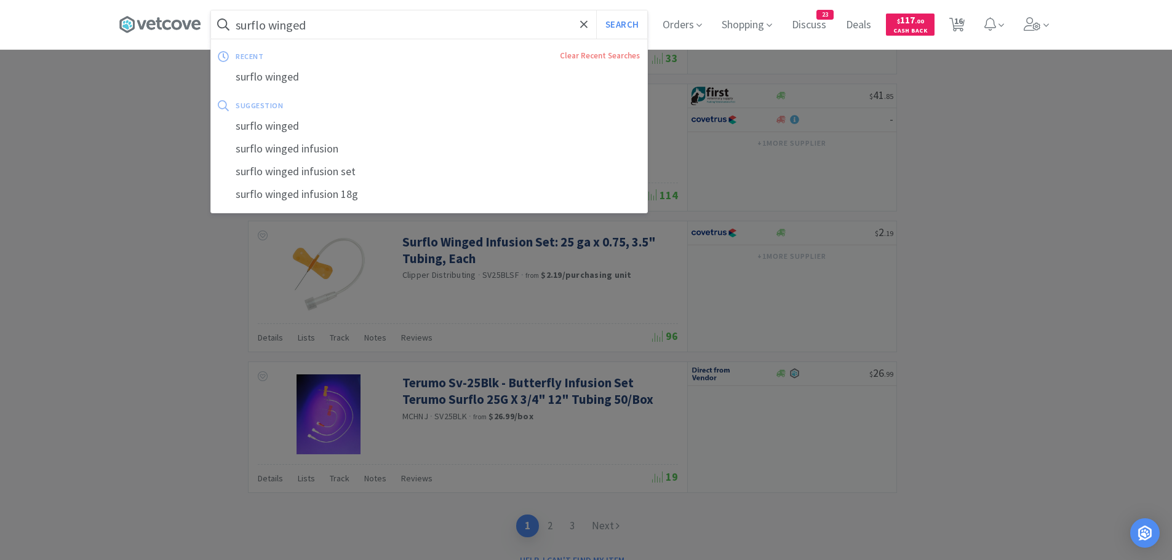
click at [373, 24] on input "surflo winged" at bounding box center [429, 24] width 436 height 28
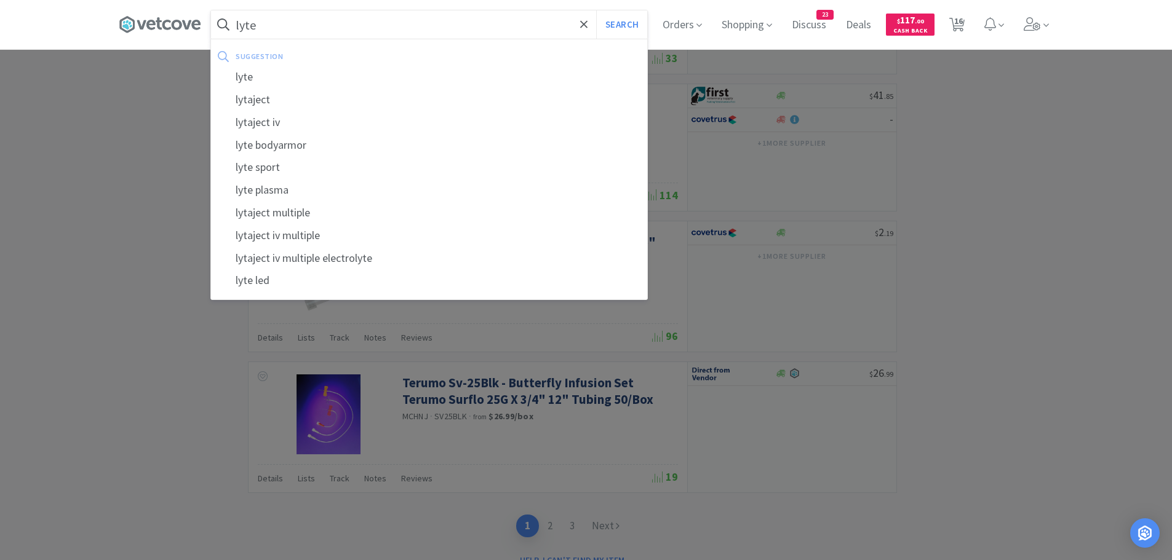
type input "lyte"
click at [596, 10] on button "Search" at bounding box center [621, 24] width 51 height 28
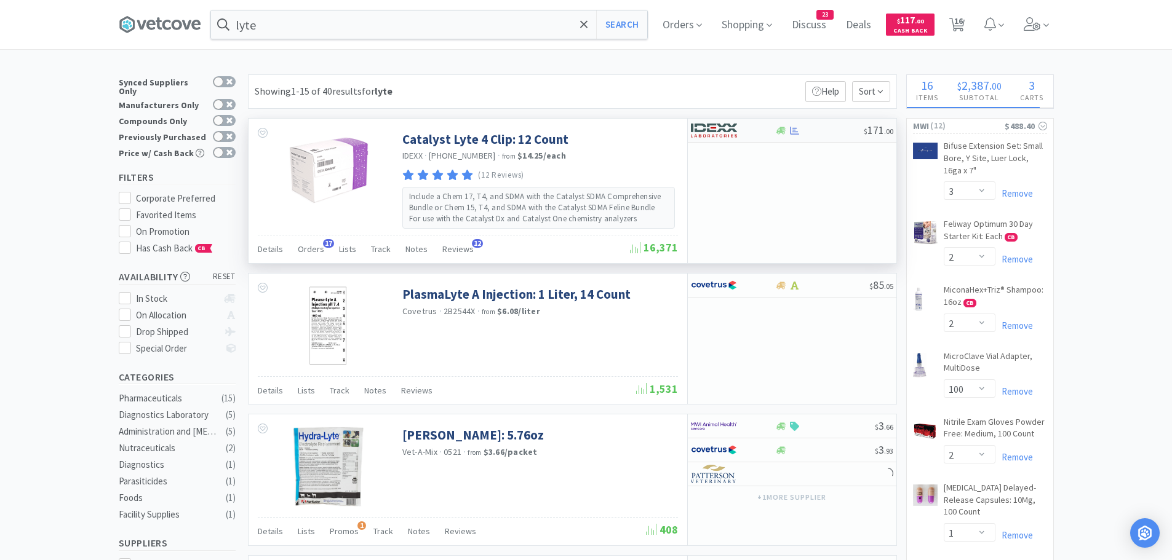
click at [771, 129] on div at bounding box center [733, 130] width 84 height 21
select select "1"
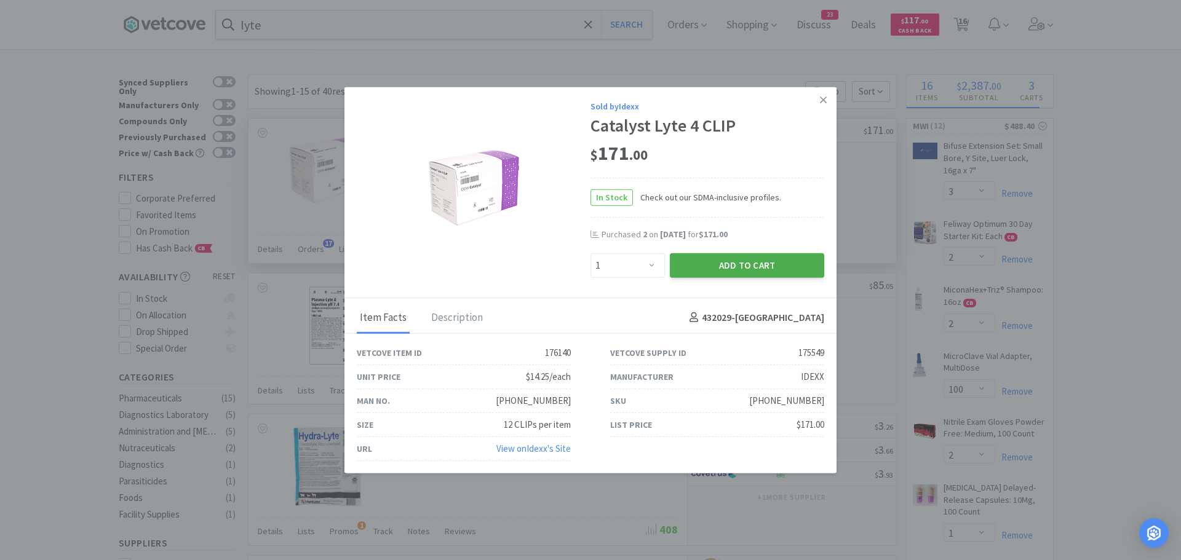
click at [728, 271] on button "Add to Cart" at bounding box center [747, 265] width 154 height 25
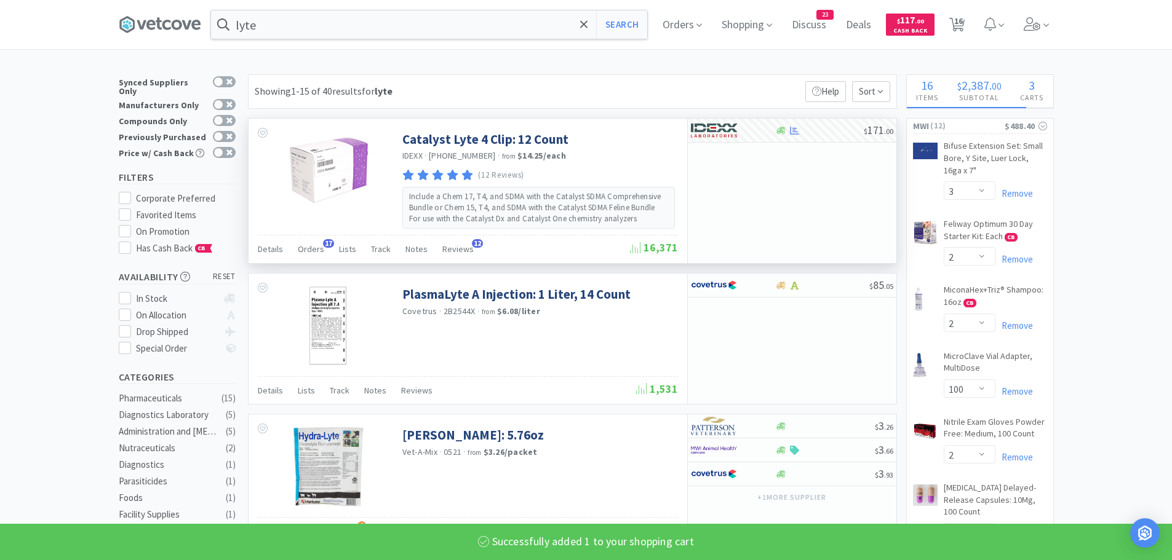
select select "1"
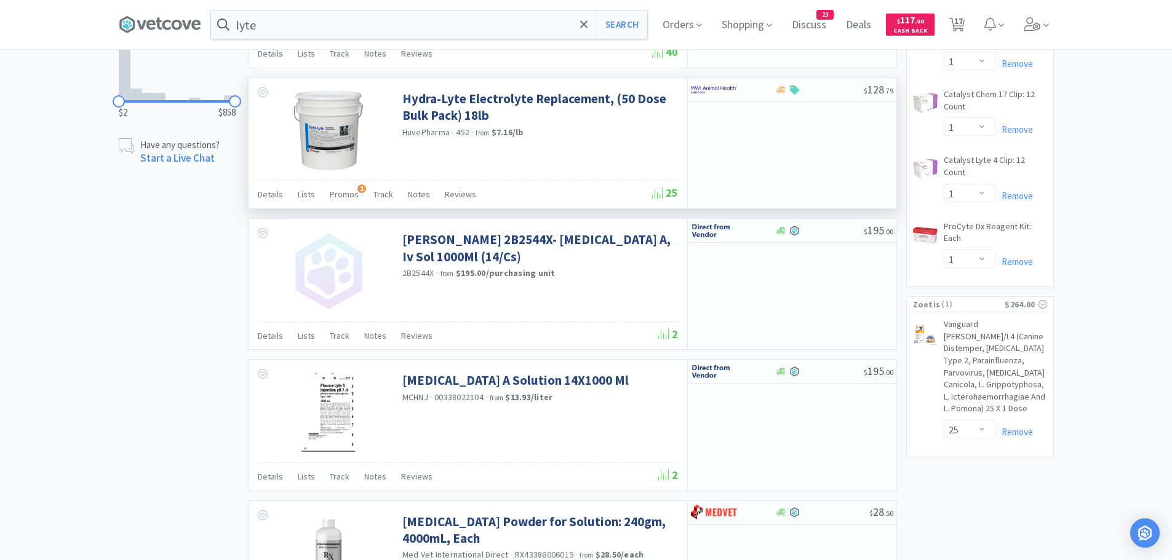
scroll to position [923, 0]
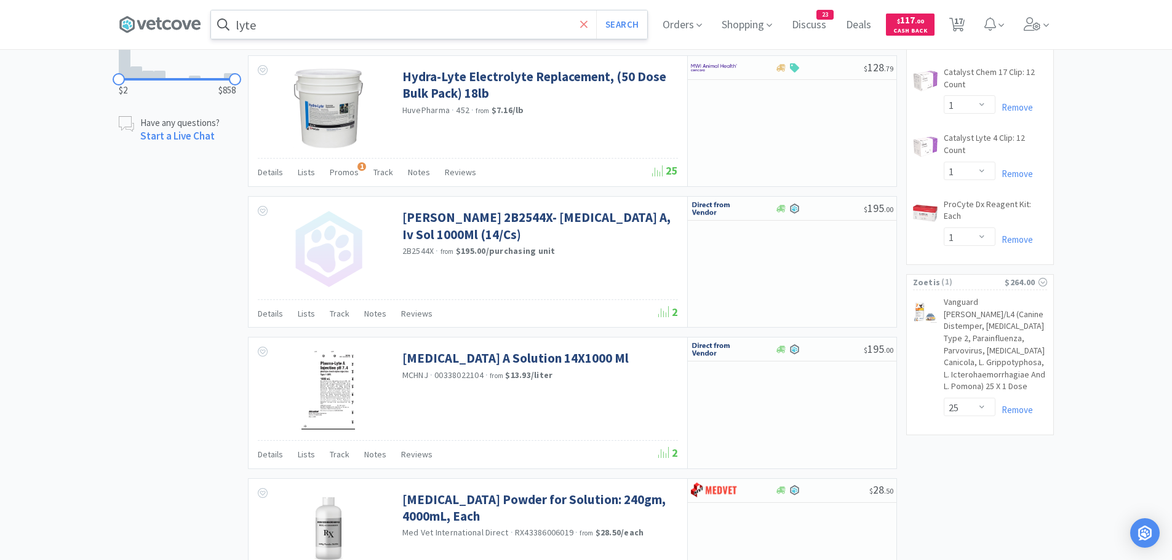
click at [591, 22] on span at bounding box center [584, 25] width 14 height 26
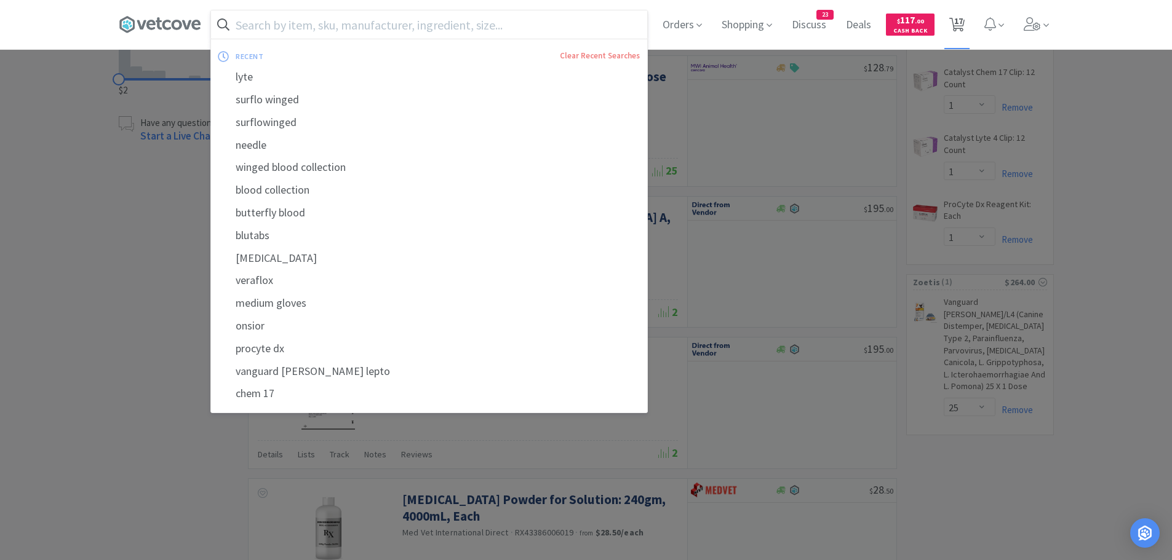
click at [961, 29] on span "17" at bounding box center [958, 20] width 9 height 49
select select "25"
select select "1"
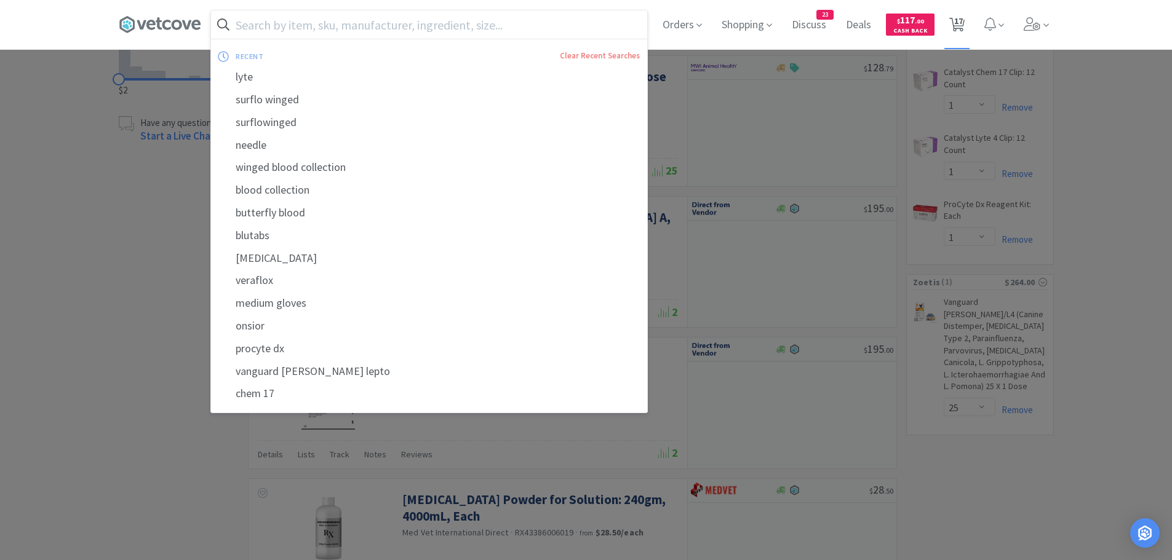
select select "1"
select select "3"
select select "2"
select select "10"
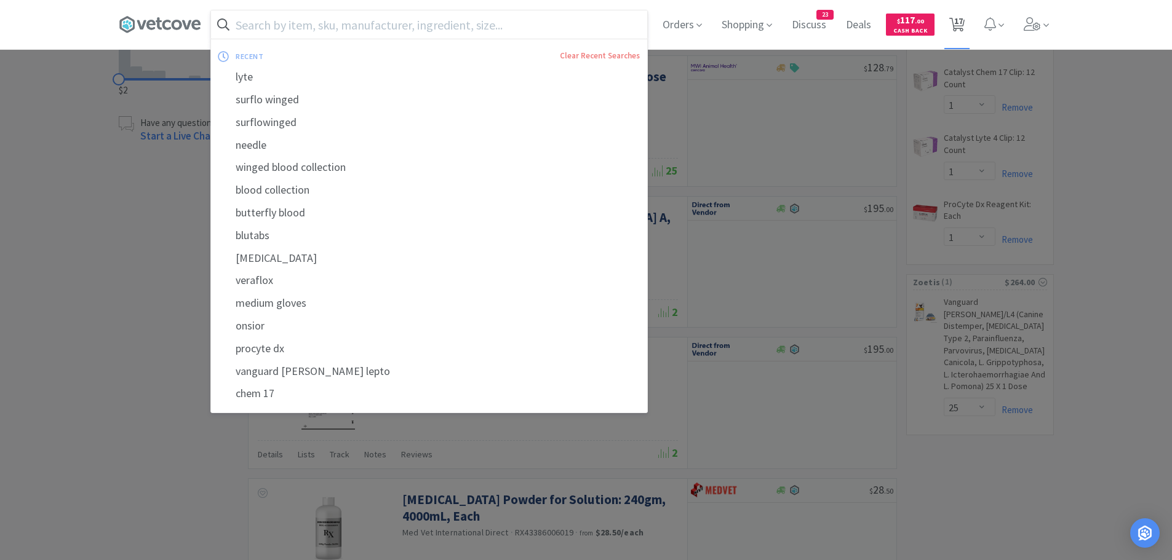
select select "2"
select select "1"
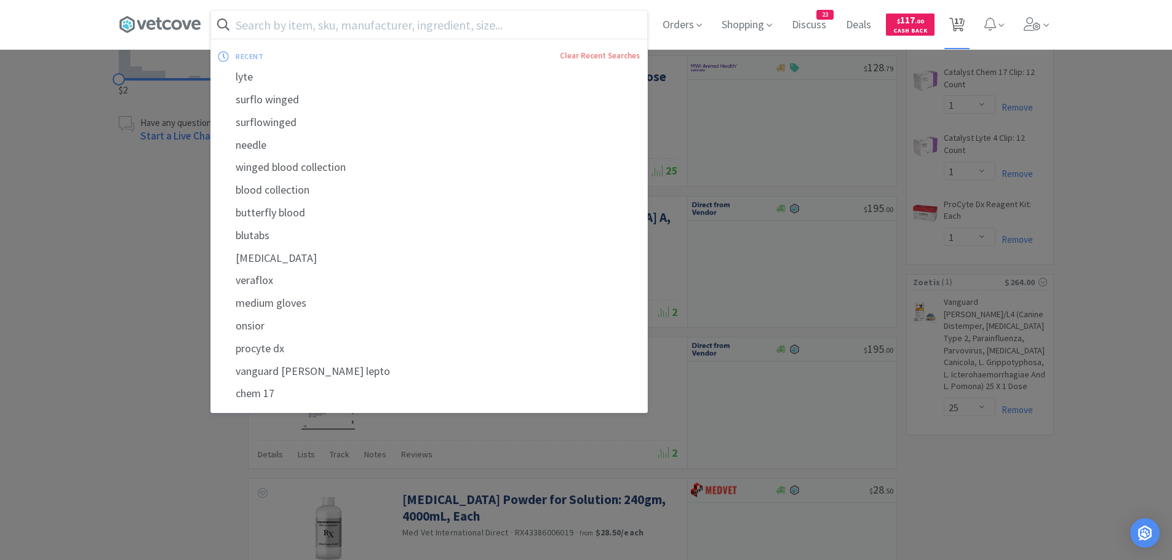
select select "1"
select select "50"
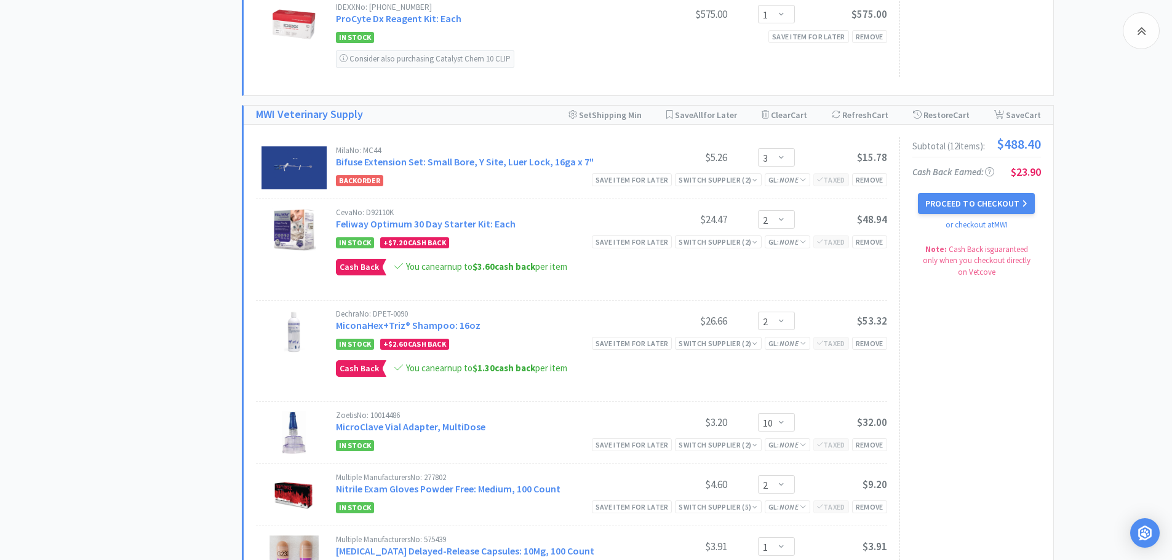
scroll to position [615, 0]
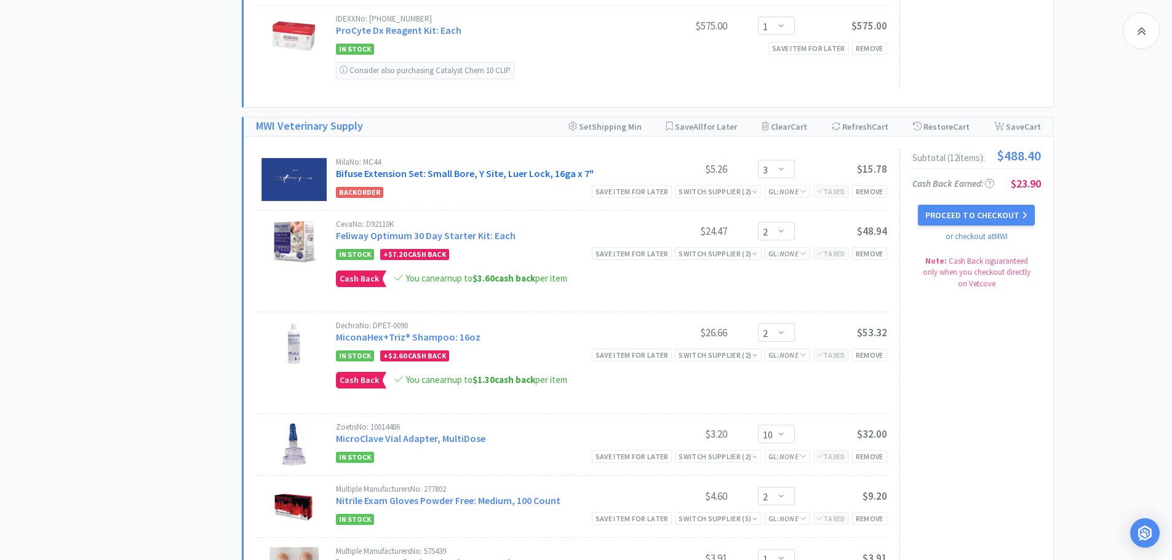
click at [471, 175] on link "Bifuse Extension Set: Small Bore, Y Site, Luer Lock, 16ga x 7"" at bounding box center [465, 173] width 258 height 12
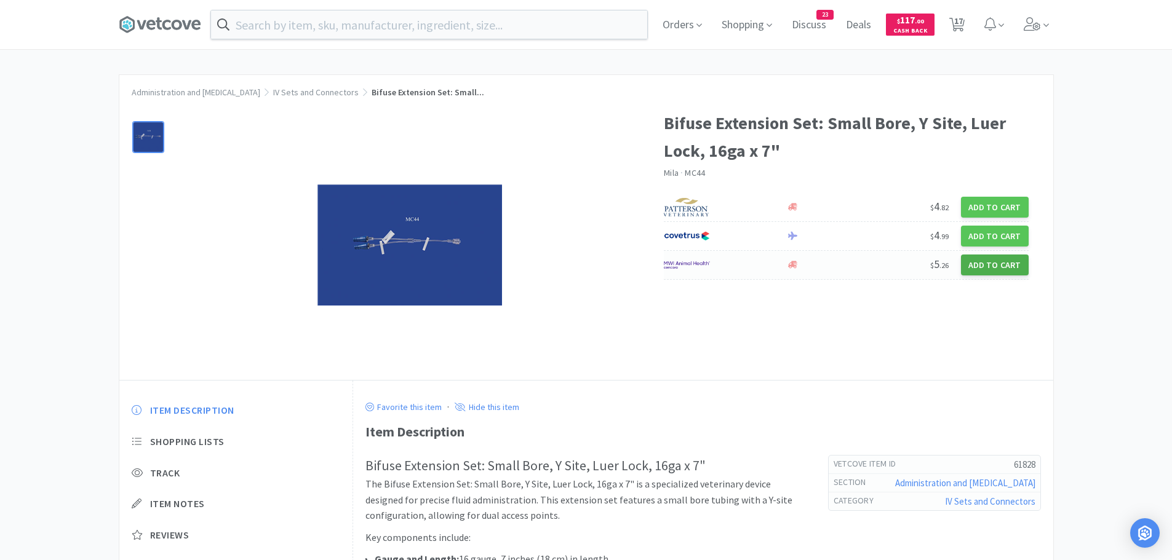
click at [971, 265] on button "Add to Cart" at bounding box center [995, 265] width 68 height 21
select select "1"
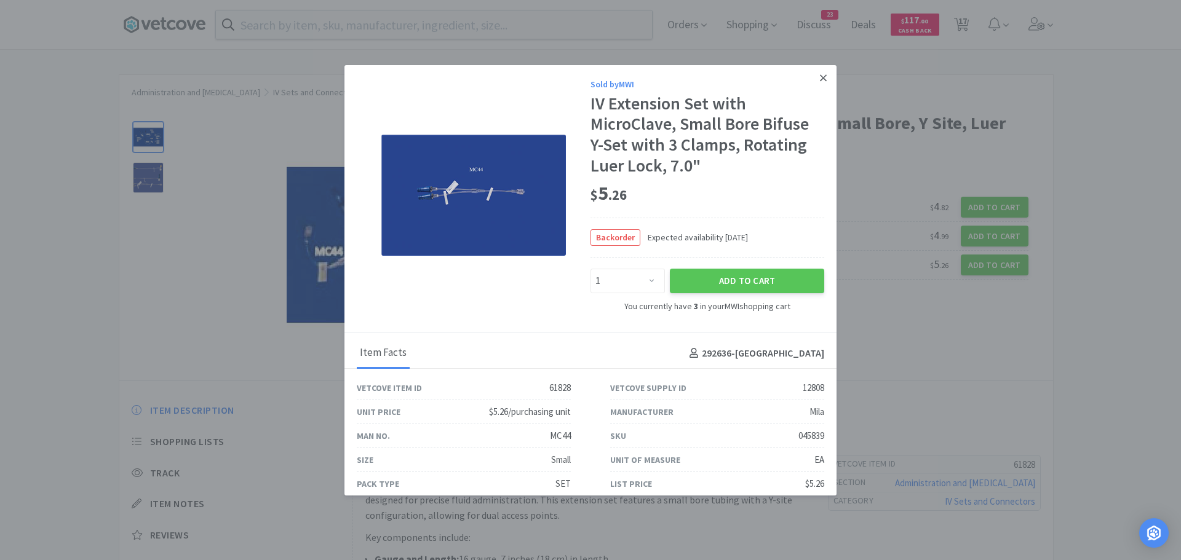
click at [818, 80] on link at bounding box center [824, 78] width 22 height 26
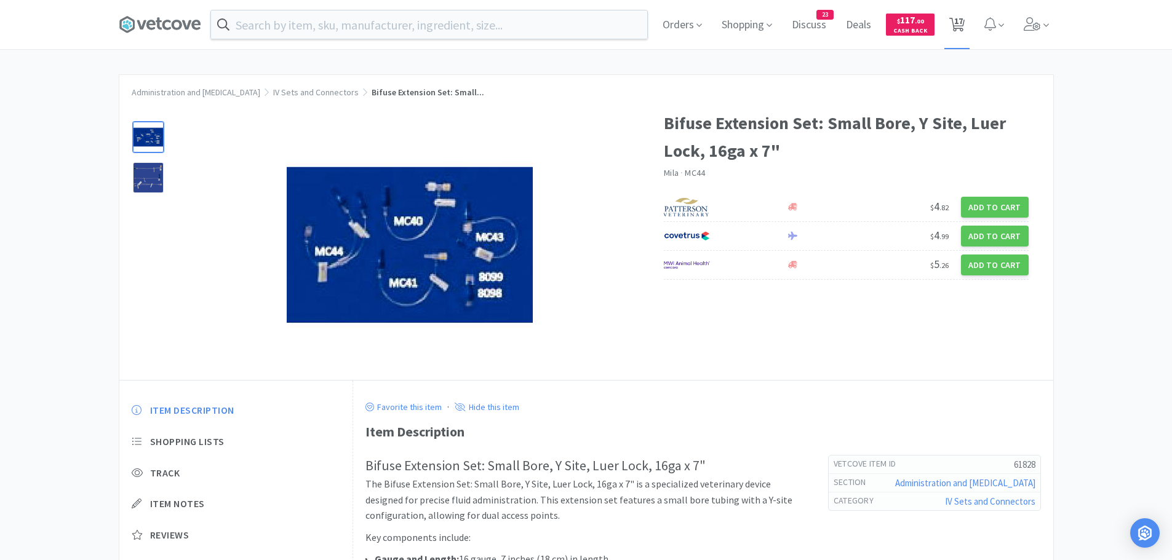
click at [963, 21] on span "17" at bounding box center [958, 20] width 9 height 49
select select "25"
select select "1"
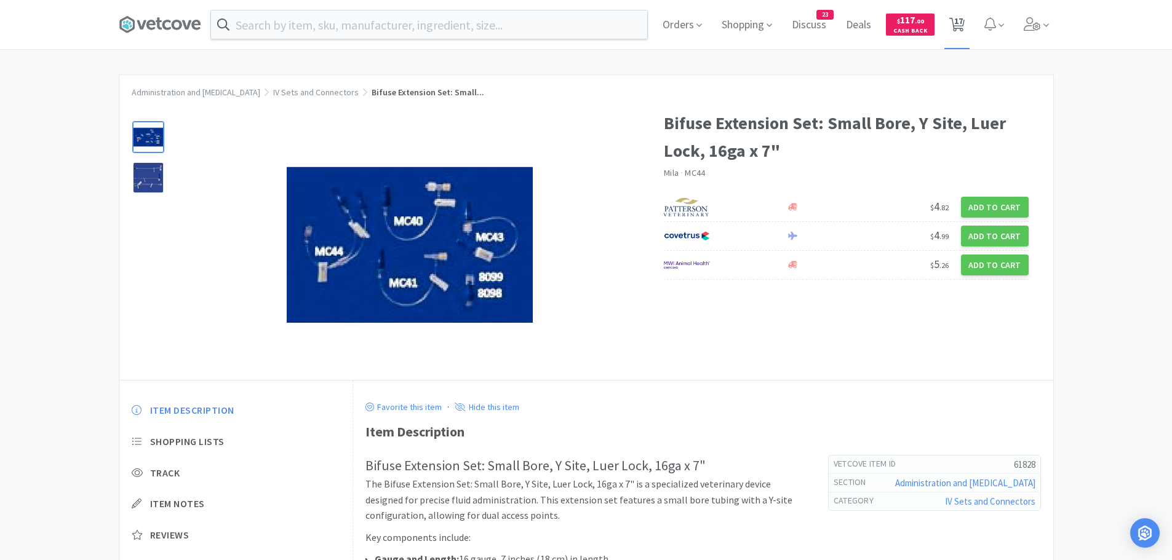
select select "1"
select select "3"
select select "2"
select select "10"
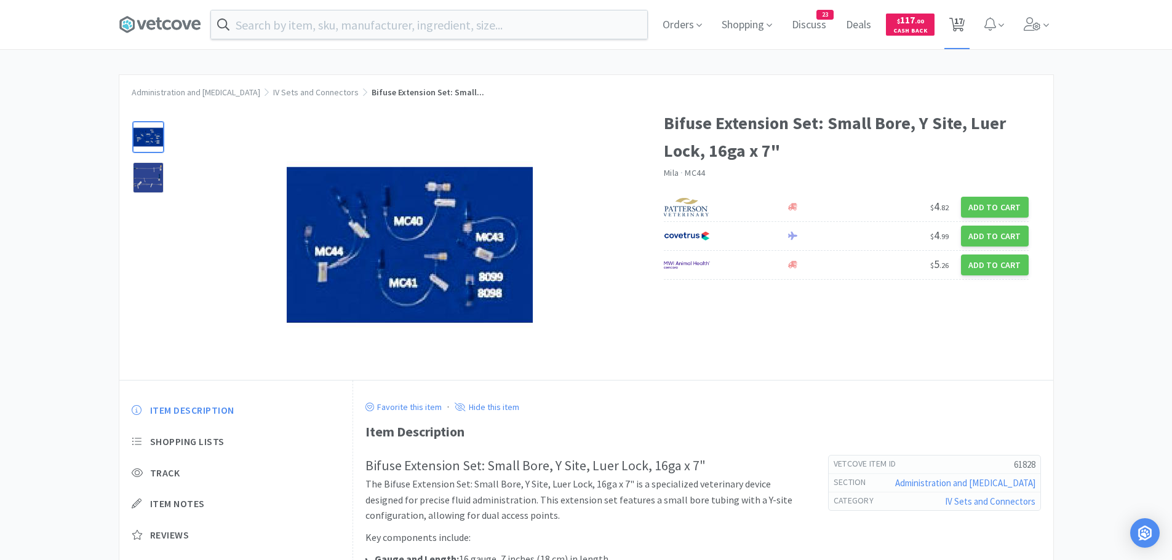
select select "2"
select select "1"
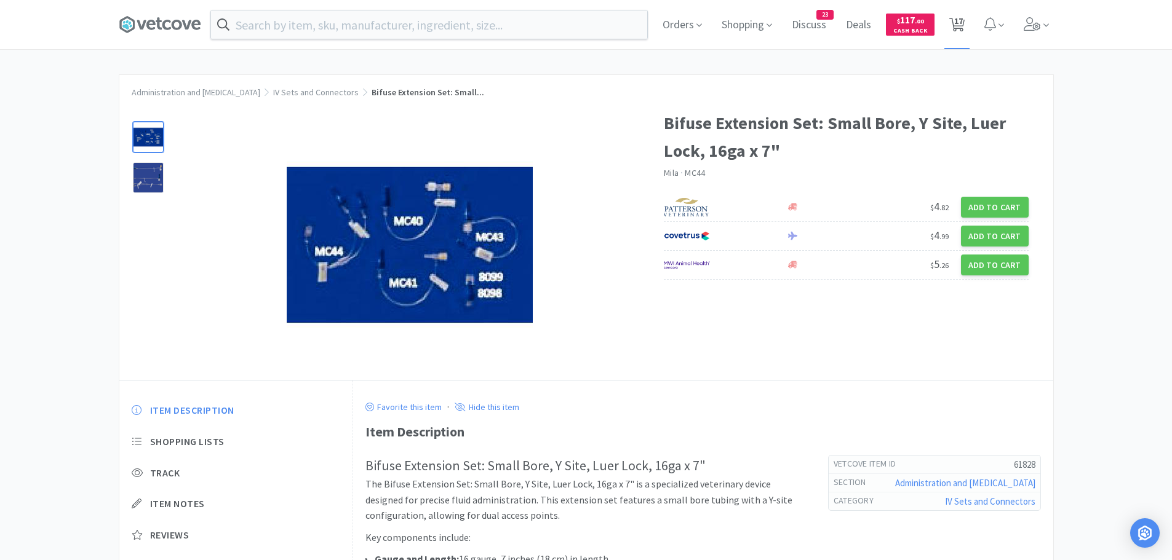
select select "1"
select select "50"
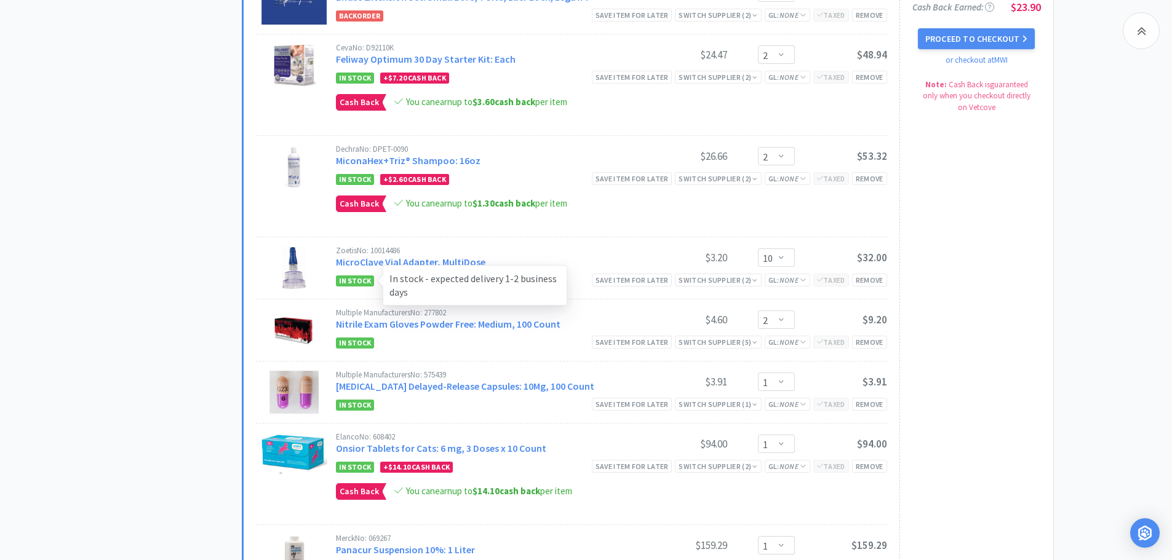
scroll to position [861, 0]
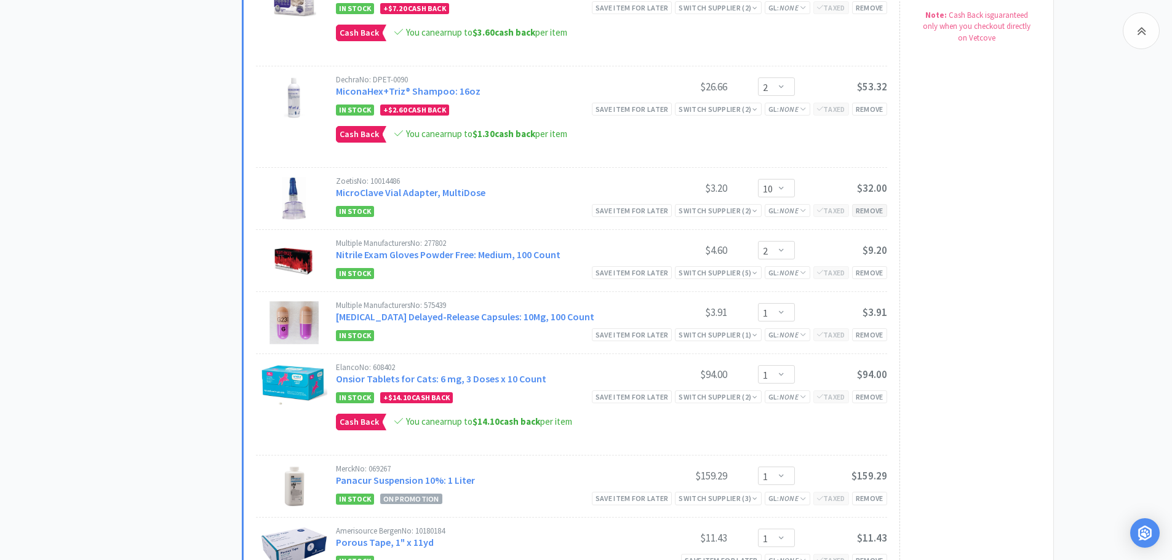
click at [880, 208] on div "Remove" at bounding box center [869, 210] width 35 height 13
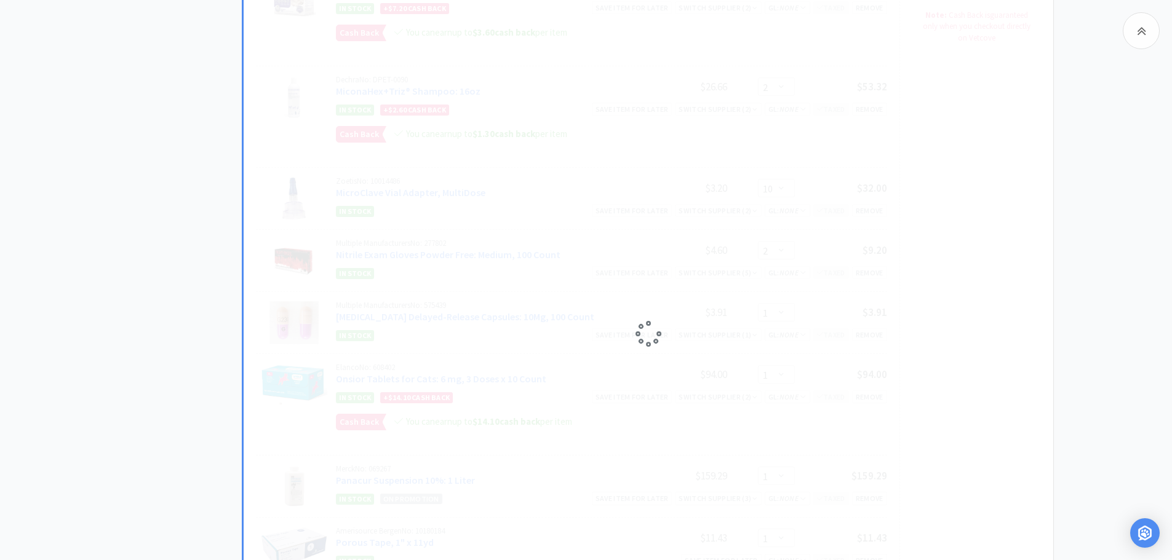
select select "1"
select select "2"
select select "50"
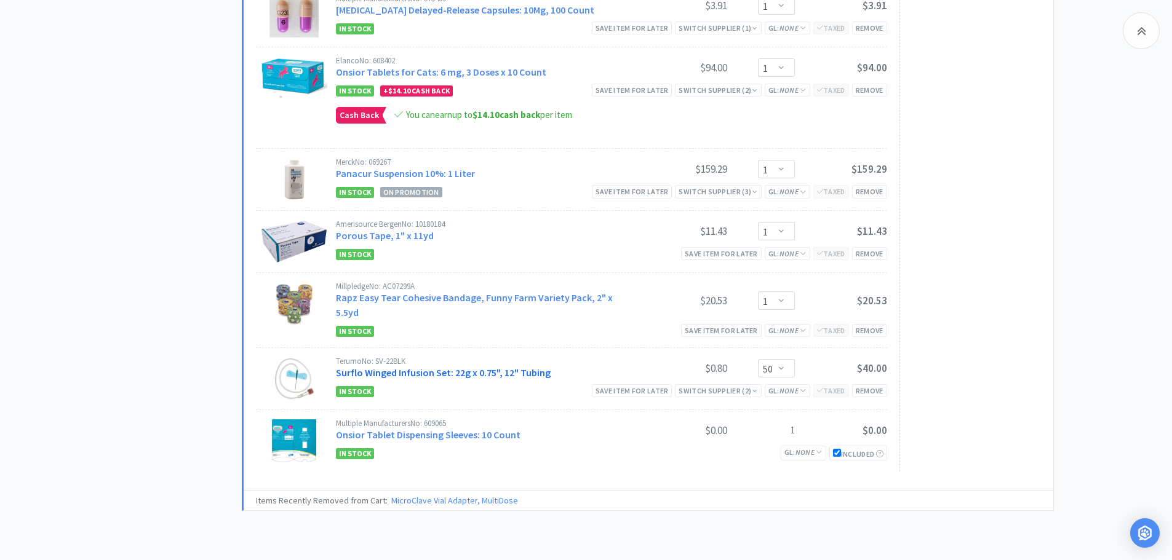
scroll to position [1107, 0]
click at [788, 296] on select "Enter Quantity 1 2 3 4 5 6 7 8 9 10 11 12 13 14 15 16 17 18 19 20 Enter Quantity" at bounding box center [776, 299] width 37 height 18
click at [758, 290] on select "Enter Quantity 1 2 3 4 5 6 7 8 9 10 11 12 13 14 15 16 17 18 19 20 Enter Quantity" at bounding box center [776, 299] width 37 height 18
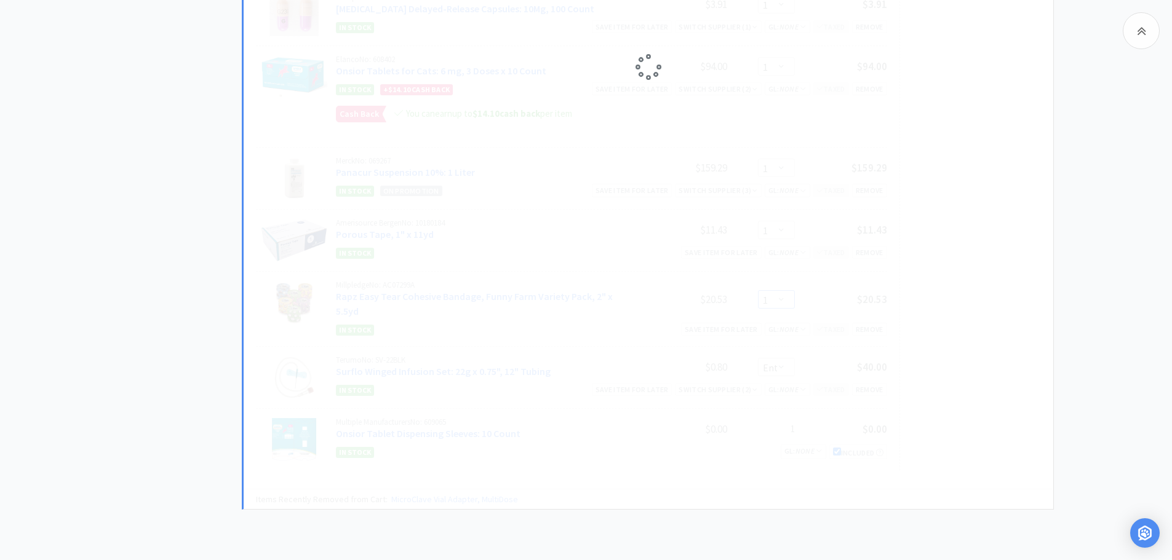
select select "2"
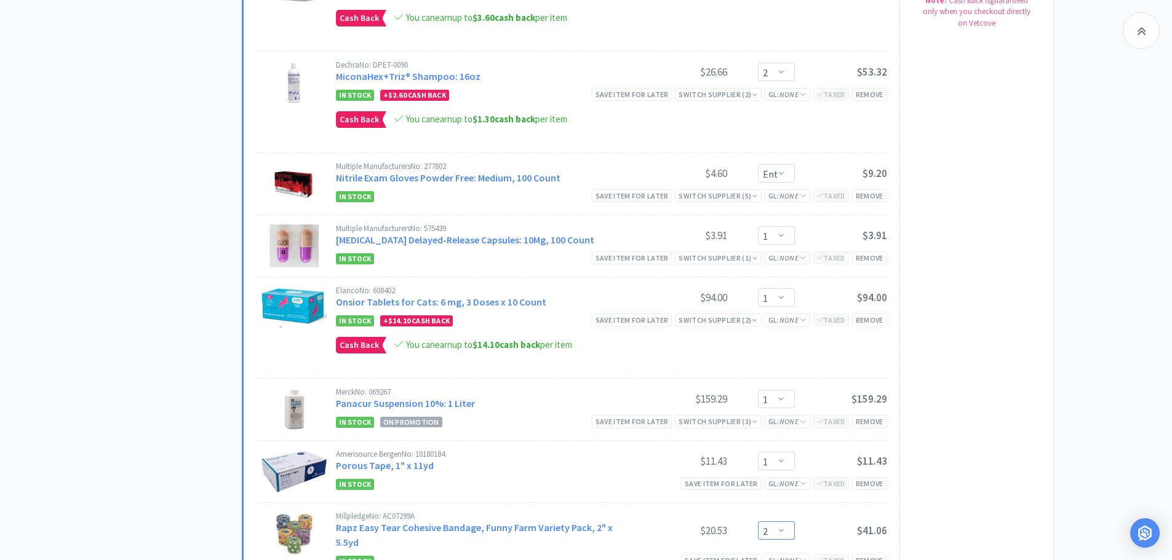
scroll to position [984, 0]
